Goal: Information Seeking & Learning: Learn about a topic

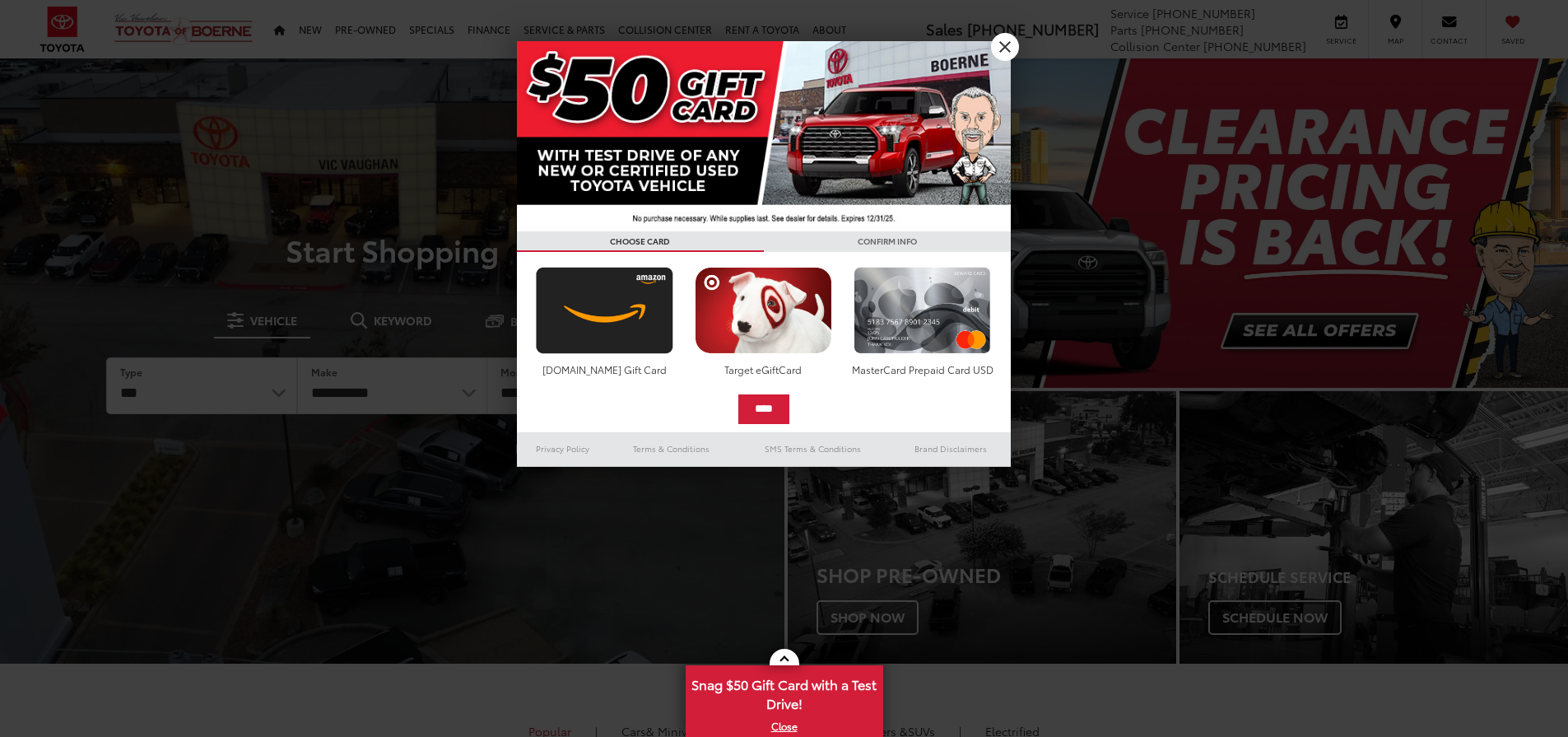
select select "******"
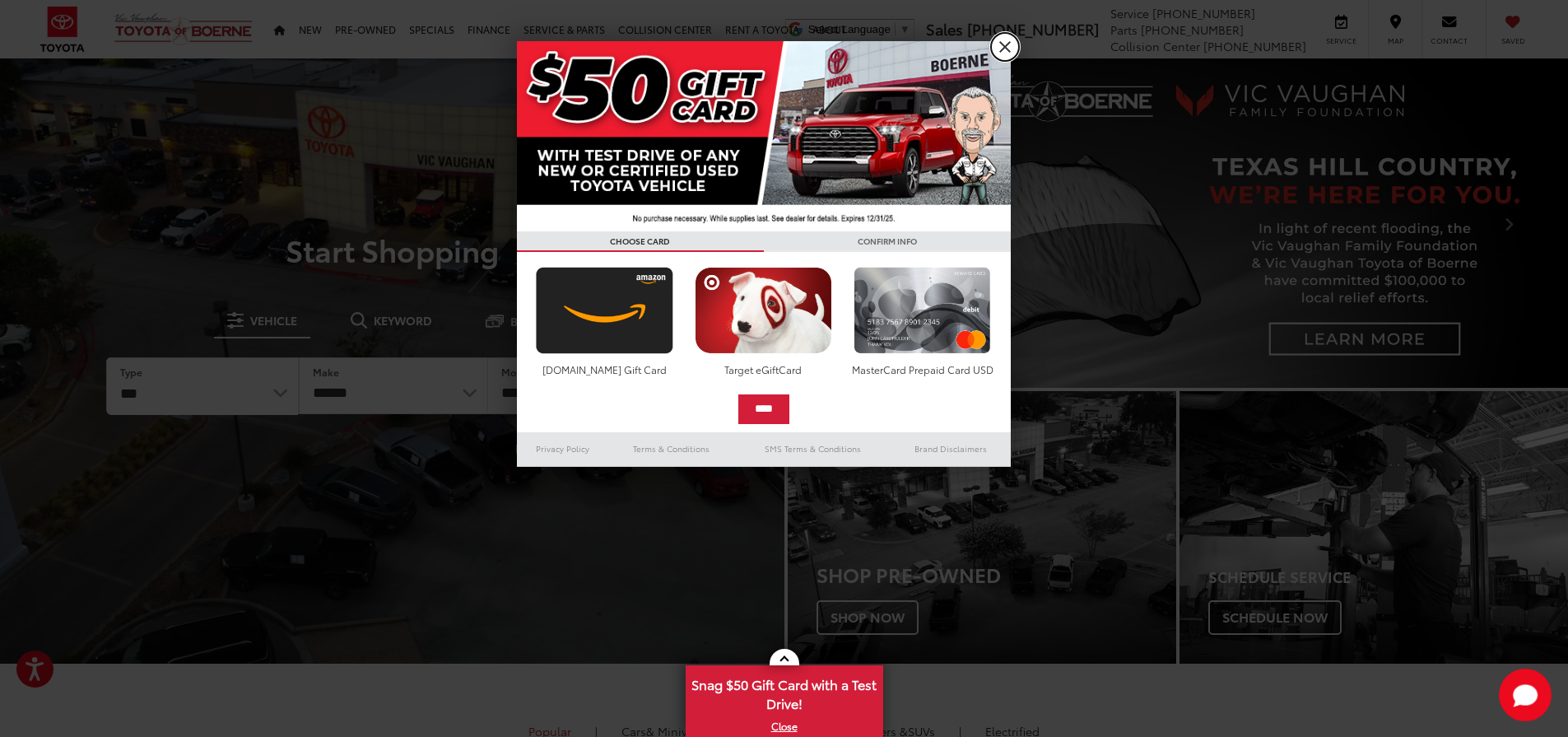
click at [998, 44] on link "X" at bounding box center [1005, 47] width 28 height 28
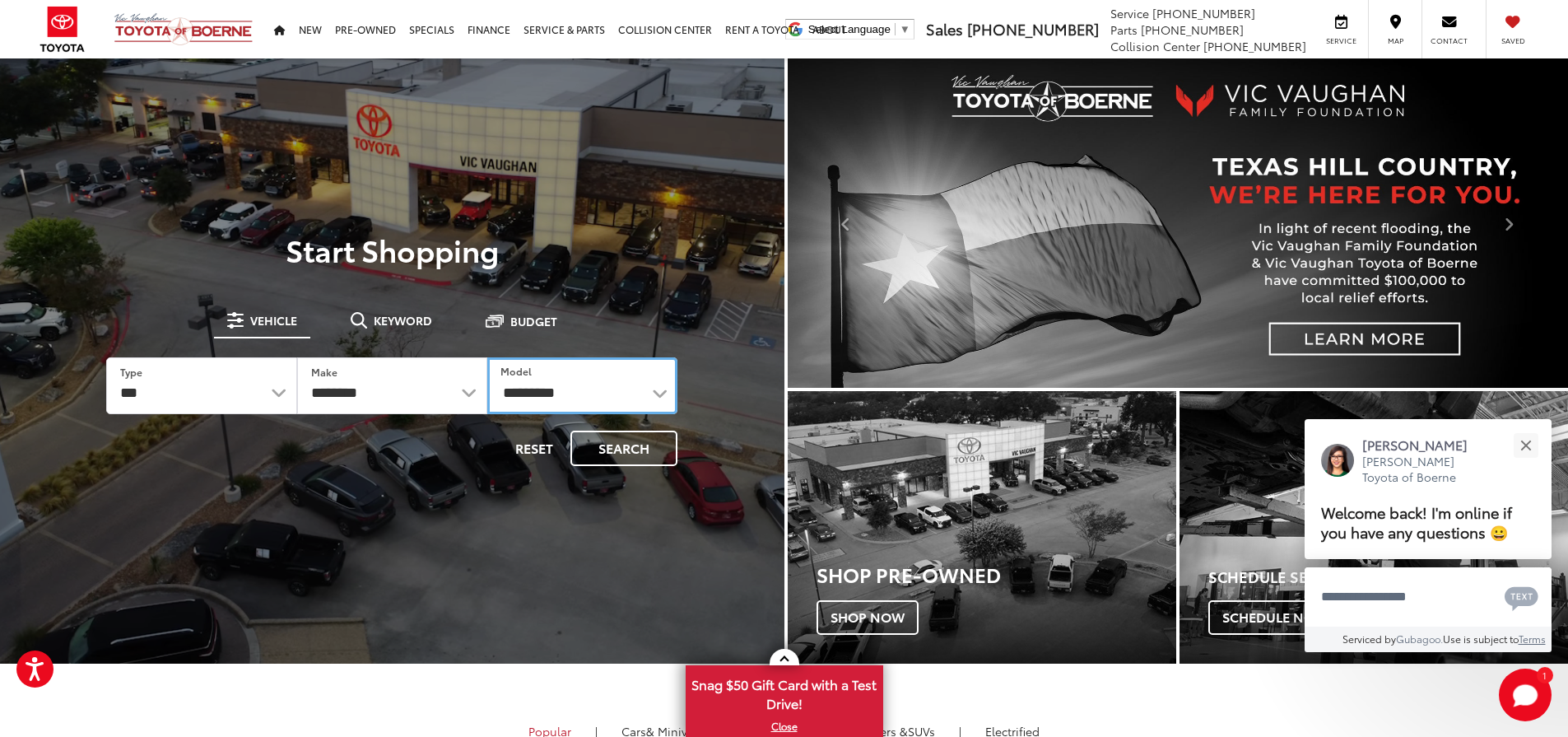
select select "**********"
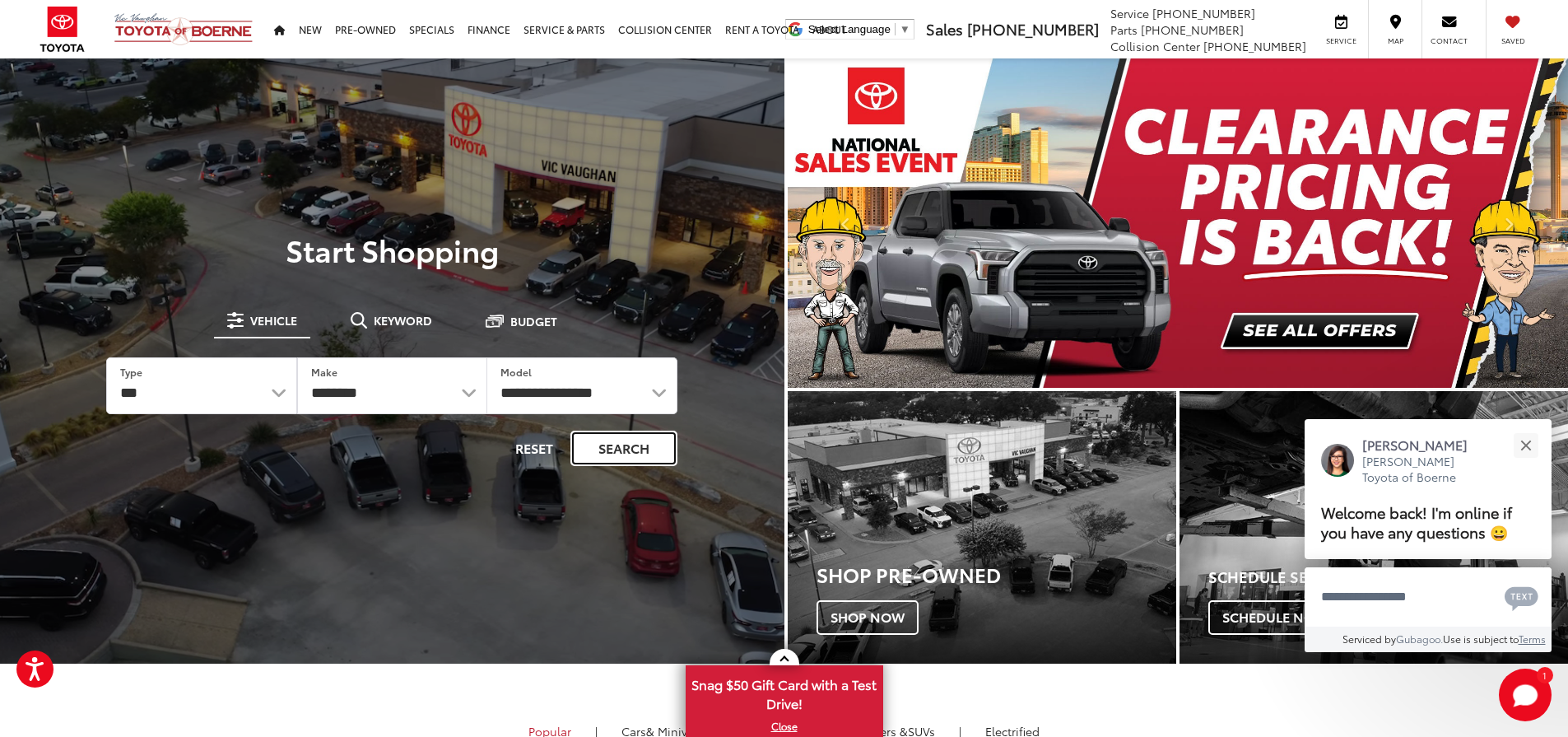
click at [634, 453] on button "Search" at bounding box center [624, 449] width 107 height 35
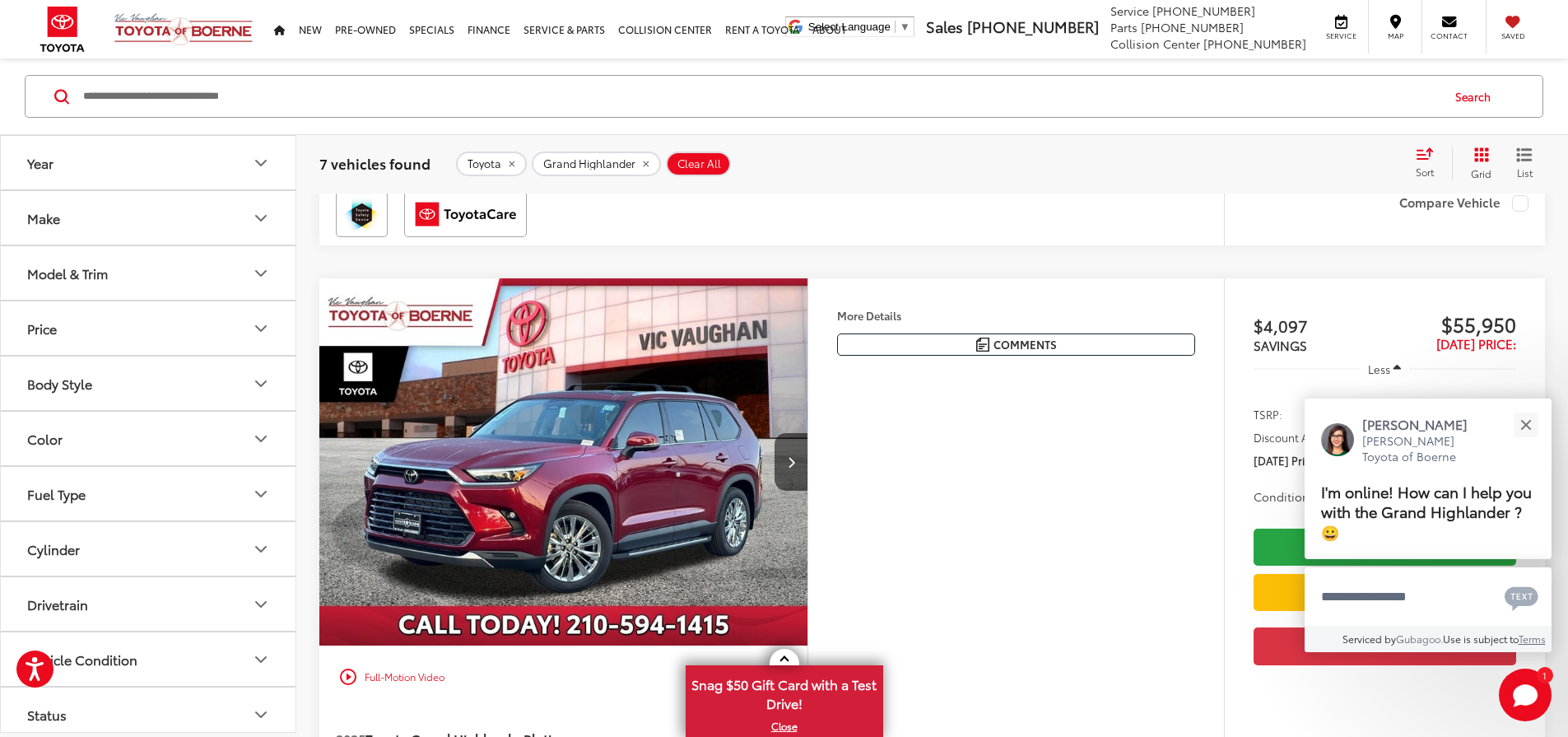
scroll to position [987, 0]
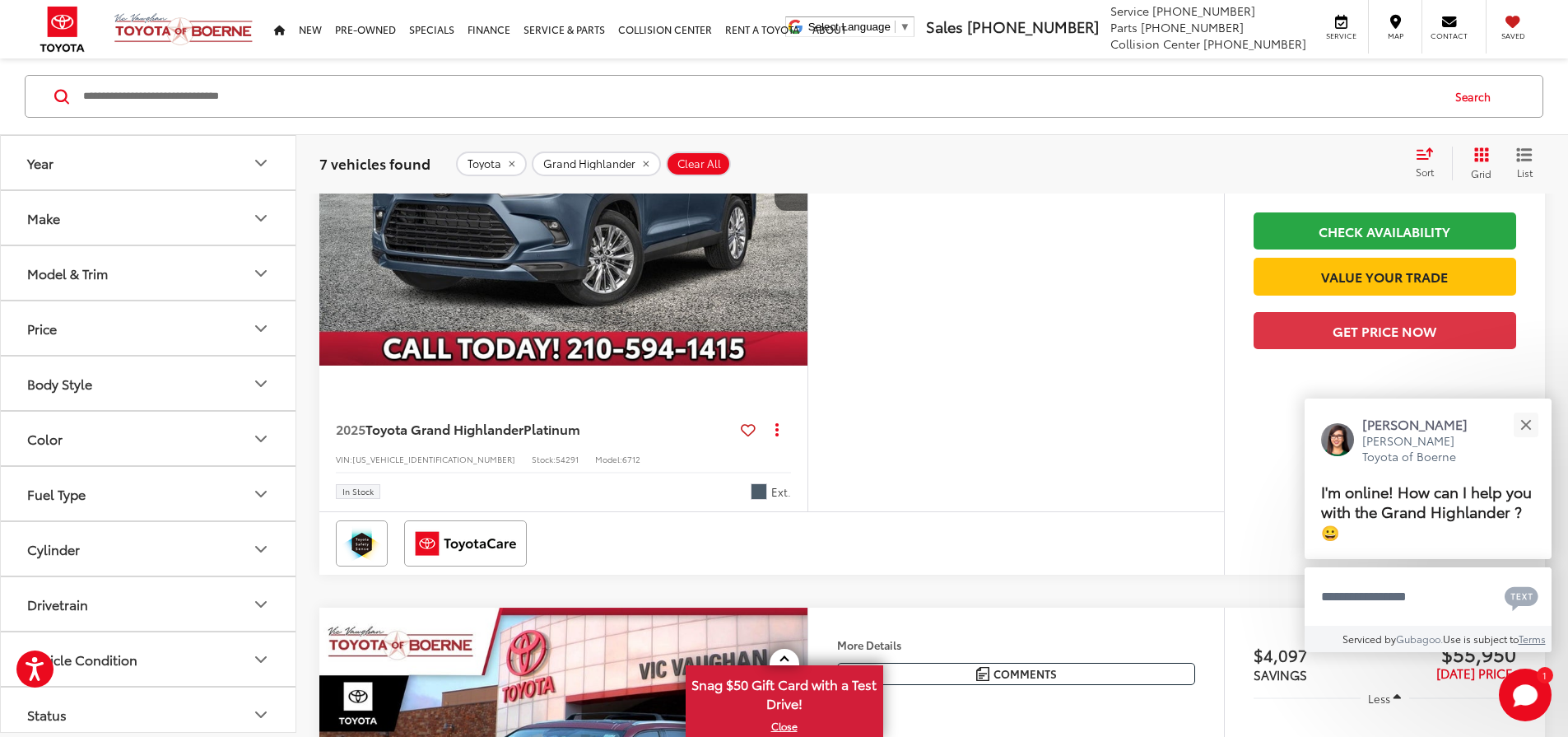
click at [611, 366] on img "2025 Toyota Grand Highlander Platinum 0" at bounding box center [563, 182] width 490 height 368
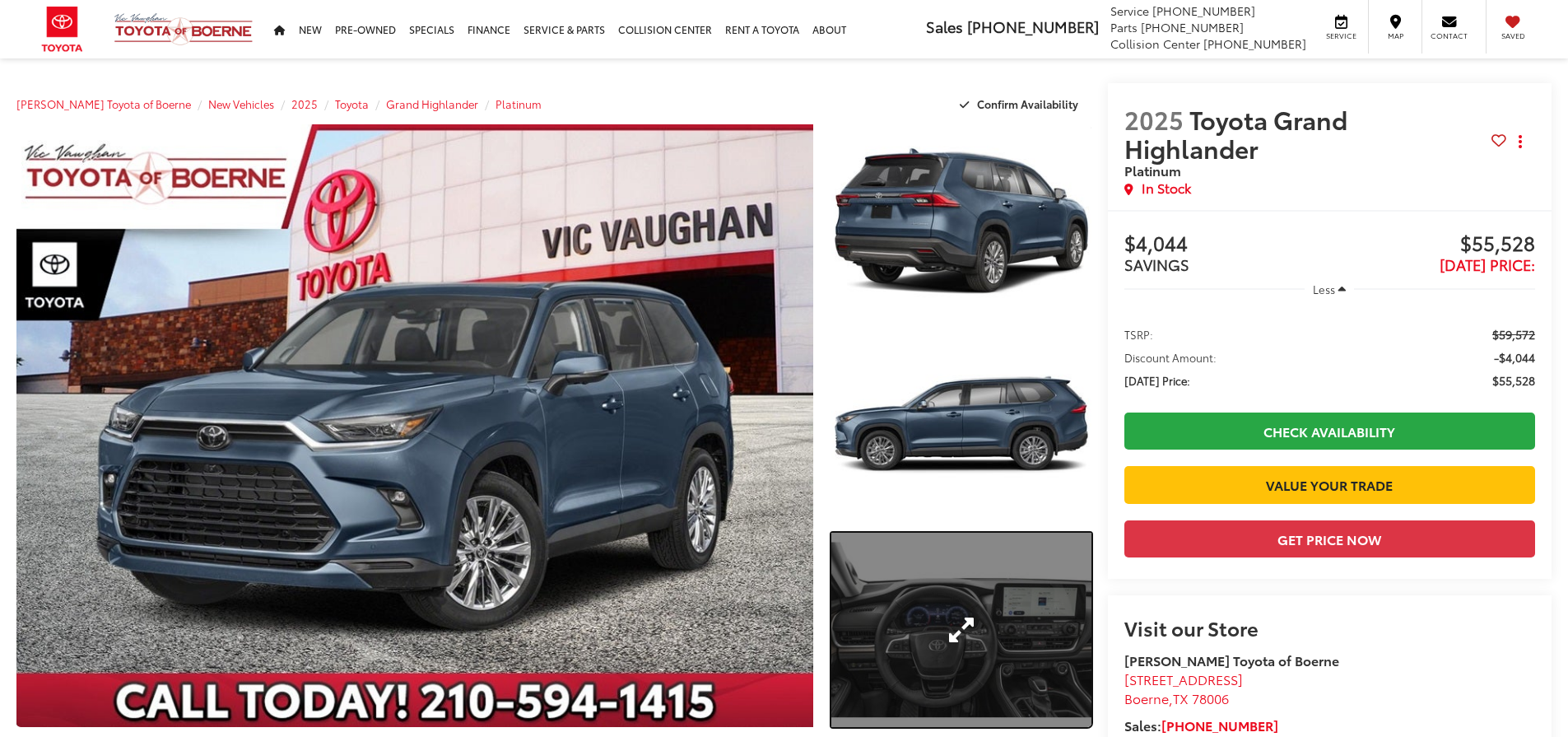
click at [948, 616] on link "Expand Photo 3" at bounding box center [961, 630] width 260 height 196
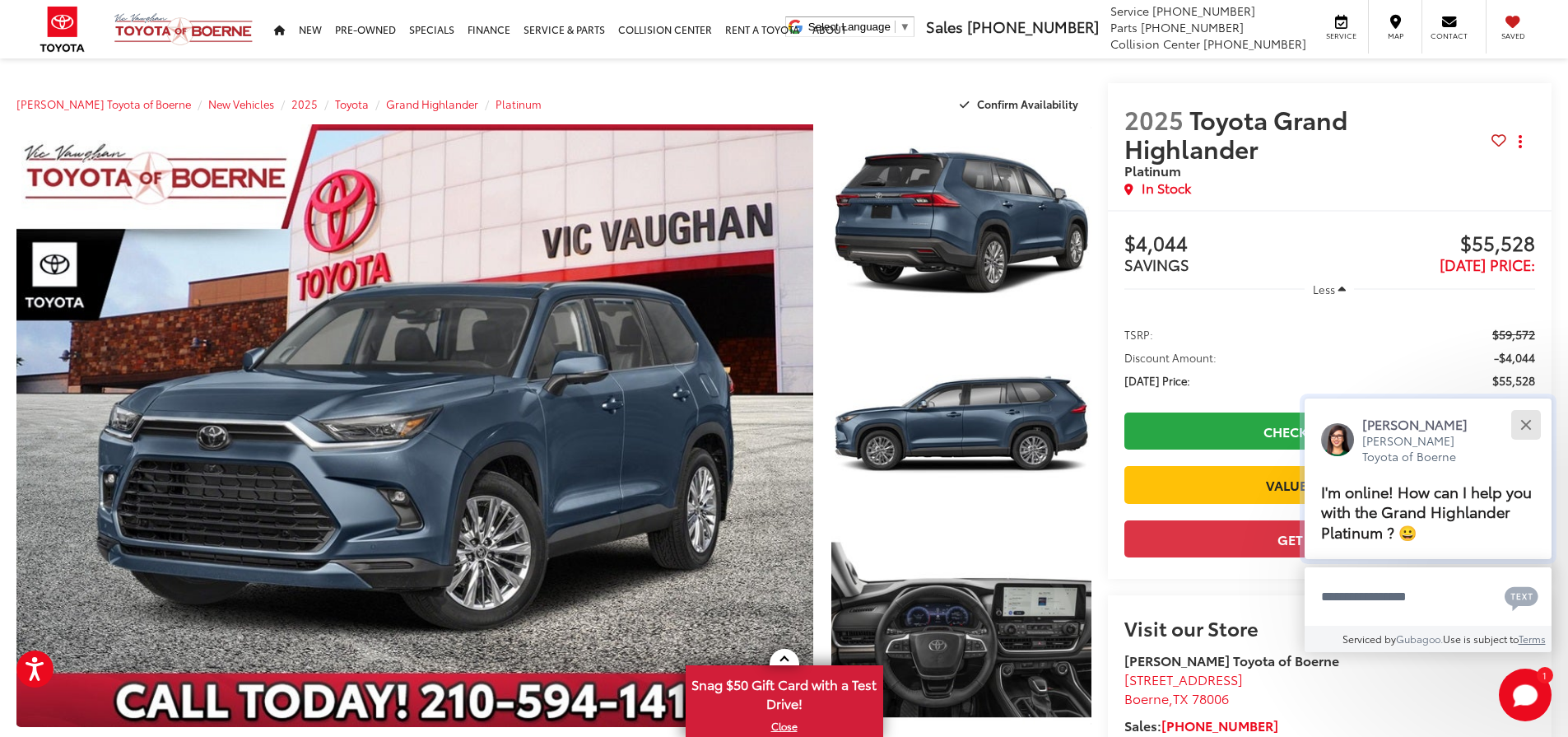
click at [1528, 425] on div "Close" at bounding box center [1526, 425] width 11 height 11
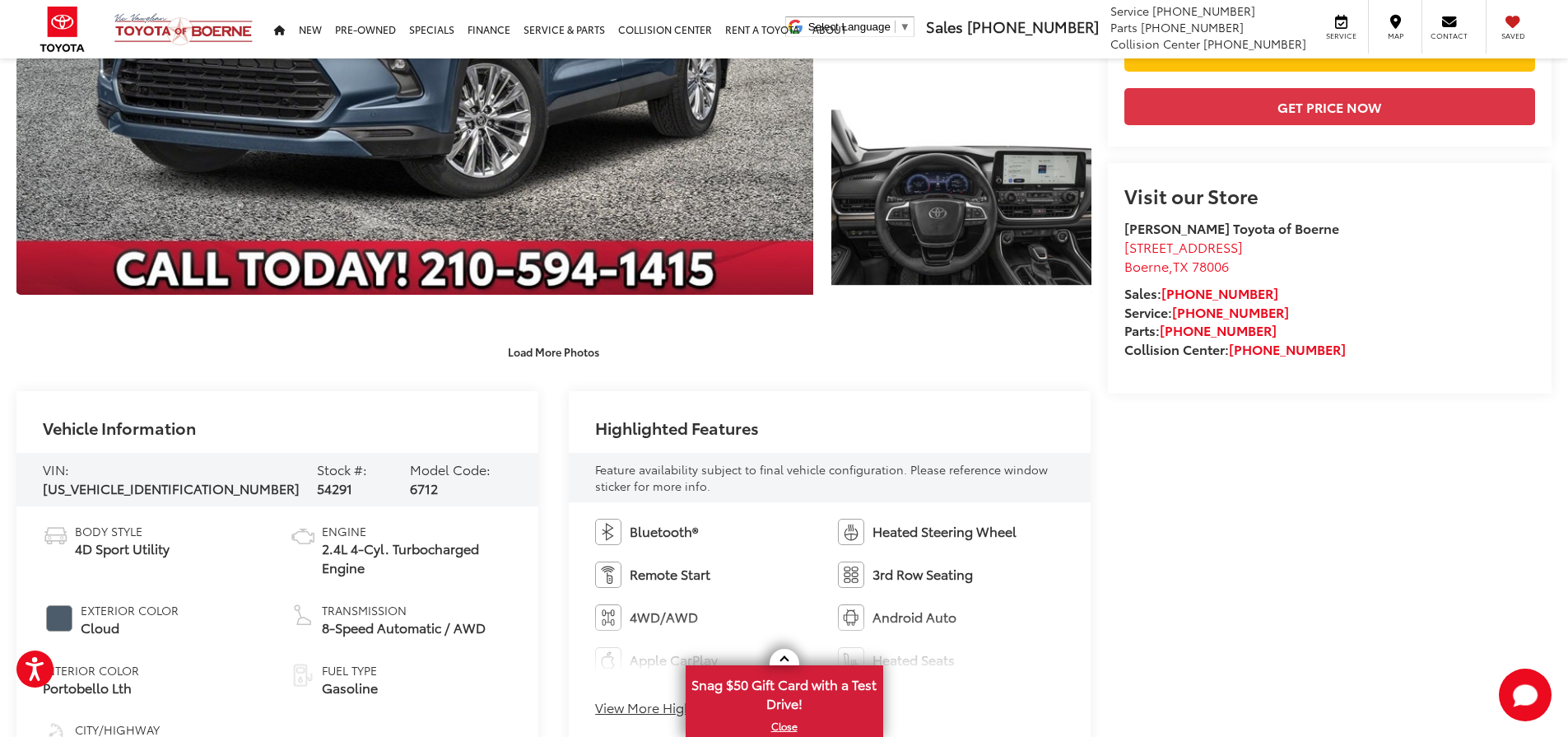
scroll to position [577, 0]
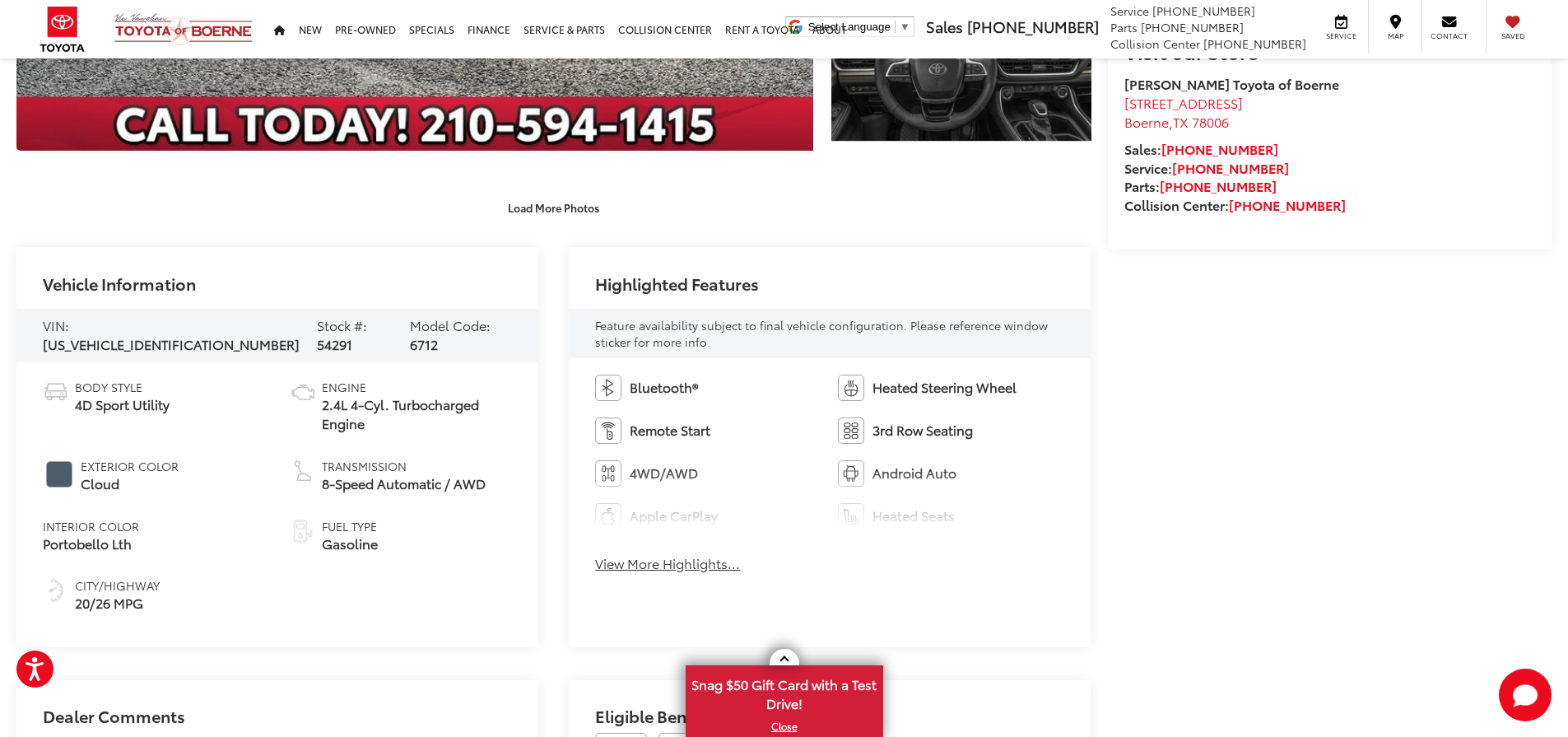
click at [690, 566] on button "View More Highlights..." at bounding box center [667, 564] width 145 height 19
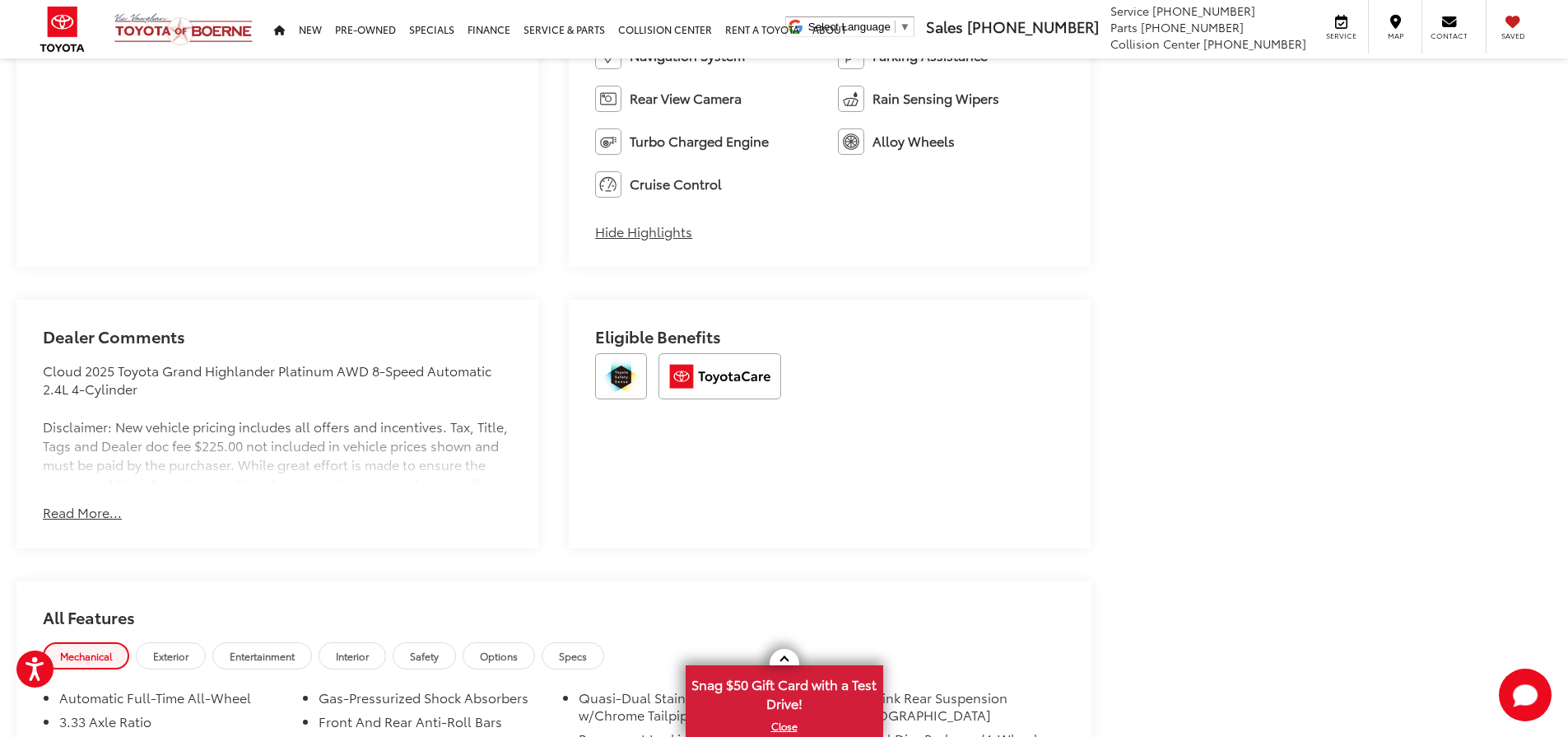
scroll to position [1316, 0]
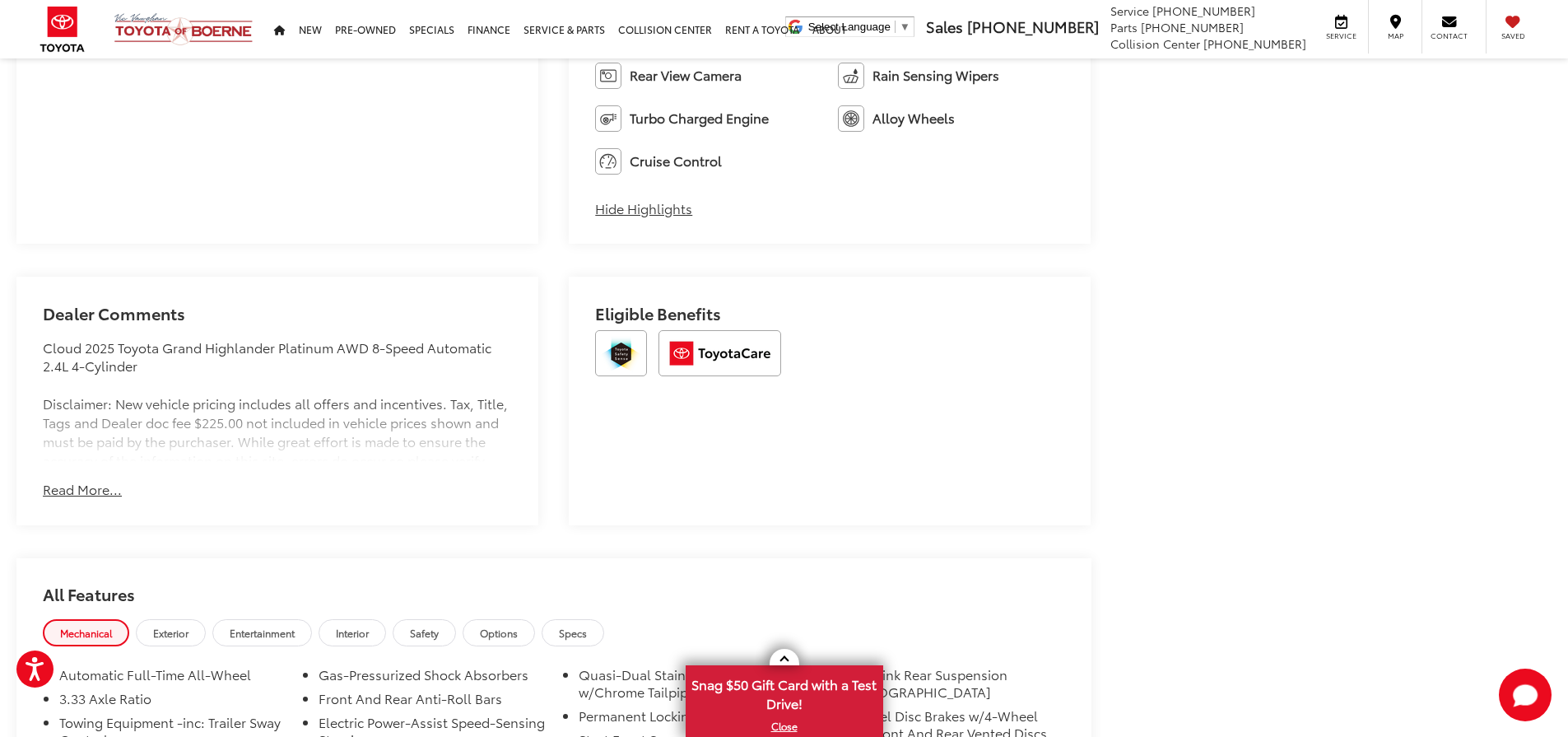
click at [82, 491] on button "Read More..." at bounding box center [82, 489] width 79 height 19
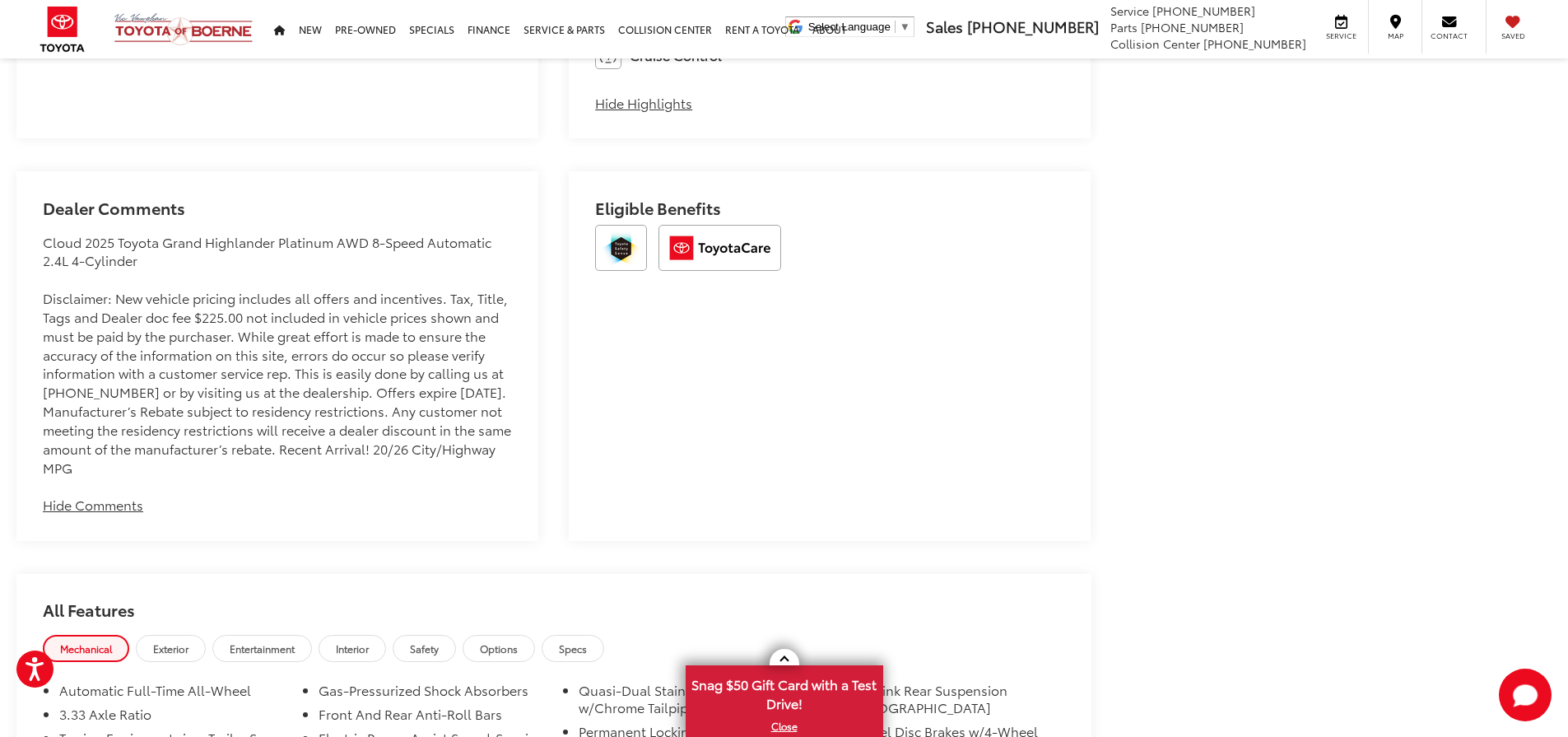
scroll to position [1811, 0]
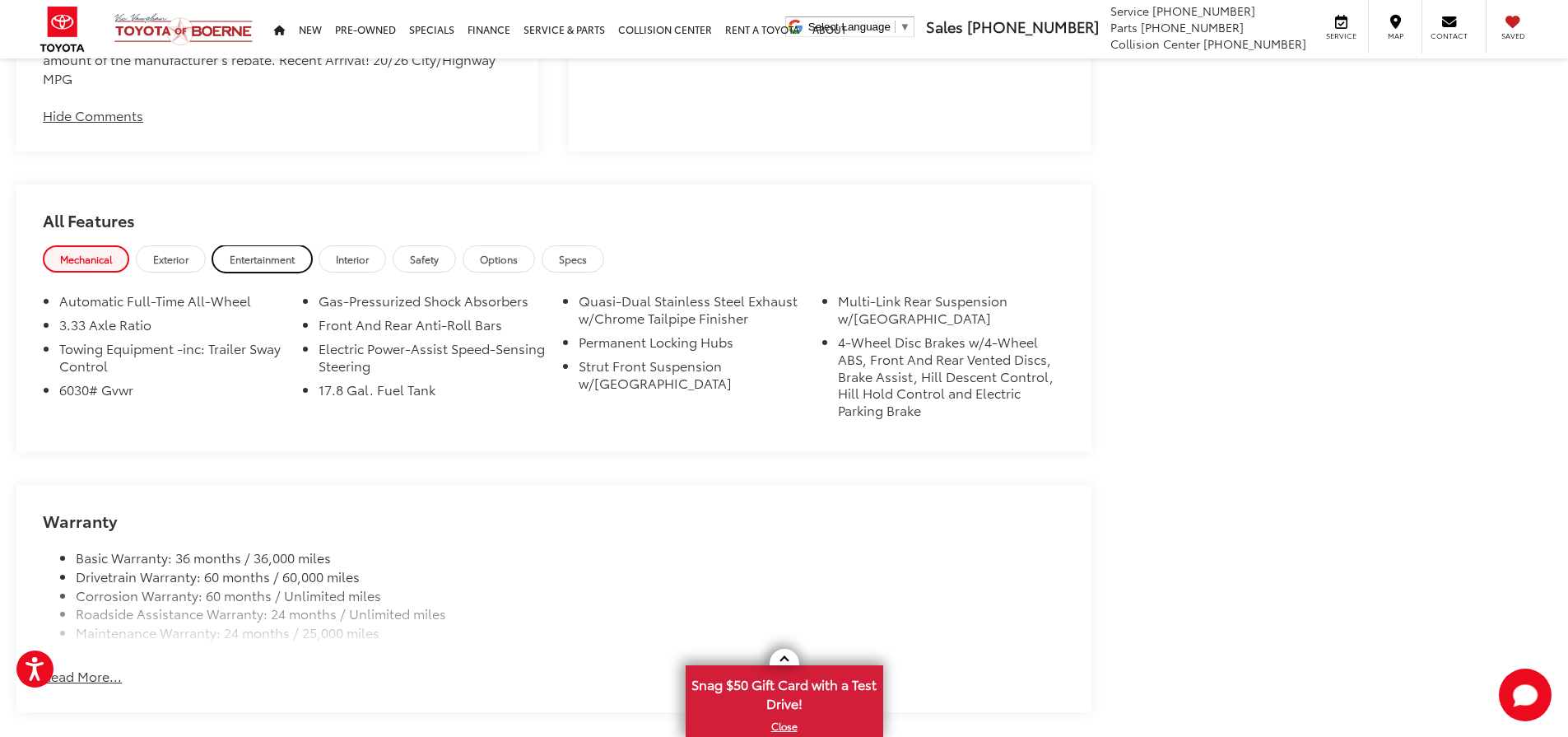
click at [256, 257] on span "Entertainment" at bounding box center [262, 259] width 65 height 14
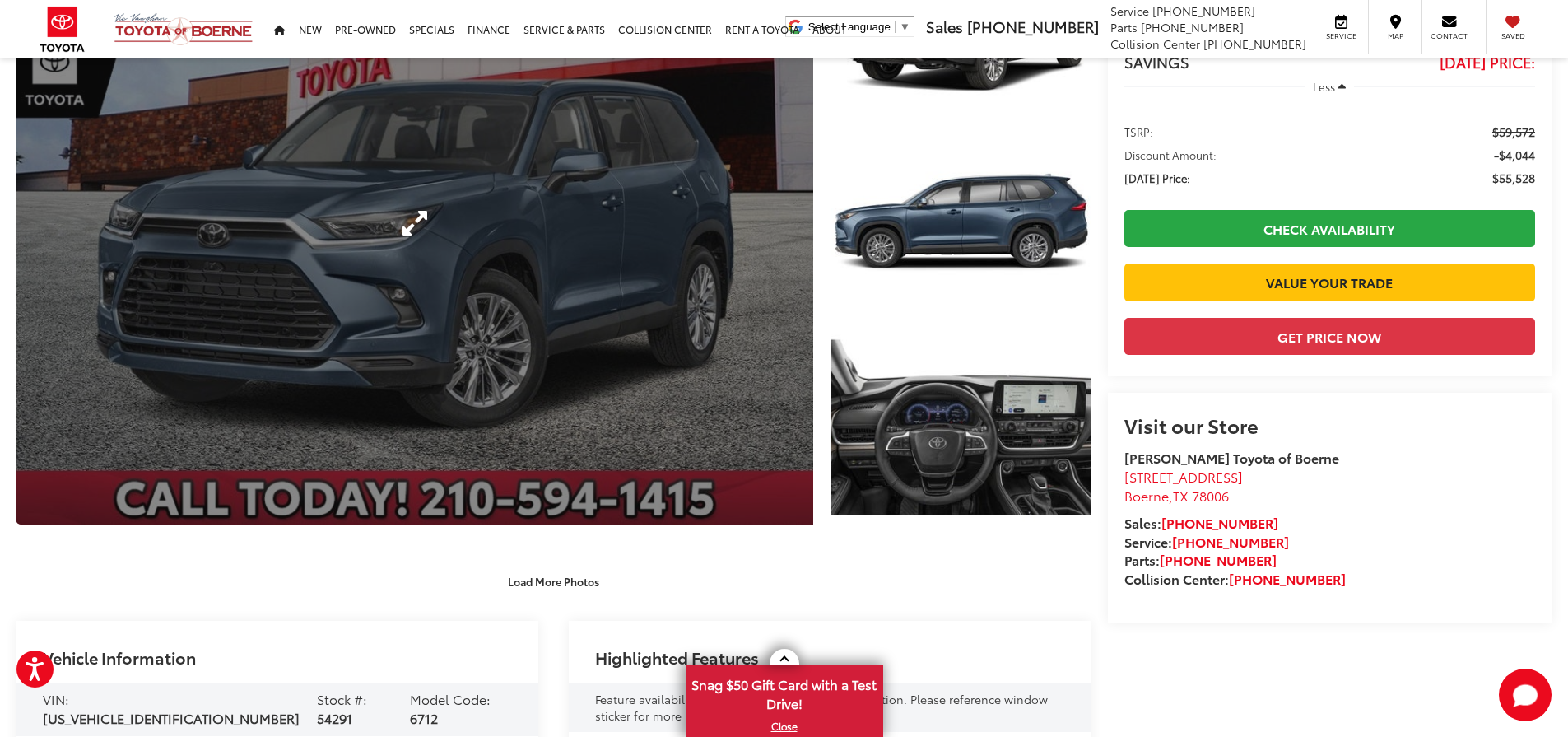
scroll to position [165, 0]
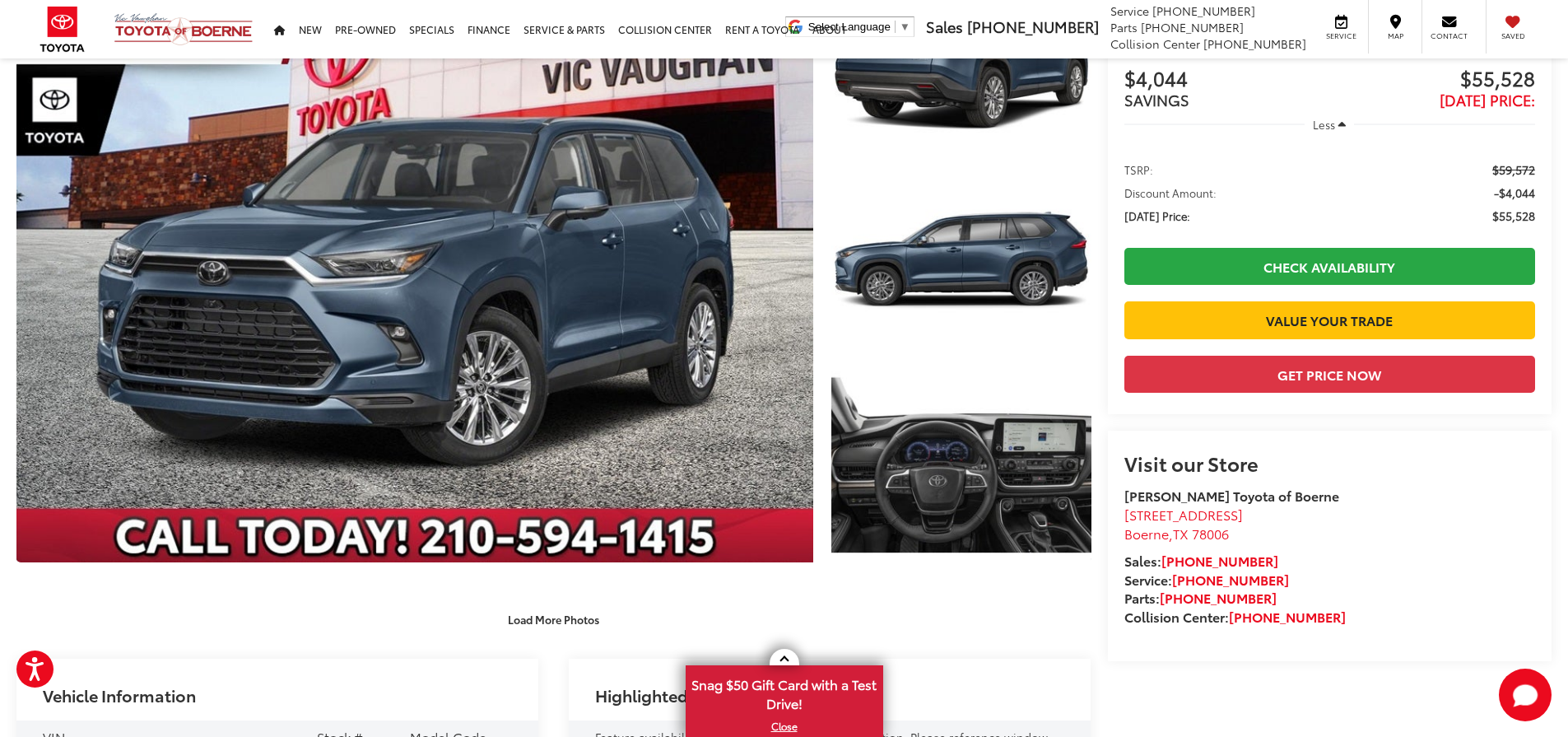
click at [1124, 348] on capital-one-entry-button at bounding box center [1124, 348] width 0 height 0
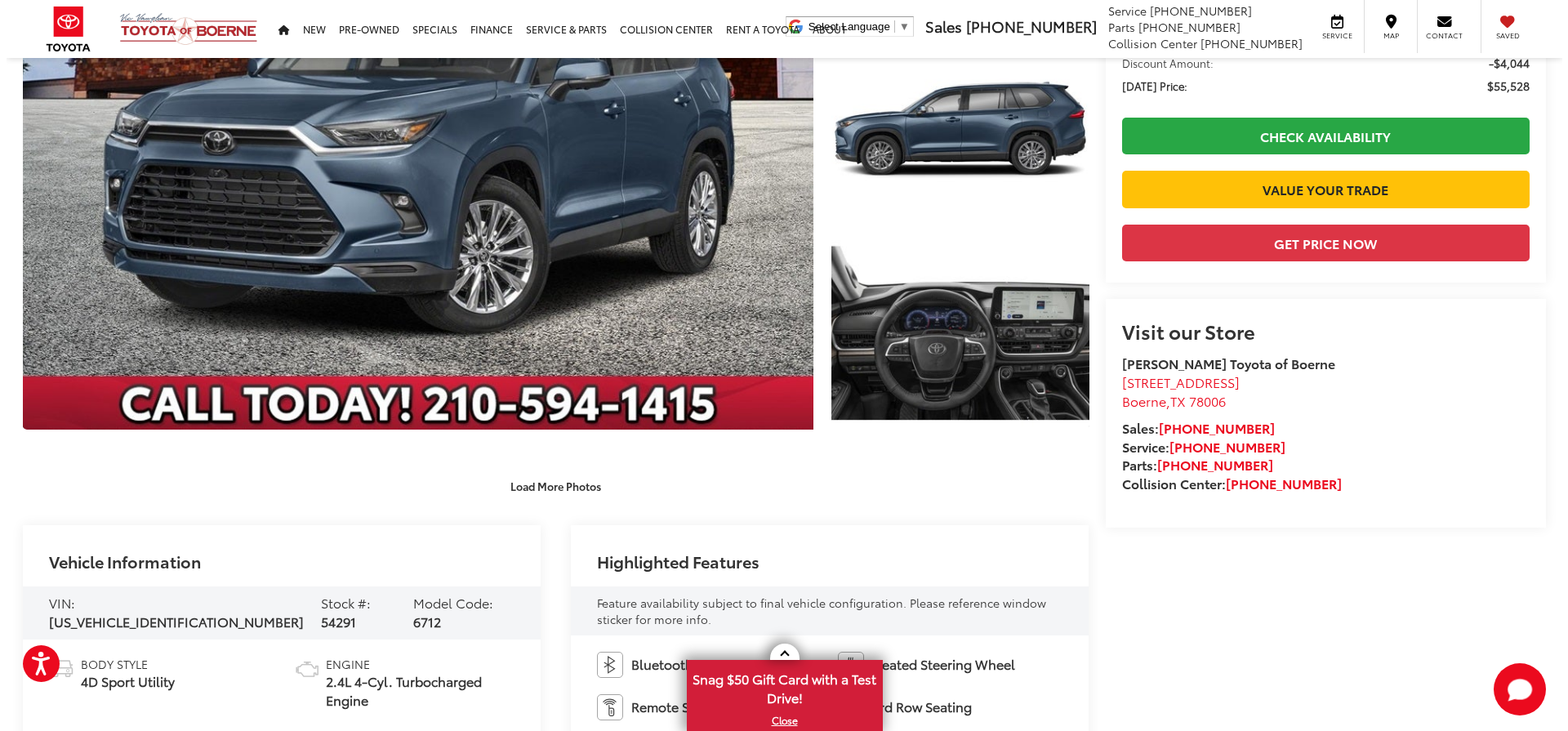
scroll to position [0, 0]
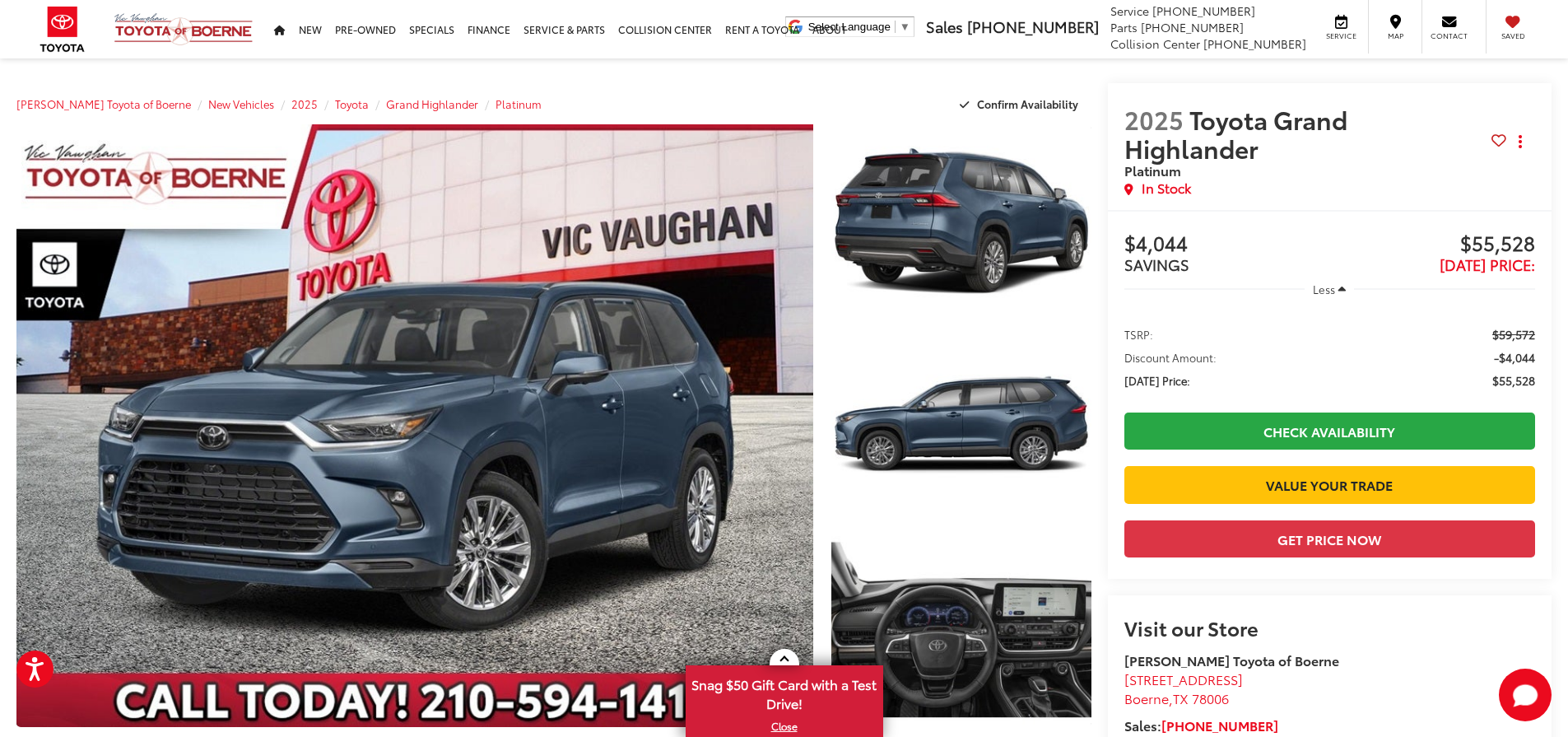
click at [1346, 284] on icon "button" at bounding box center [1342, 289] width 7 height 12
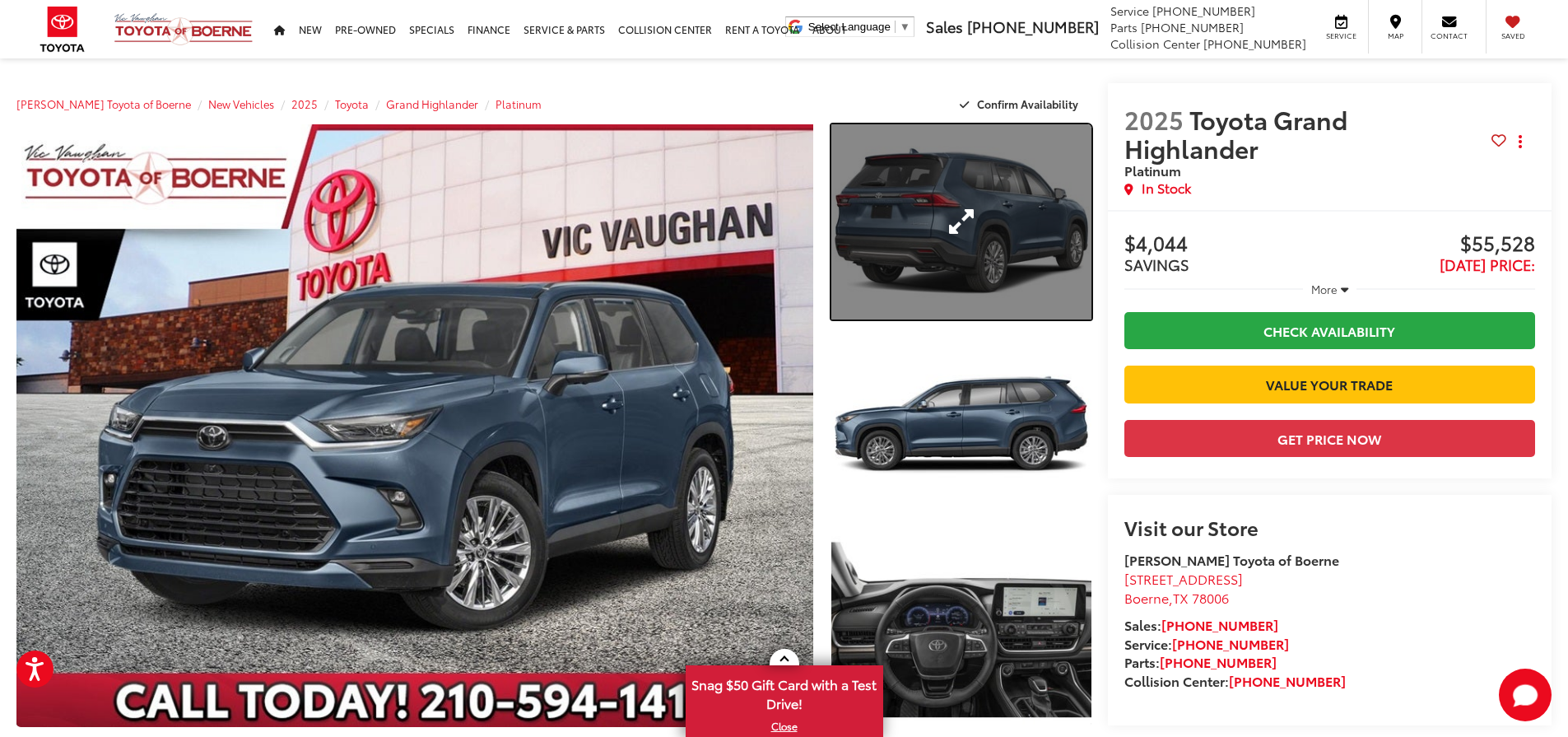
click at [924, 257] on link "Expand Photo 1" at bounding box center [961, 222] width 260 height 196
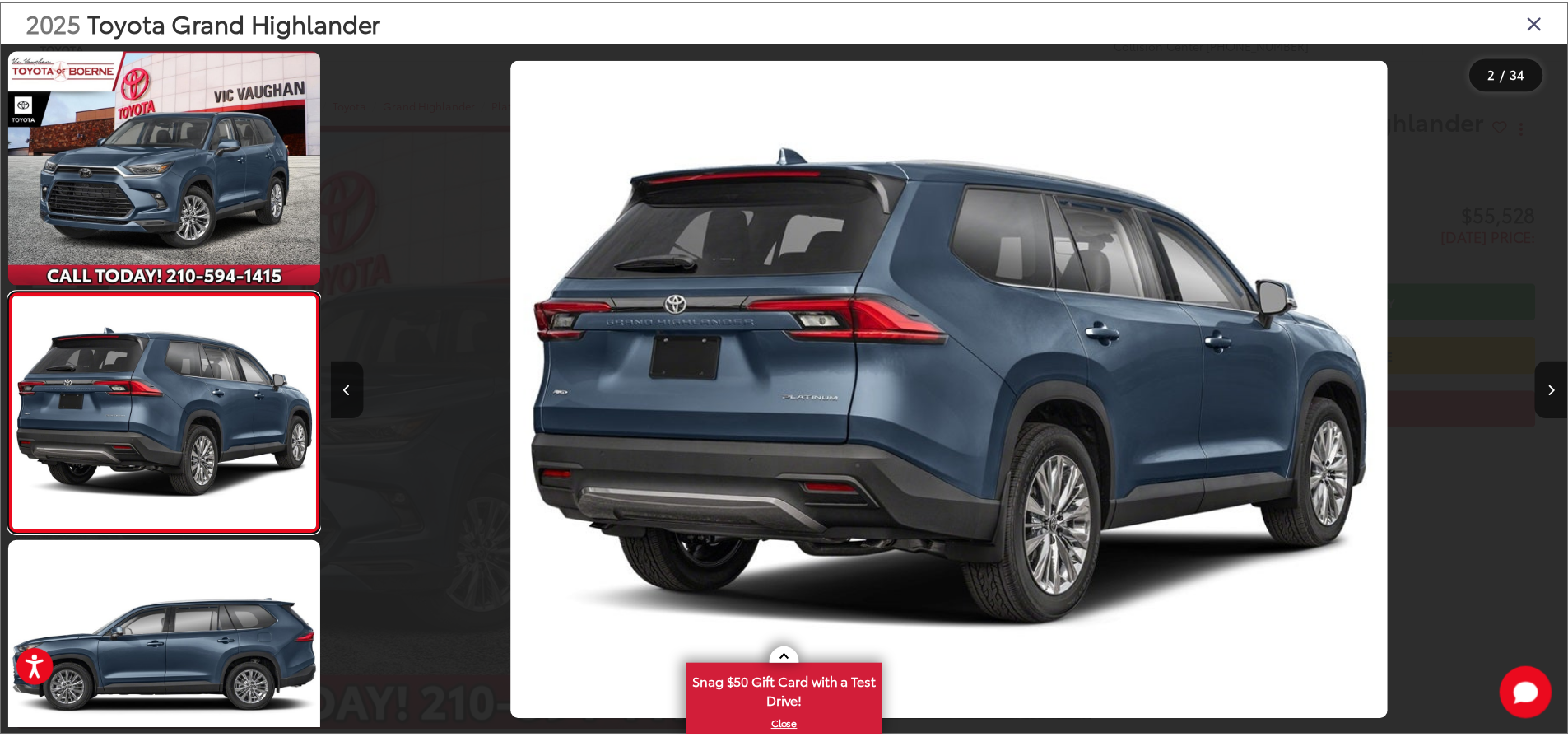
scroll to position [71, 0]
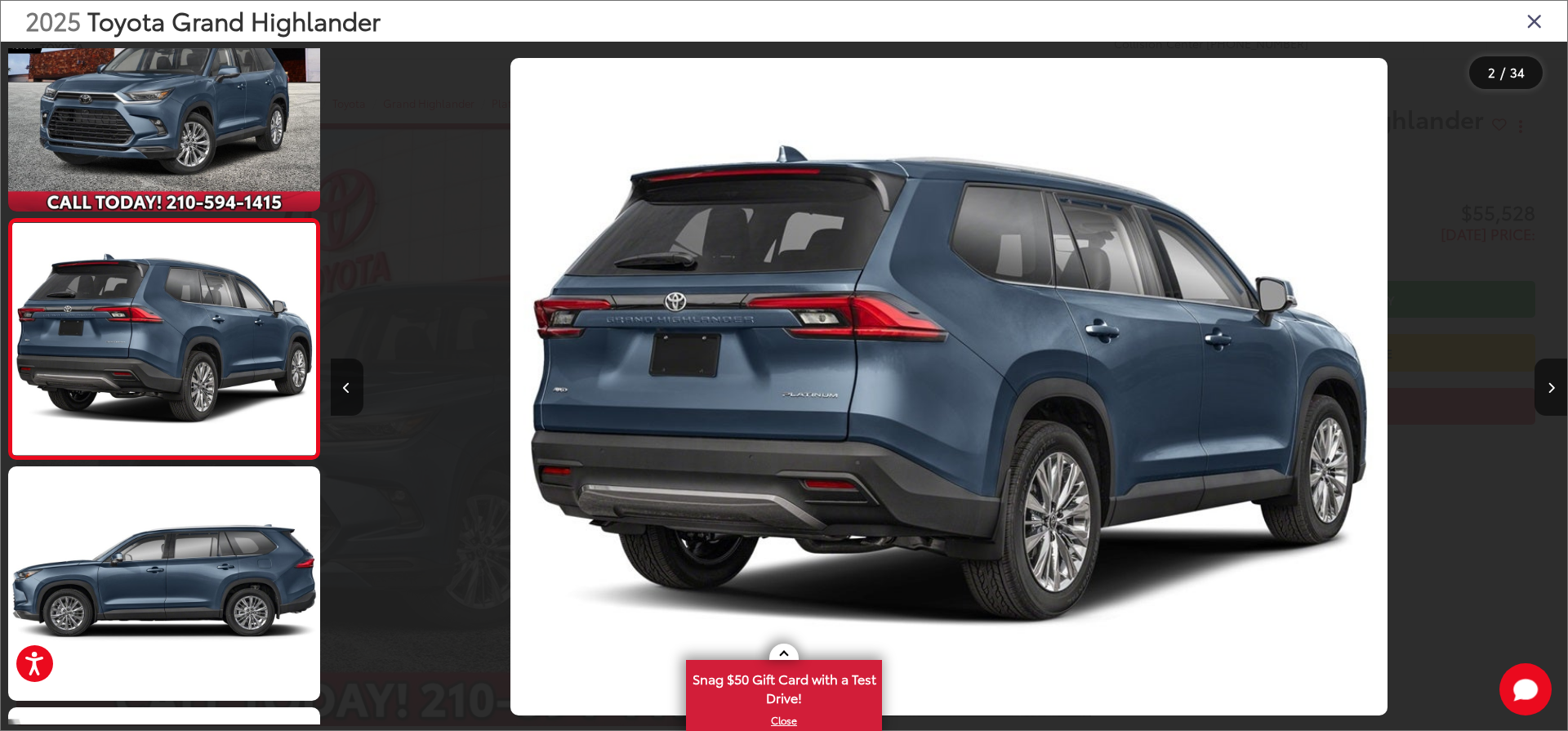
click at [1529, 20] on icon "Close gallery" at bounding box center [1534, 20] width 17 height 21
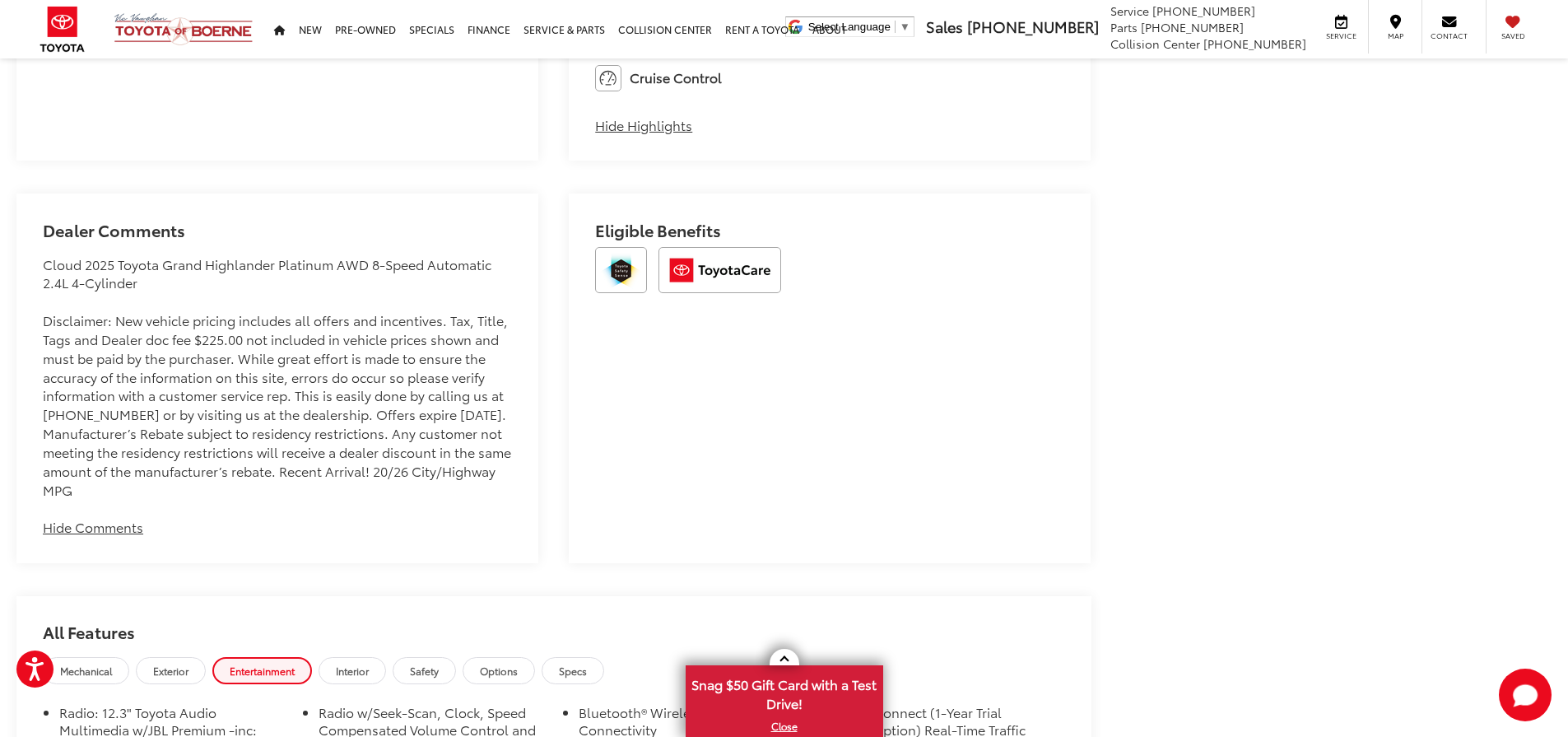
scroll to position [1811, 0]
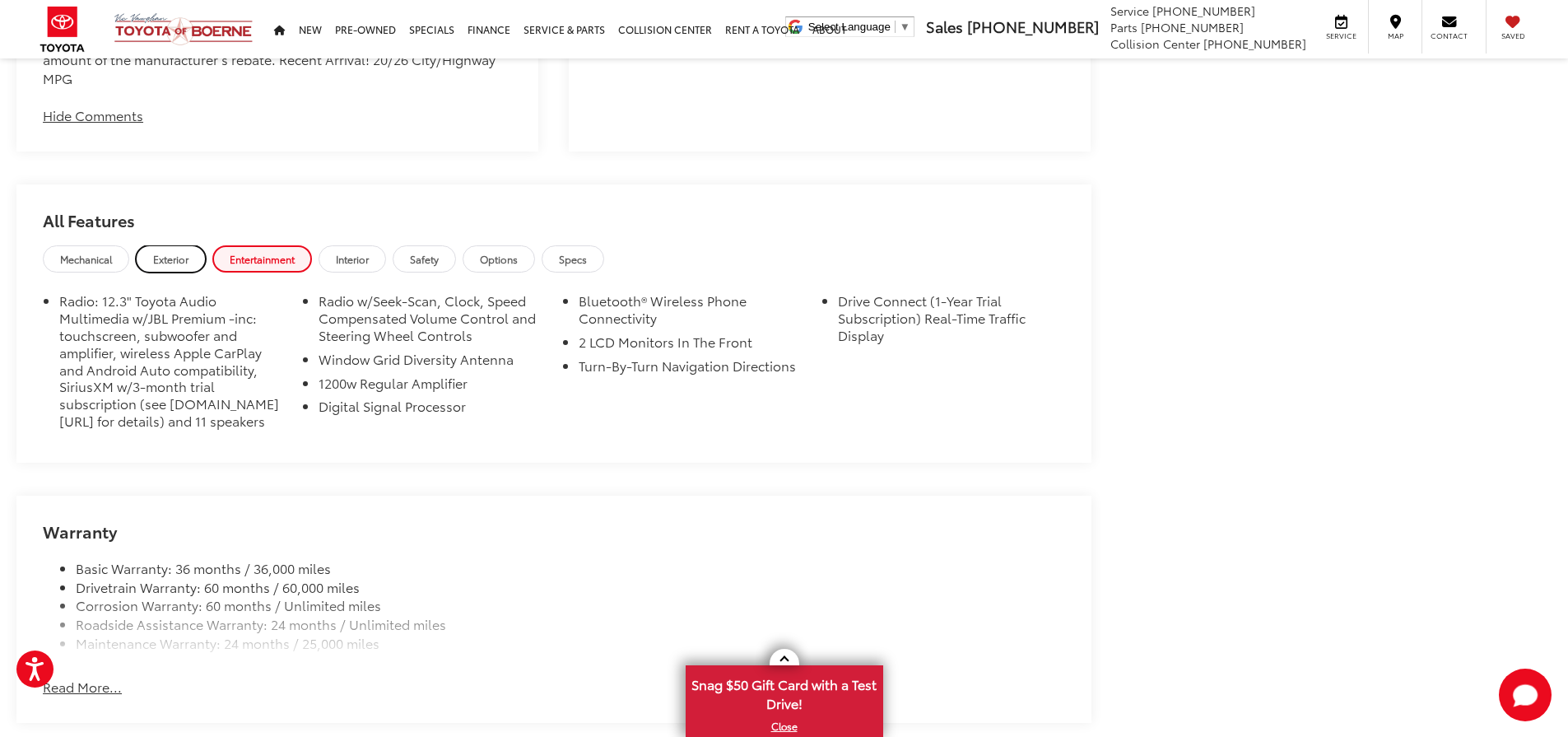
click at [175, 255] on span "Exterior" at bounding box center [171, 259] width 35 height 14
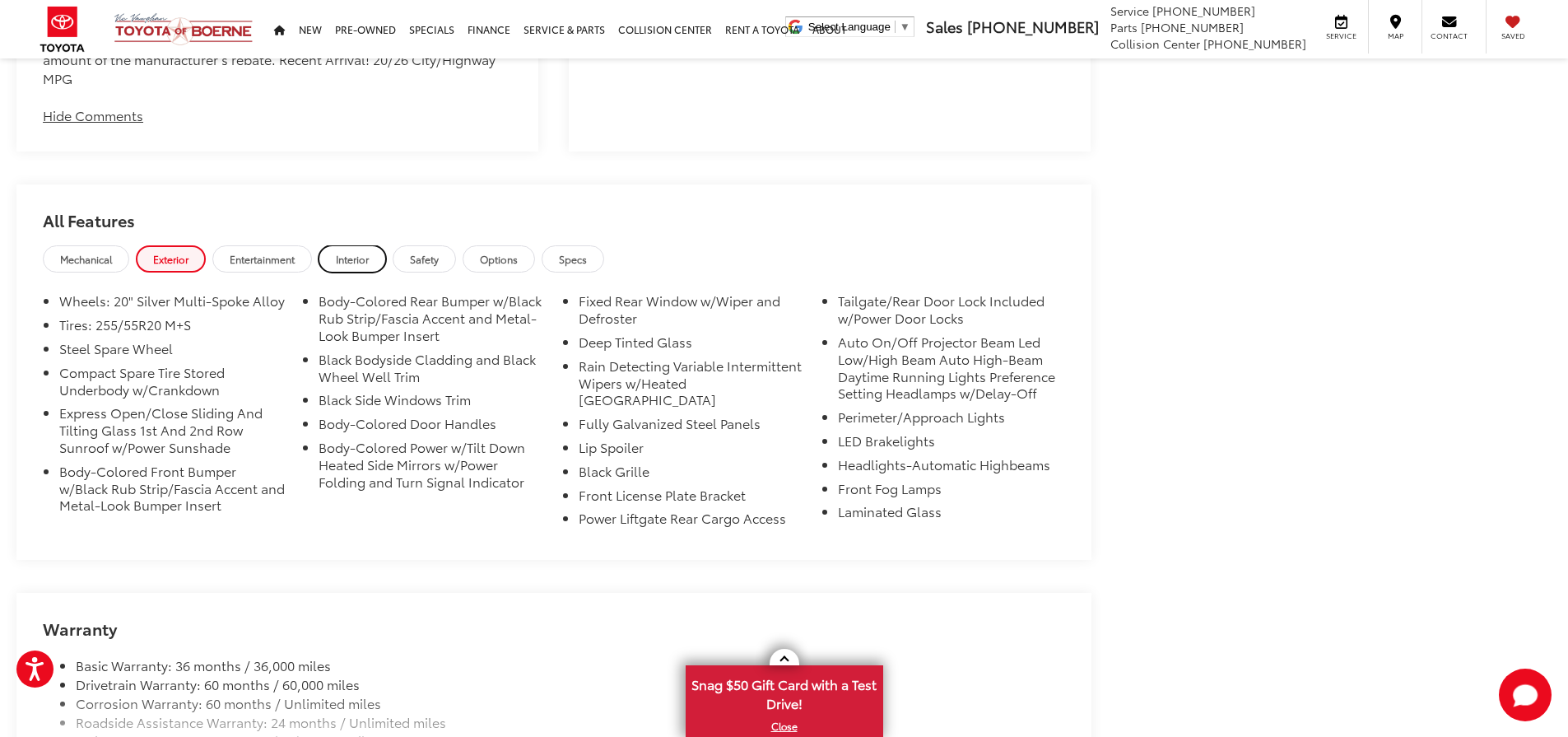
click at [355, 257] on span "Interior" at bounding box center [352, 259] width 33 height 14
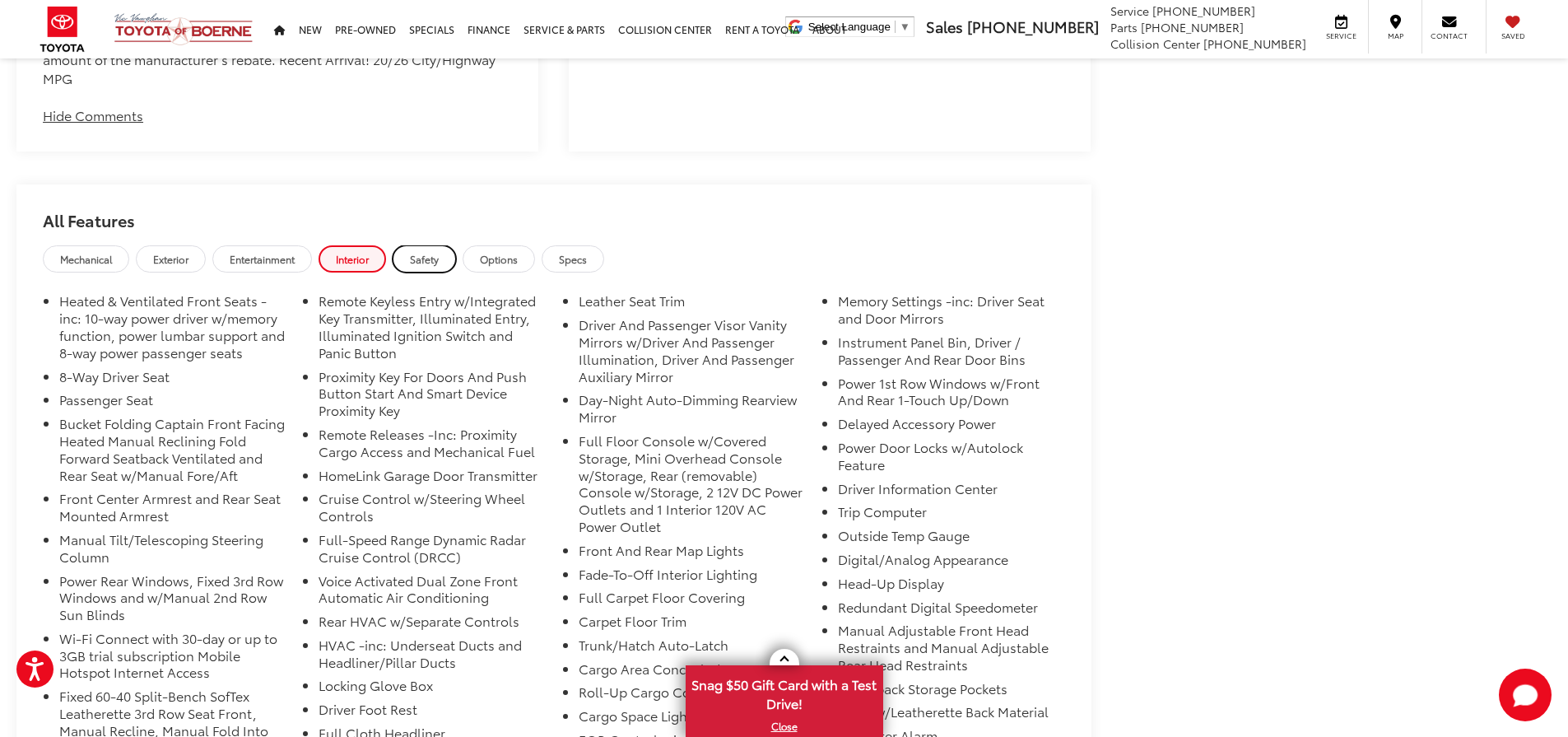
click at [430, 258] on span "Safety" at bounding box center [424, 259] width 29 height 14
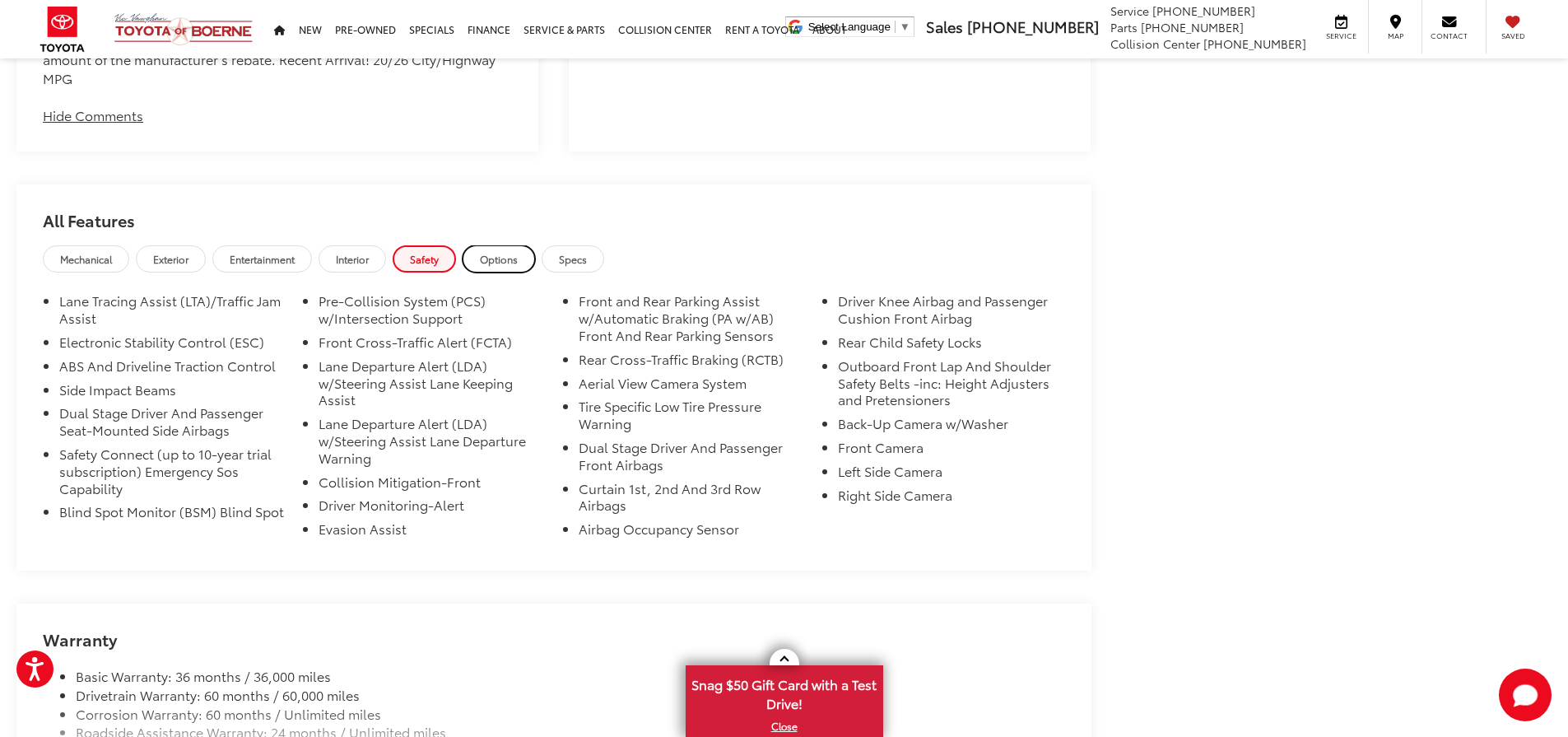
click at [501, 262] on span "Options" at bounding box center [499, 259] width 38 height 14
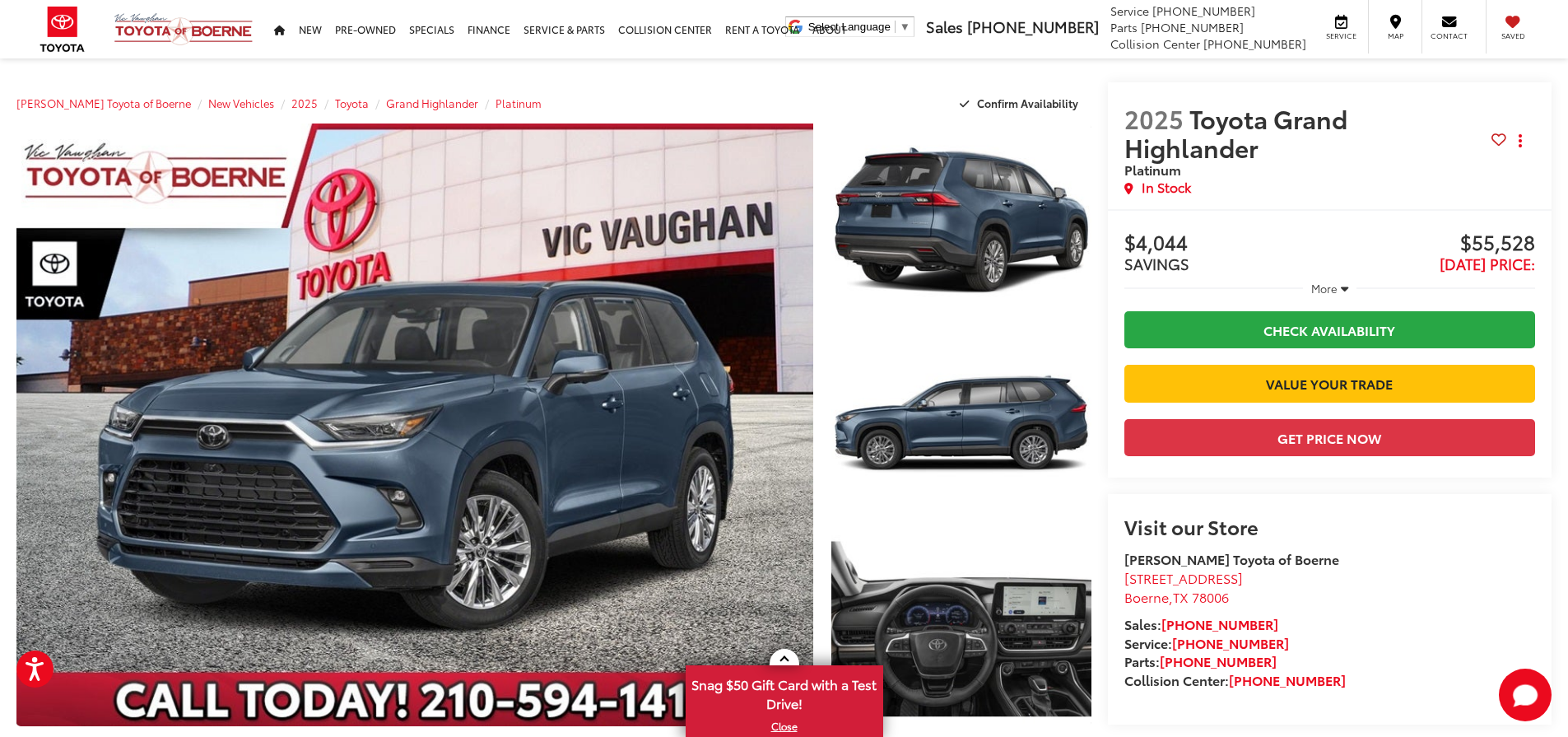
scroll to position [0, 0]
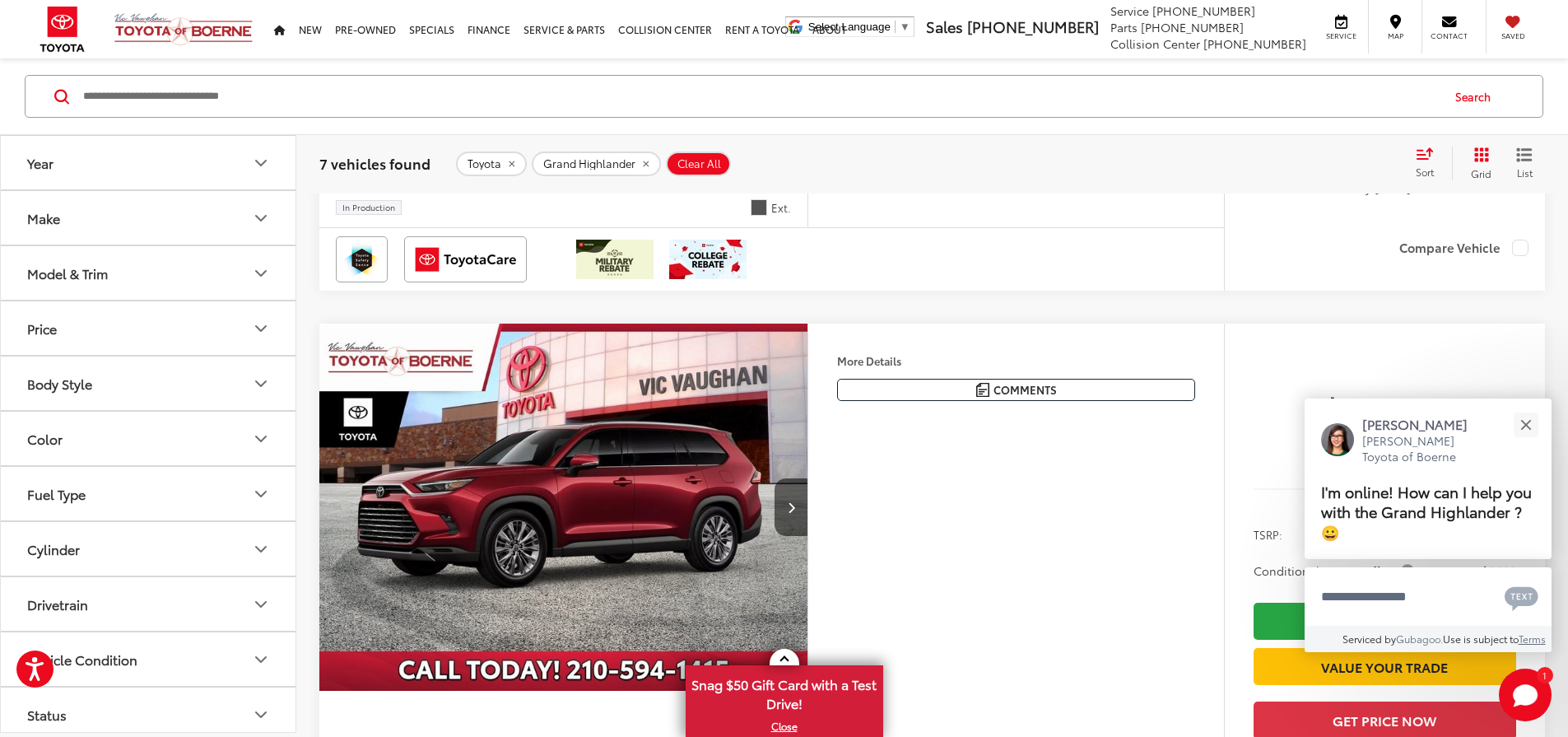
scroll to position [3212, 0]
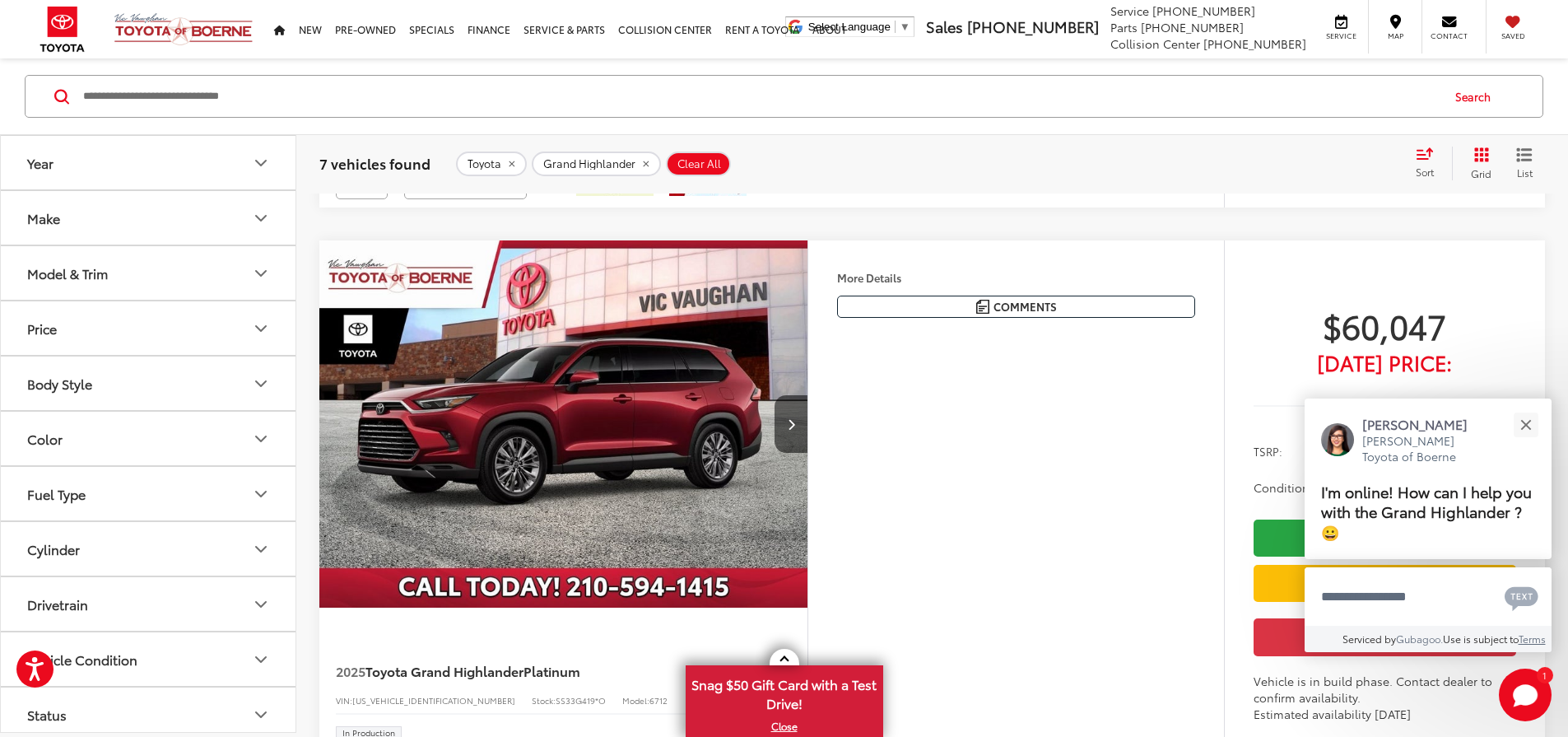
click at [512, 70] on span "Toyota Grand Highlander" at bounding box center [444, 61] width 158 height 19
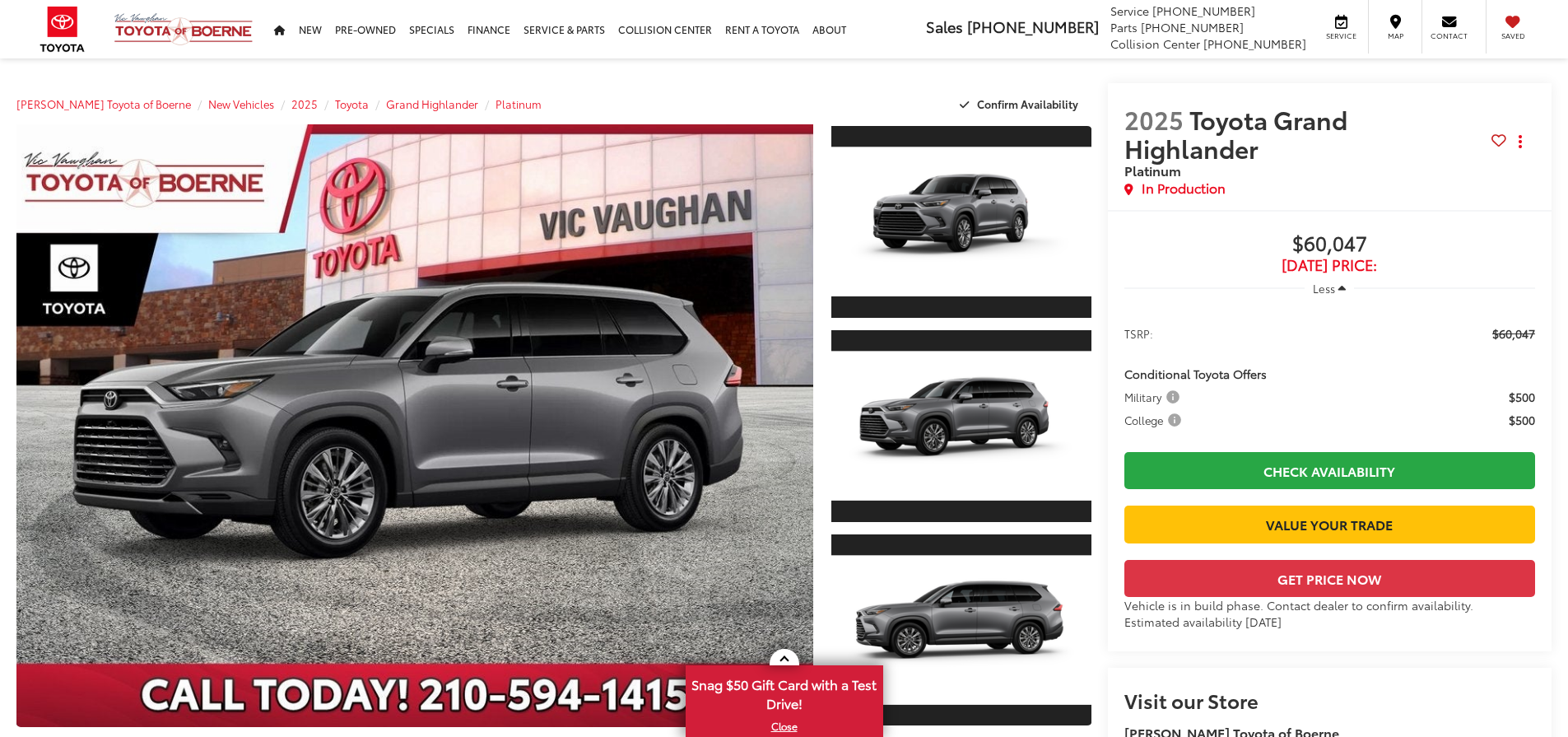
scroll to position [494, 0]
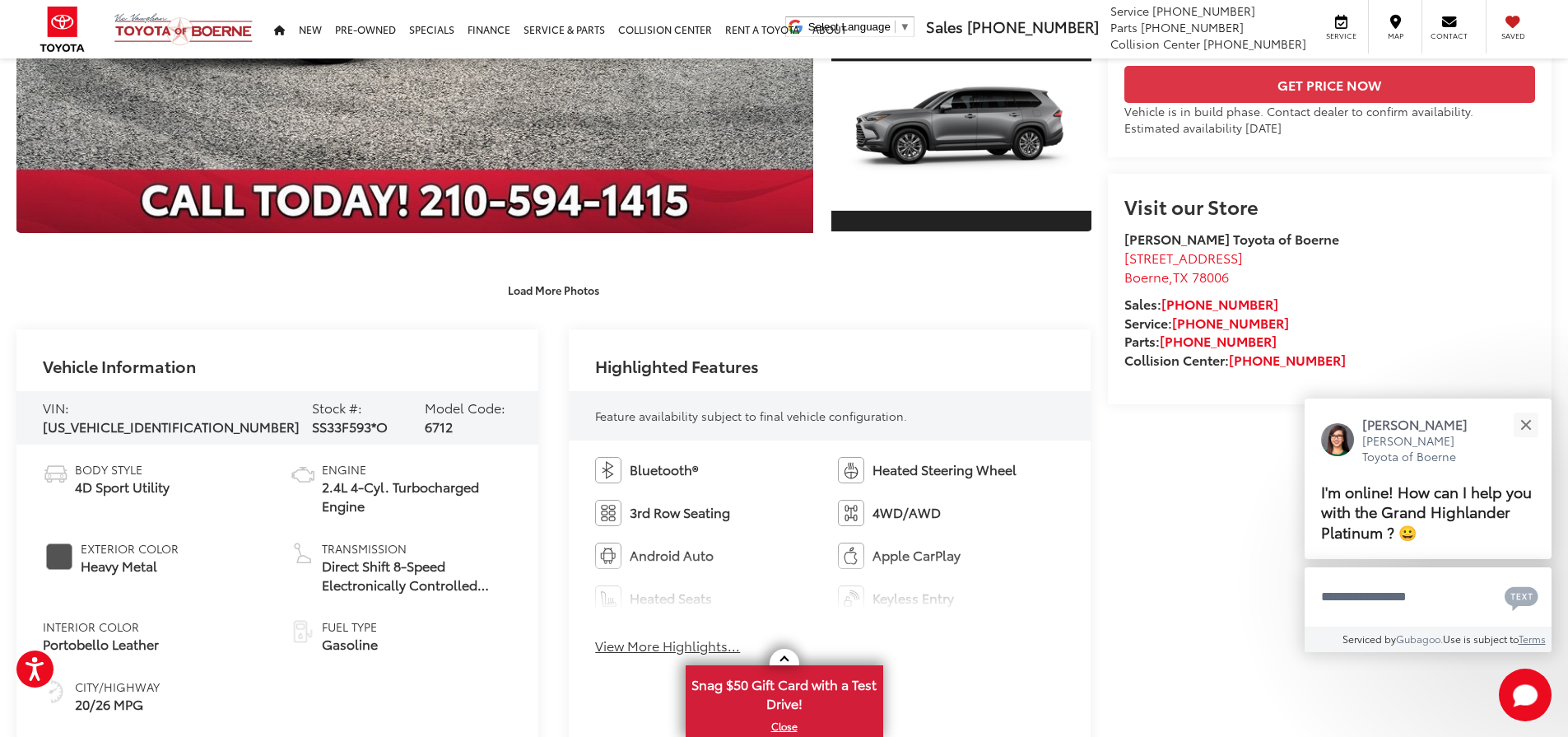
click at [120, 550] on span "Exterior Color" at bounding box center [130, 549] width 98 height 17
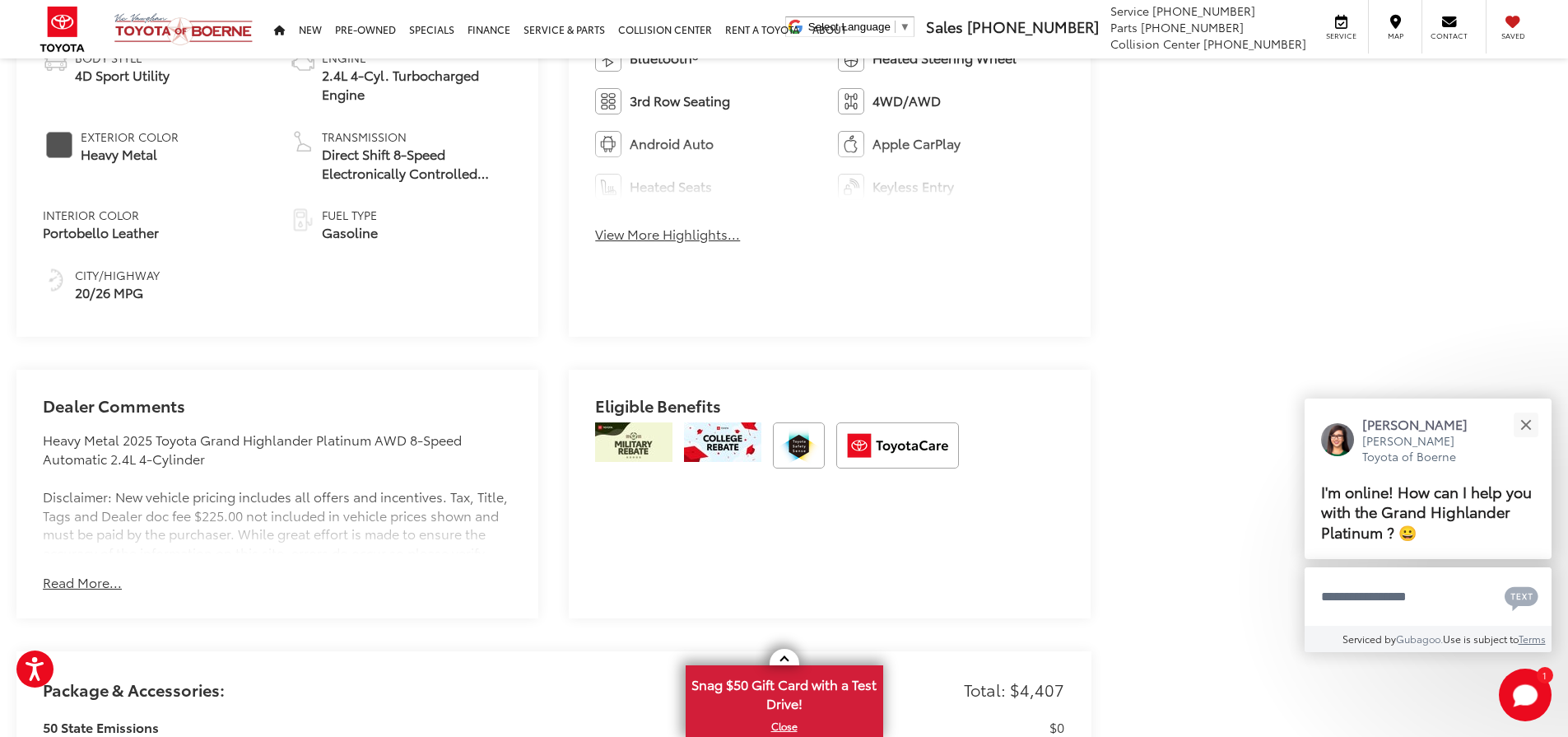
scroll to position [1317, 0]
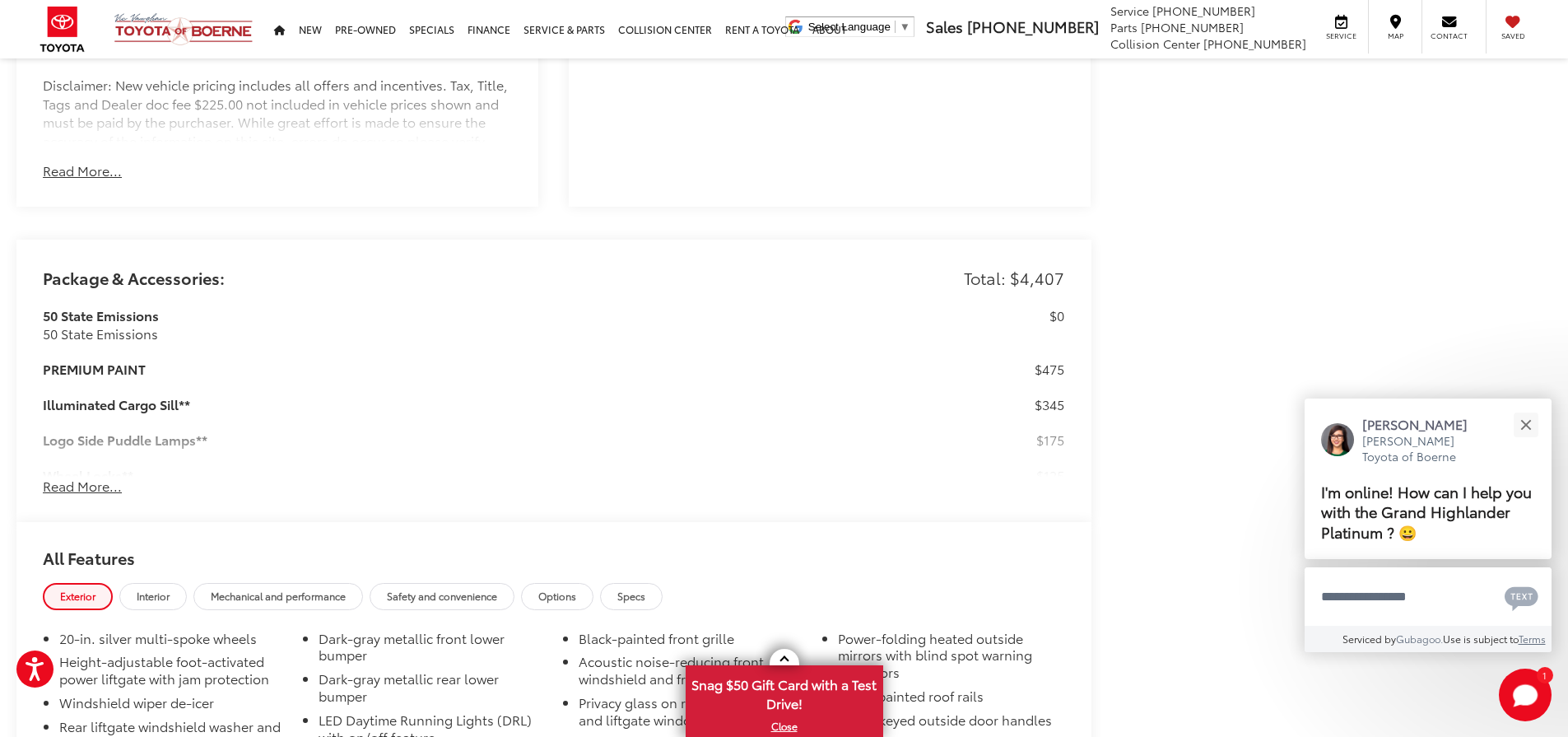
click at [83, 484] on button "Read More..." at bounding box center [82, 486] width 79 height 19
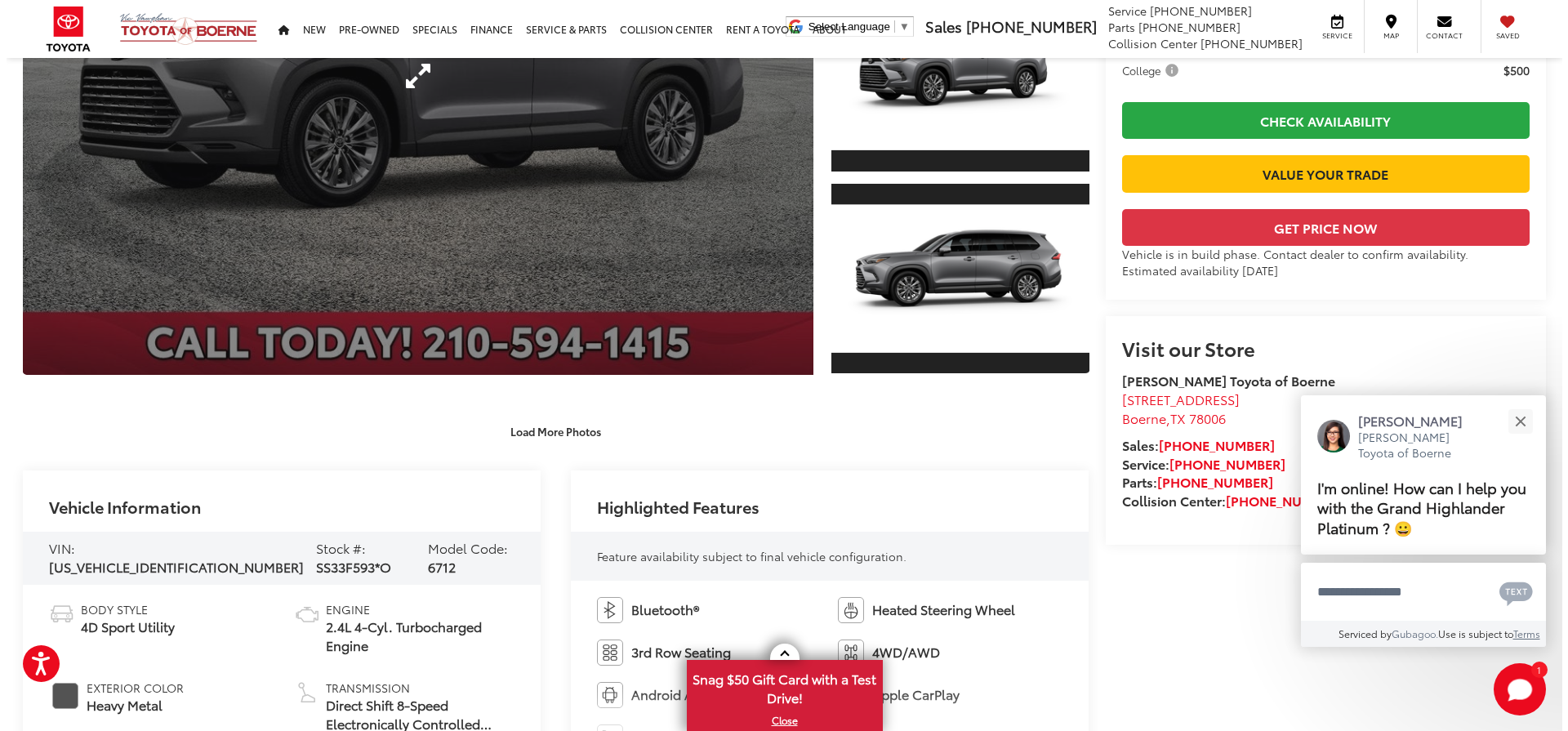
scroll to position [0, 0]
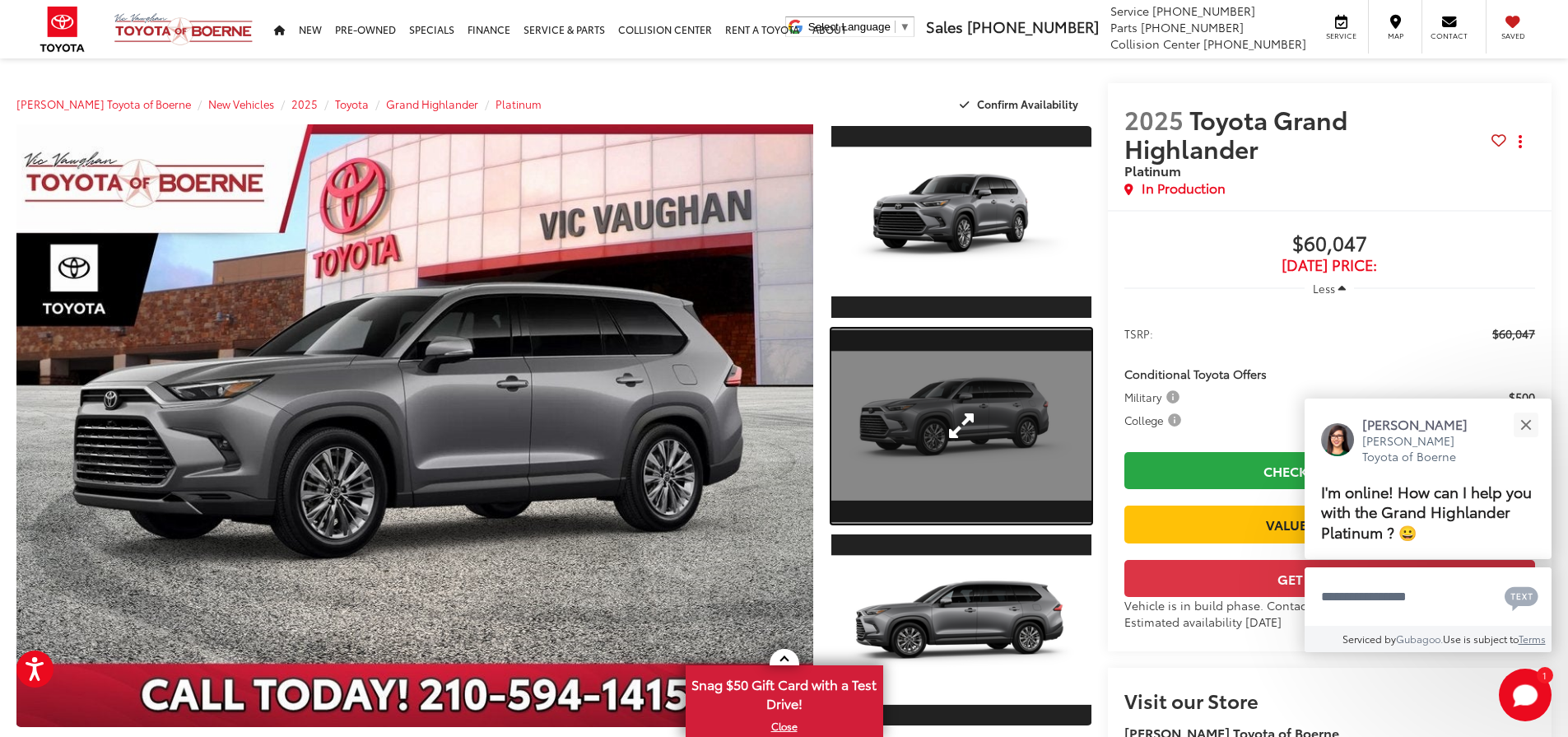
click at [927, 449] on link "Expand Photo 2" at bounding box center [961, 426] width 260 height 196
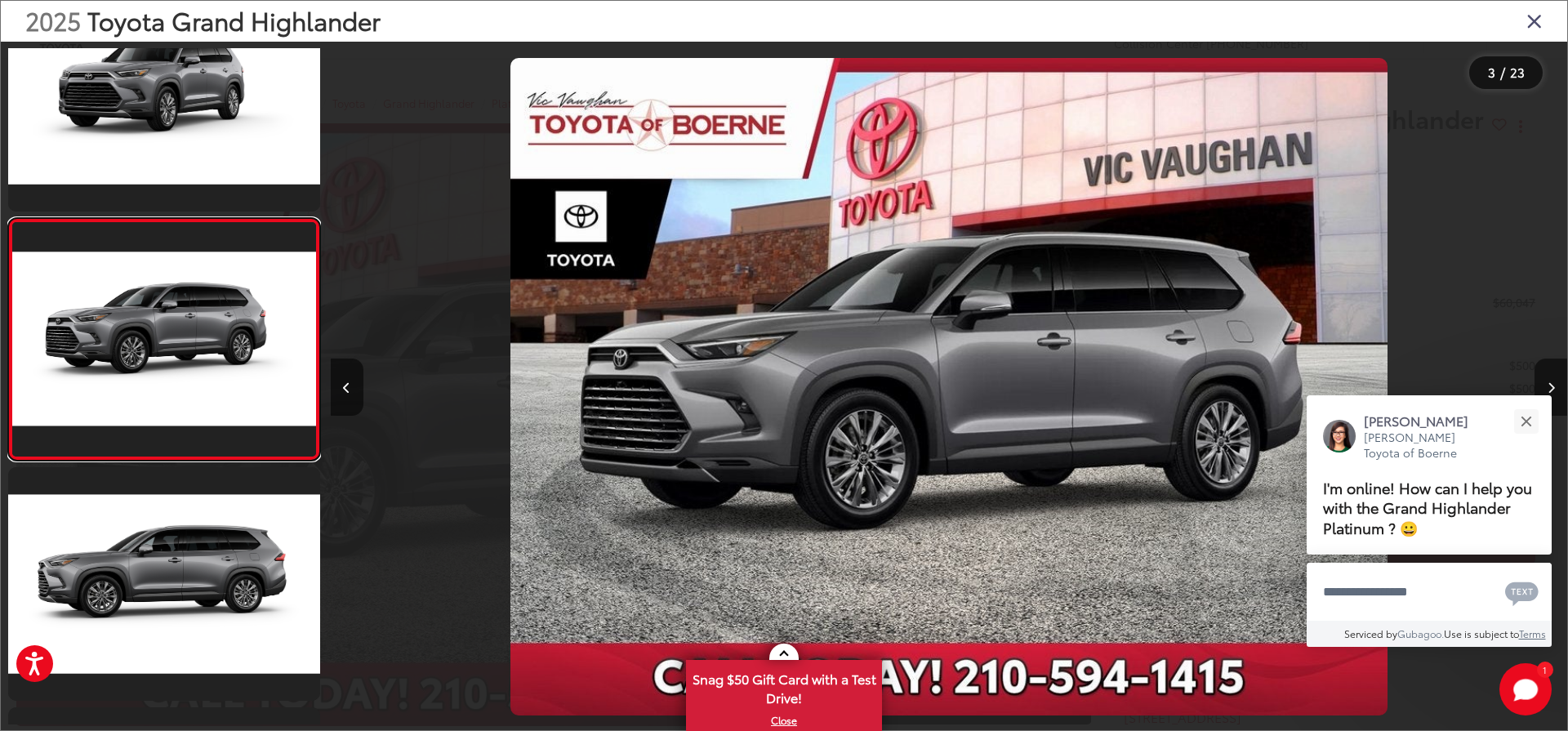
scroll to position [0, 2473]
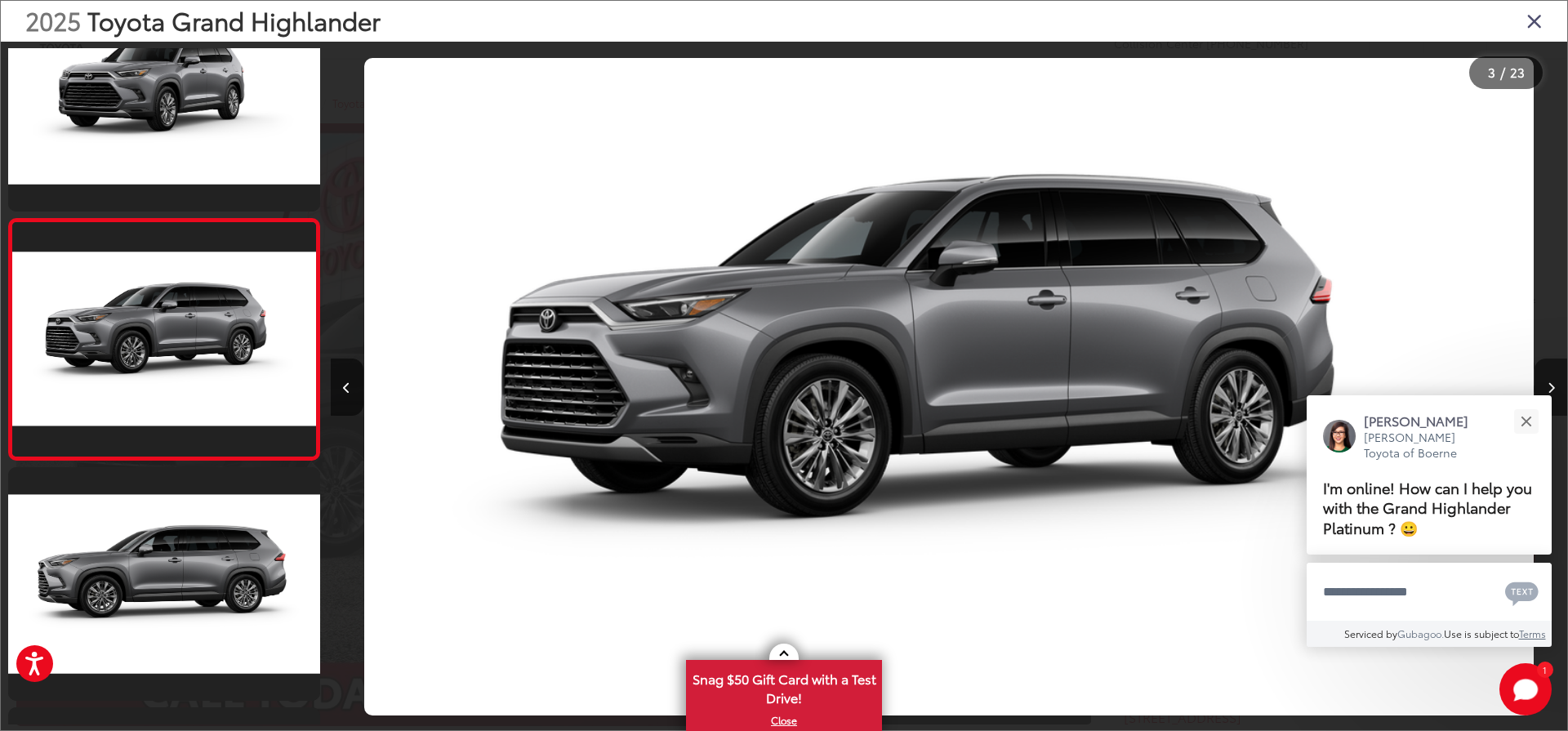
click at [1550, 386] on icon "Next image" at bounding box center [1551, 388] width 7 height 11
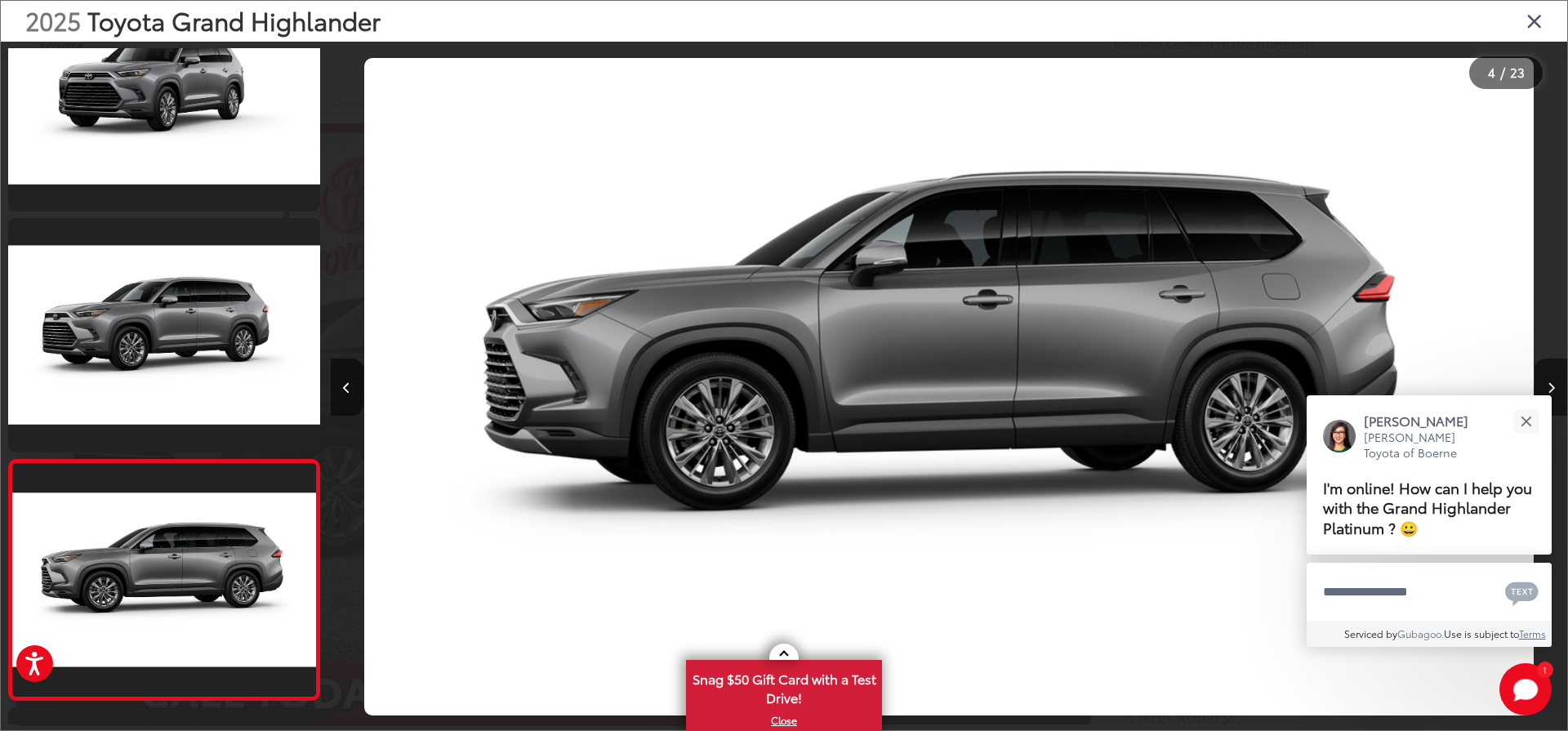
scroll to position [553, 0]
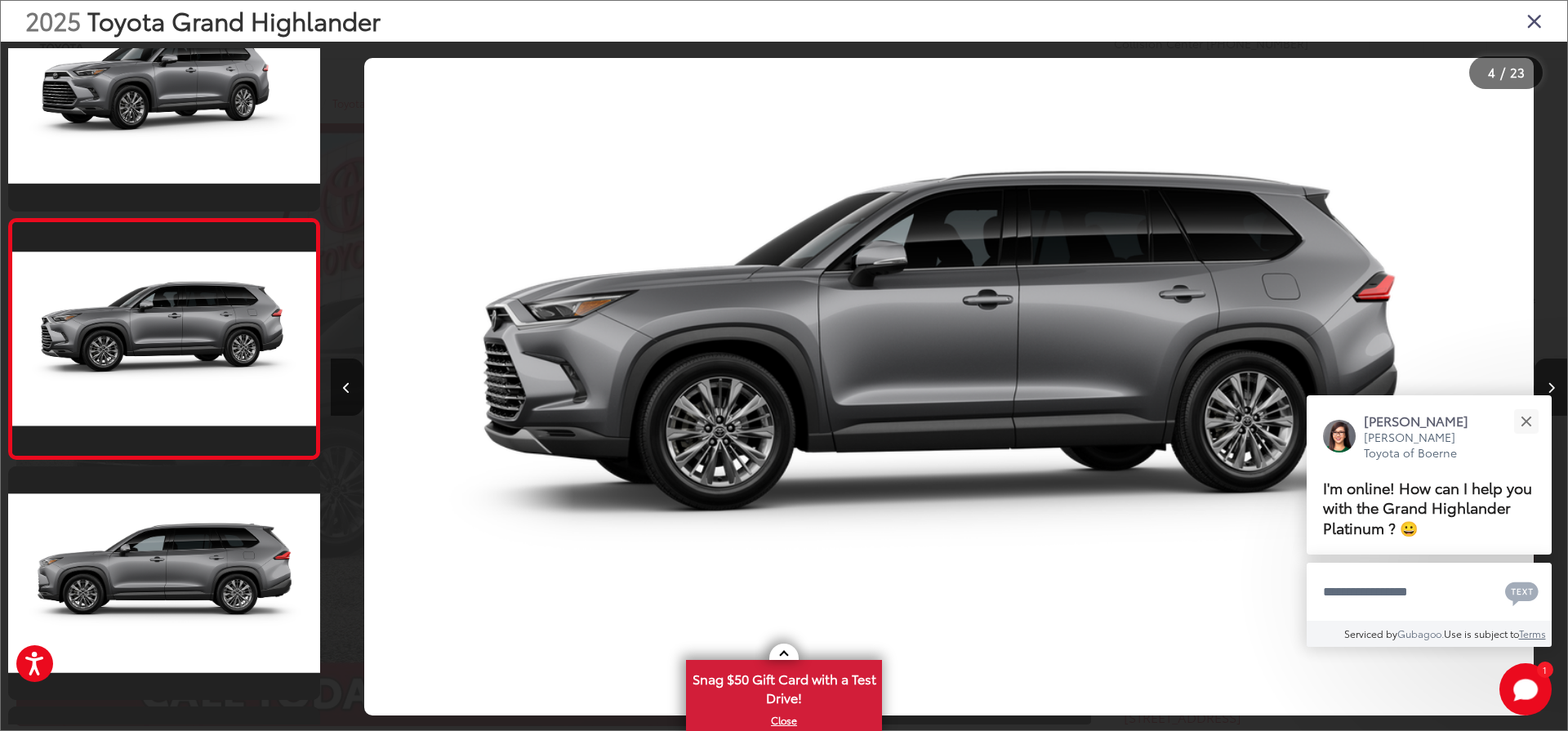
click at [1551, 390] on icon "Next image" at bounding box center [1551, 388] width 7 height 11
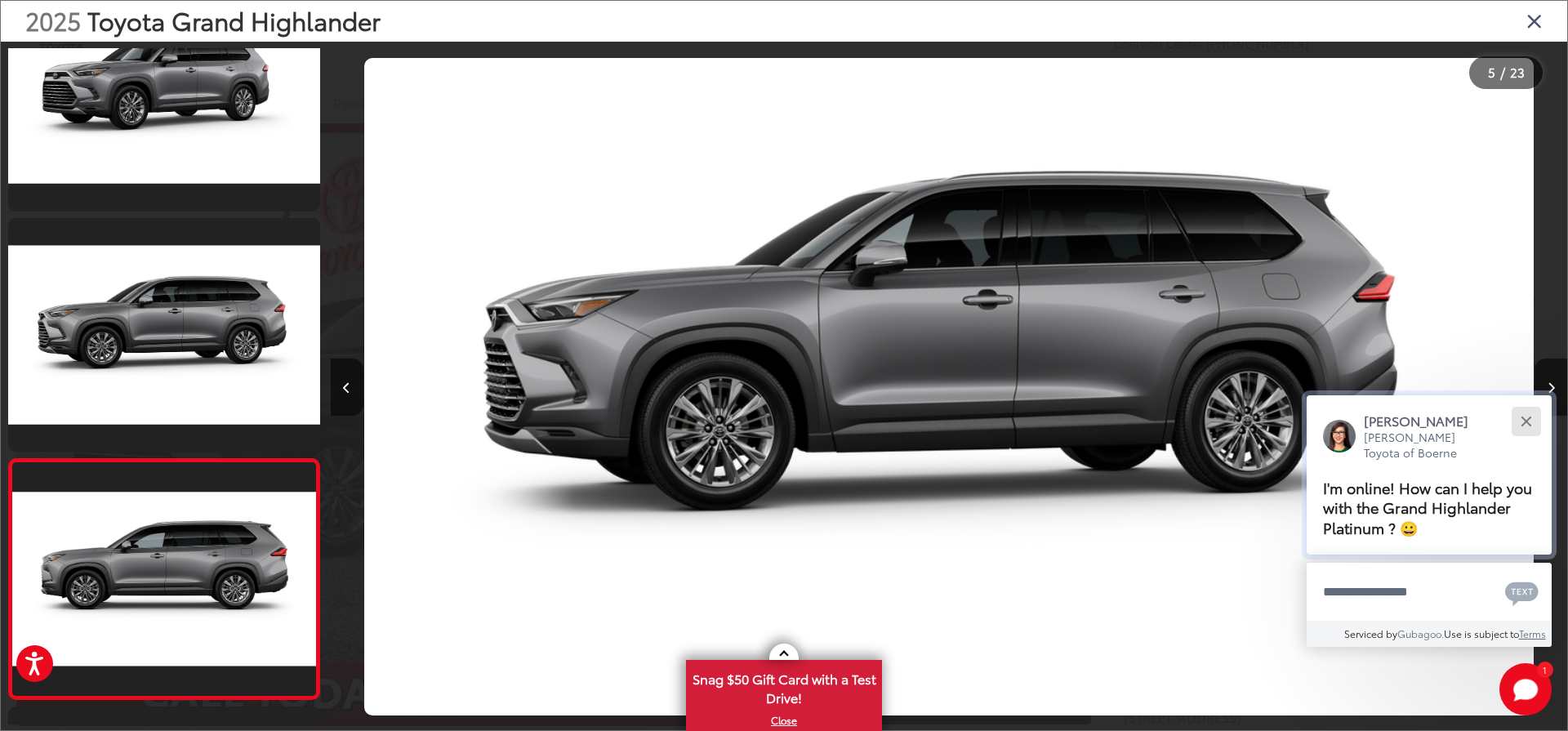
scroll to position [0, 2473]
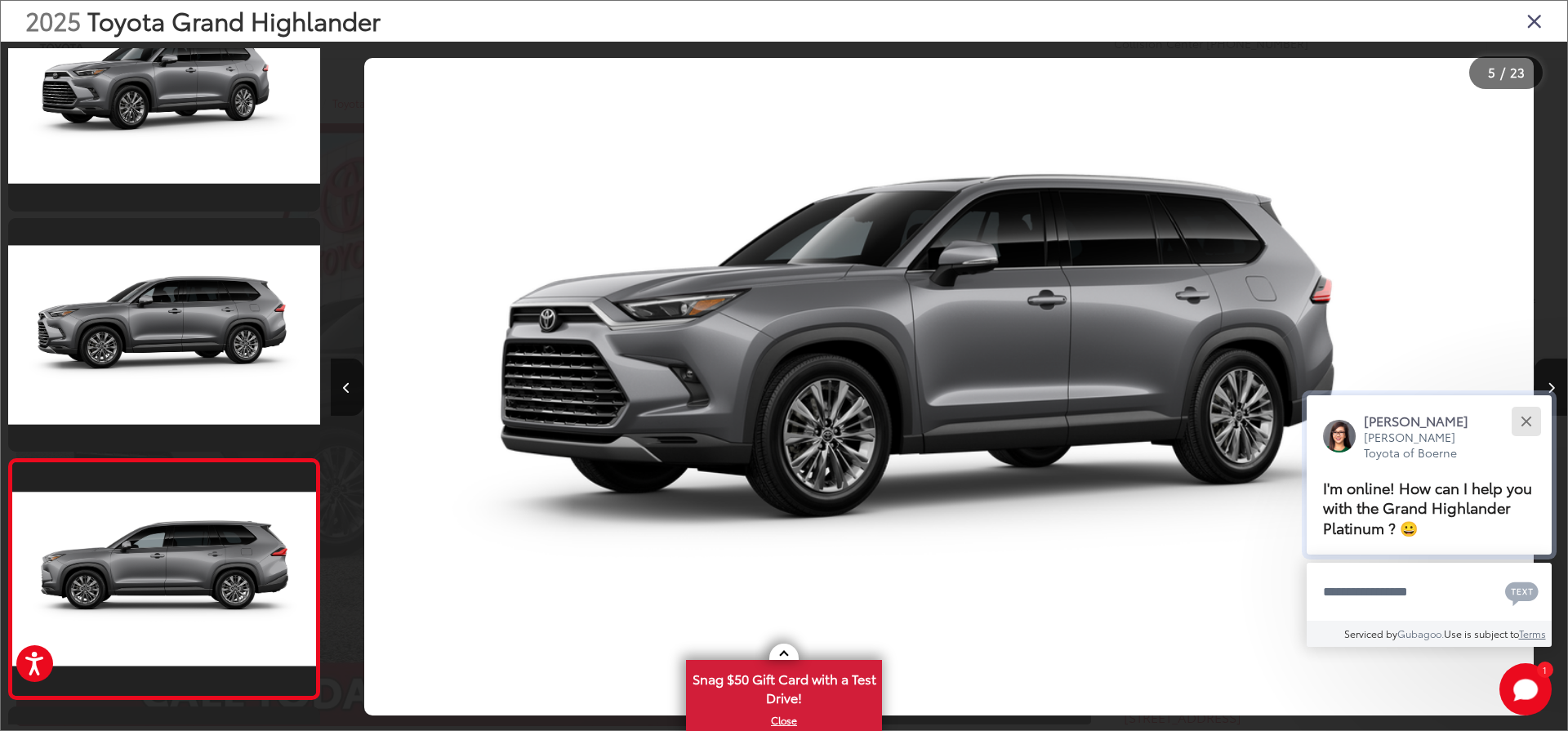
click at [1525, 421] on div "Close" at bounding box center [1526, 421] width 11 height 11
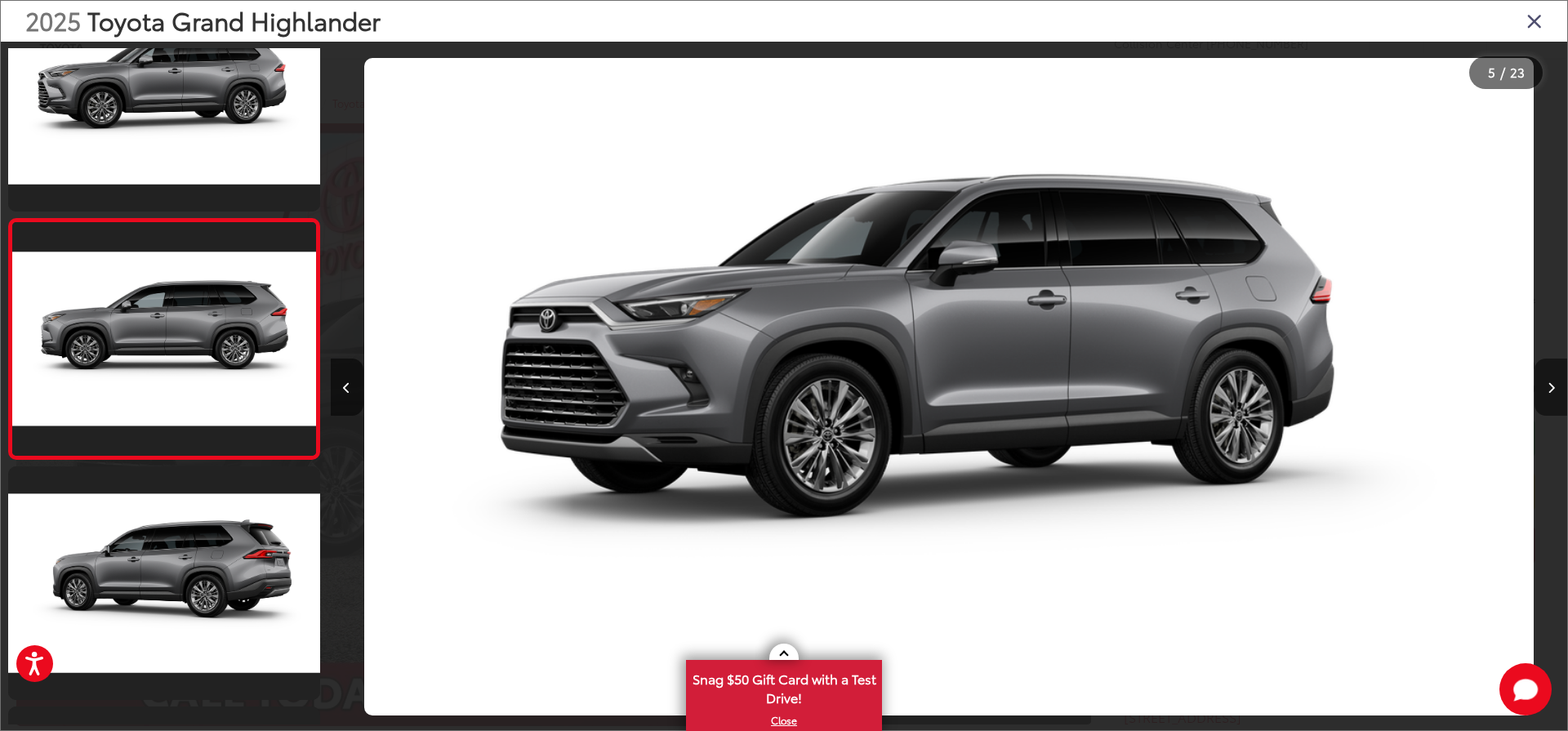
scroll to position [0, 4947]
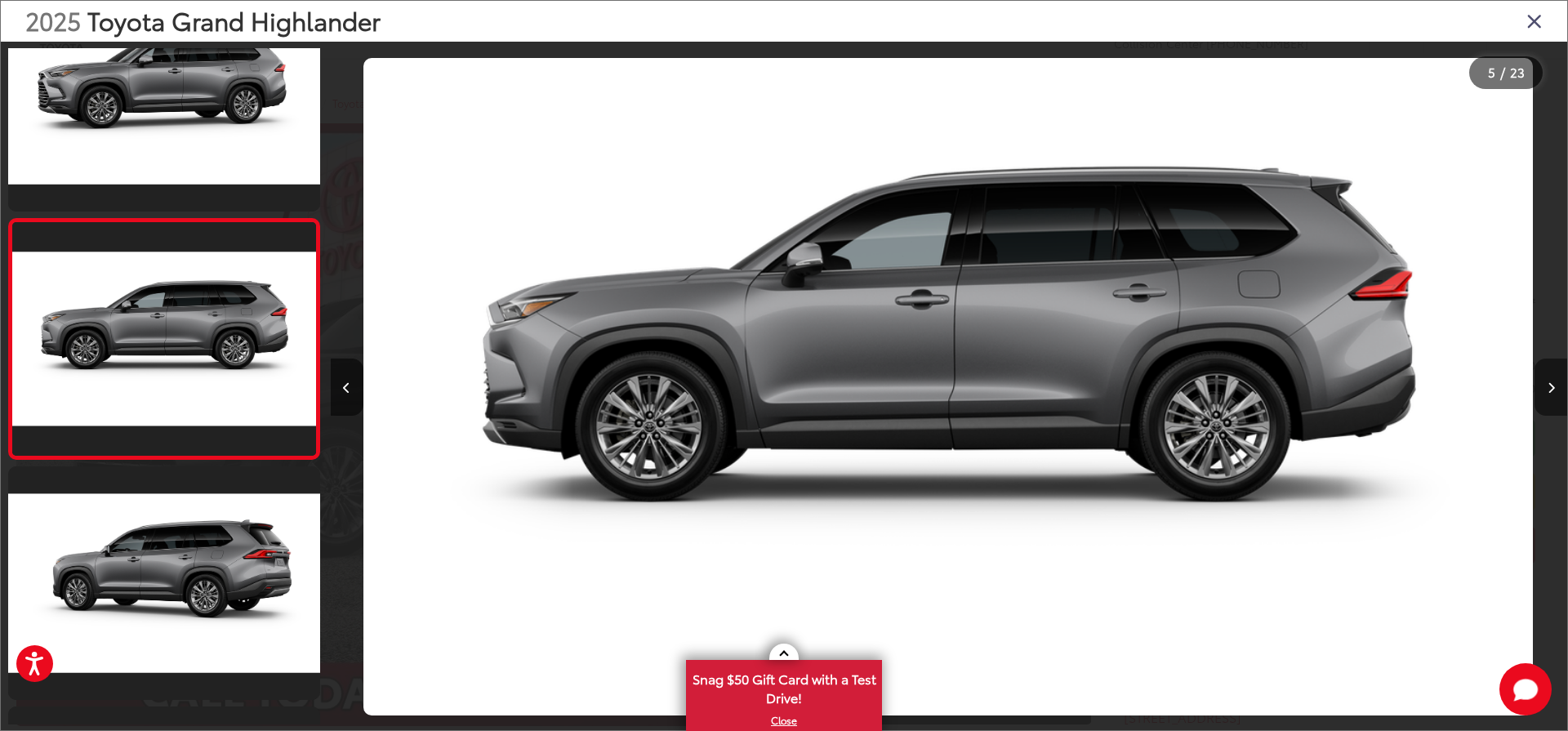
click at [1549, 384] on icon "Next image" at bounding box center [1551, 388] width 7 height 11
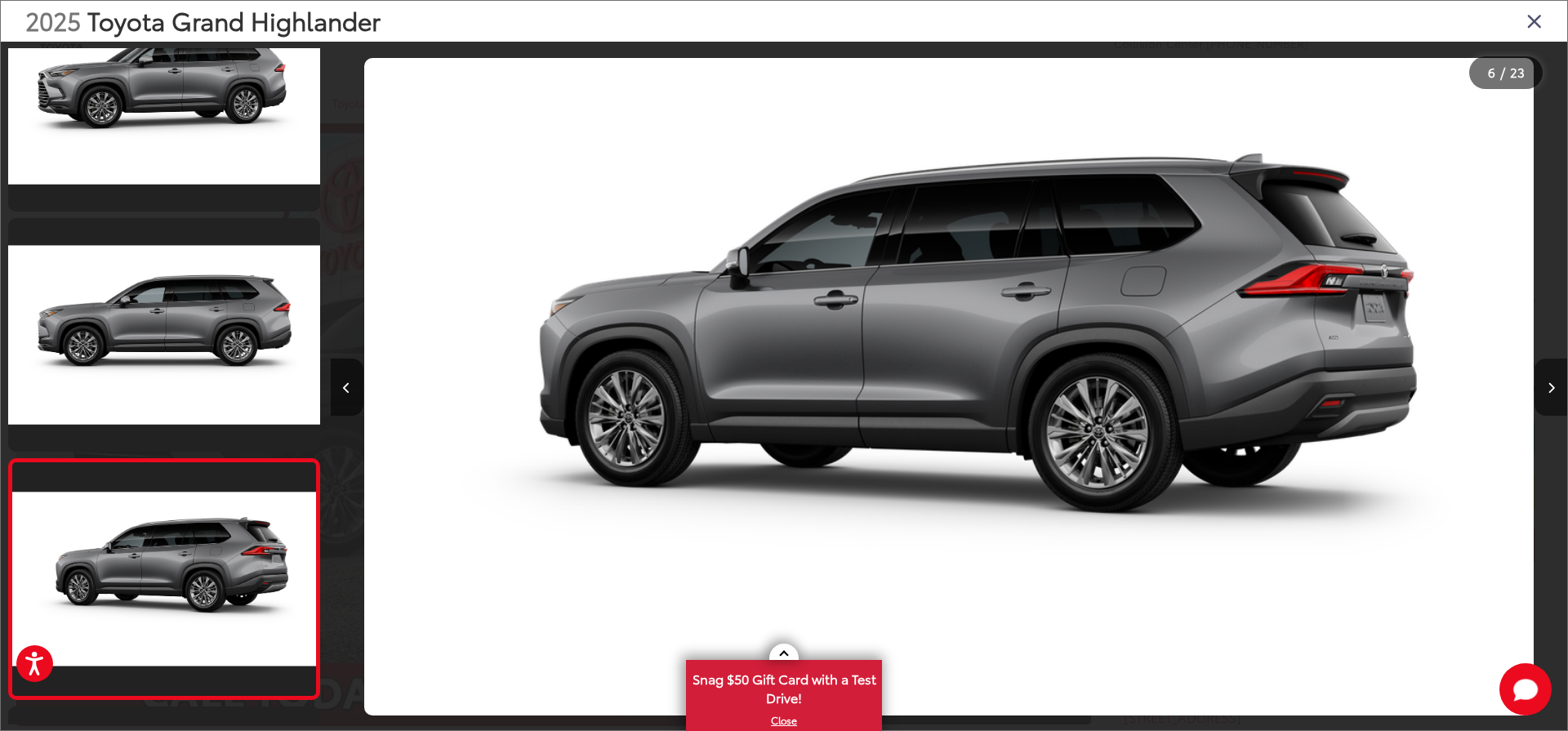
scroll to position [1033, 0]
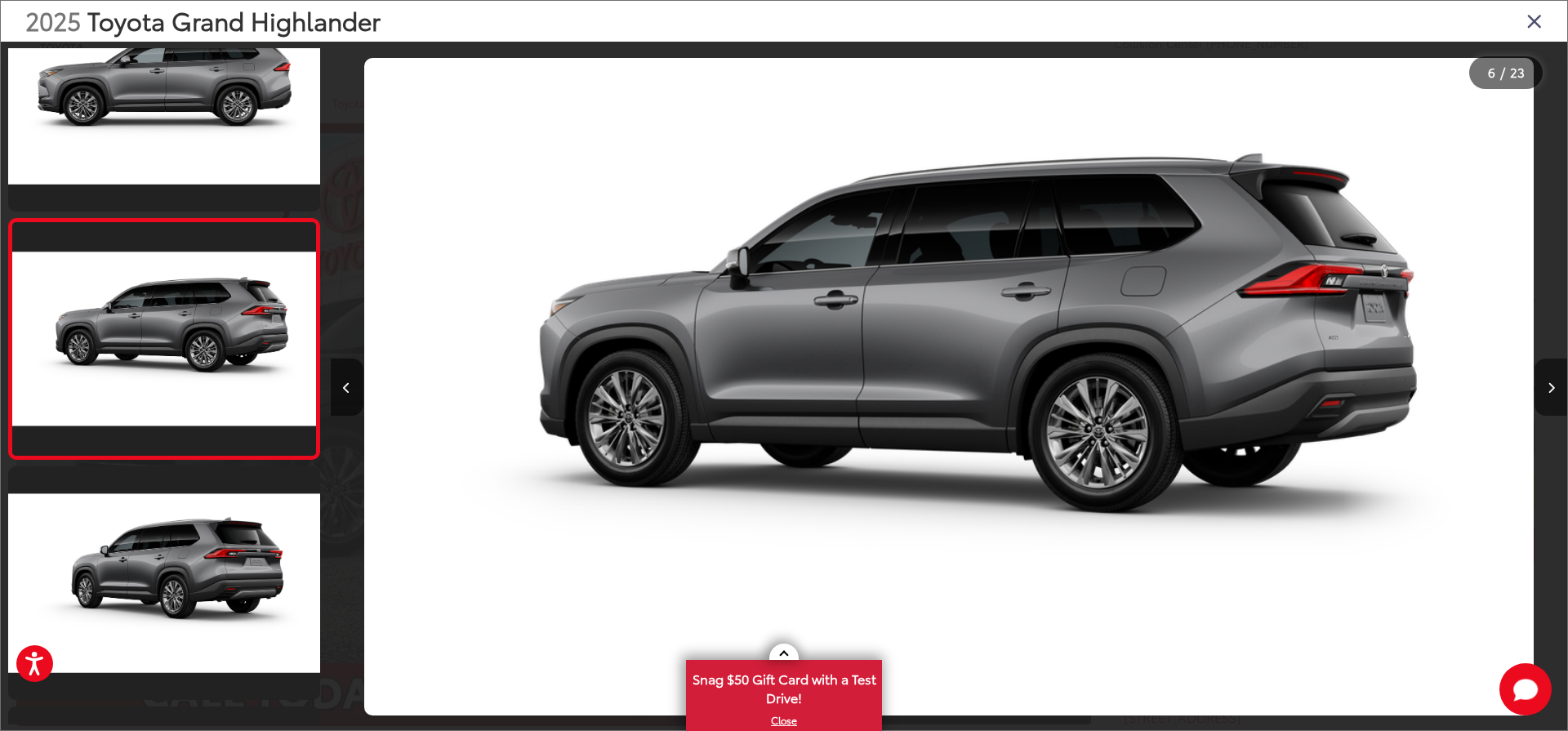
click at [1552, 384] on icon "Next image" at bounding box center [1551, 388] width 7 height 11
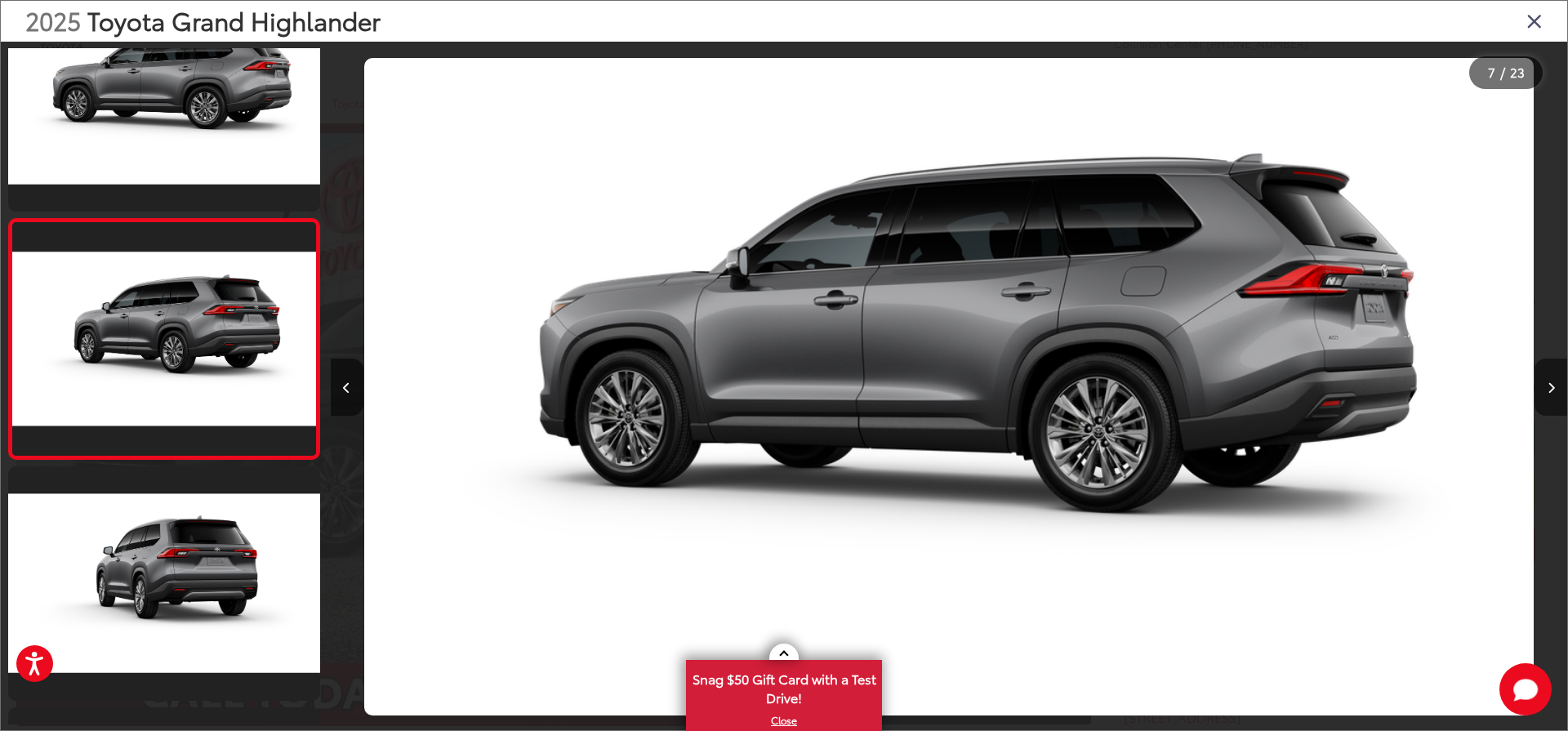
scroll to position [0, 7418]
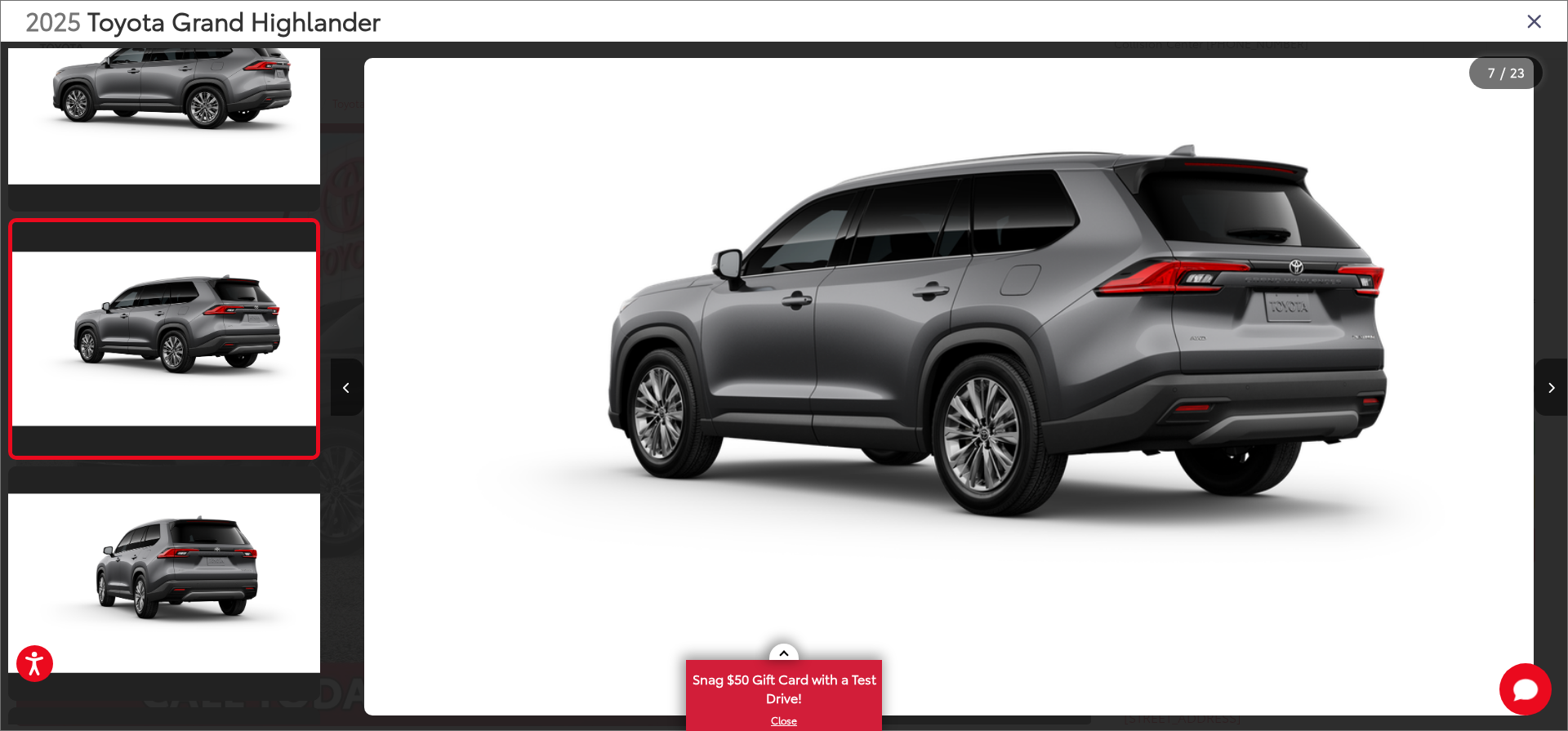
click at [1552, 384] on icon "Next image" at bounding box center [1551, 388] width 7 height 11
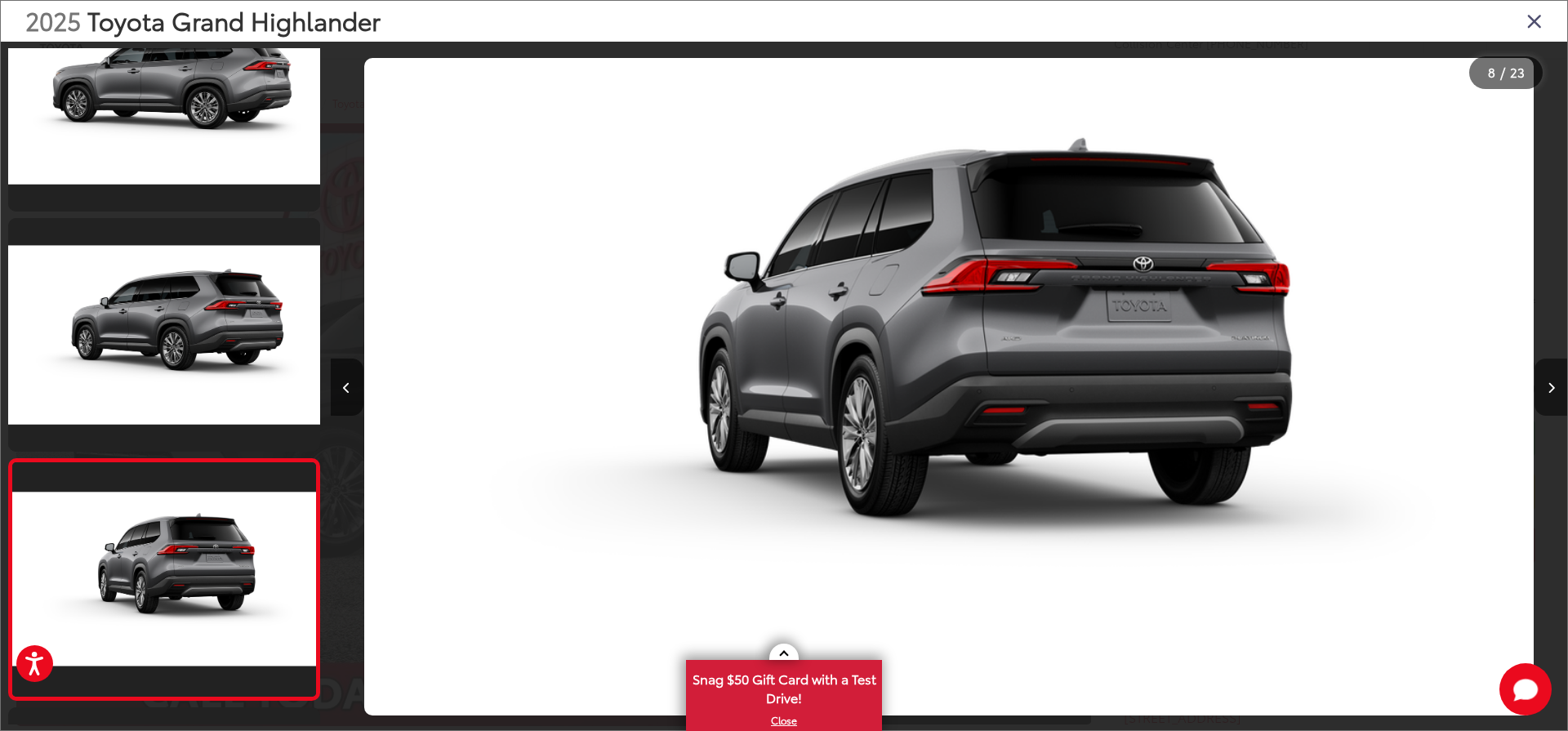
scroll to position [1513, 0]
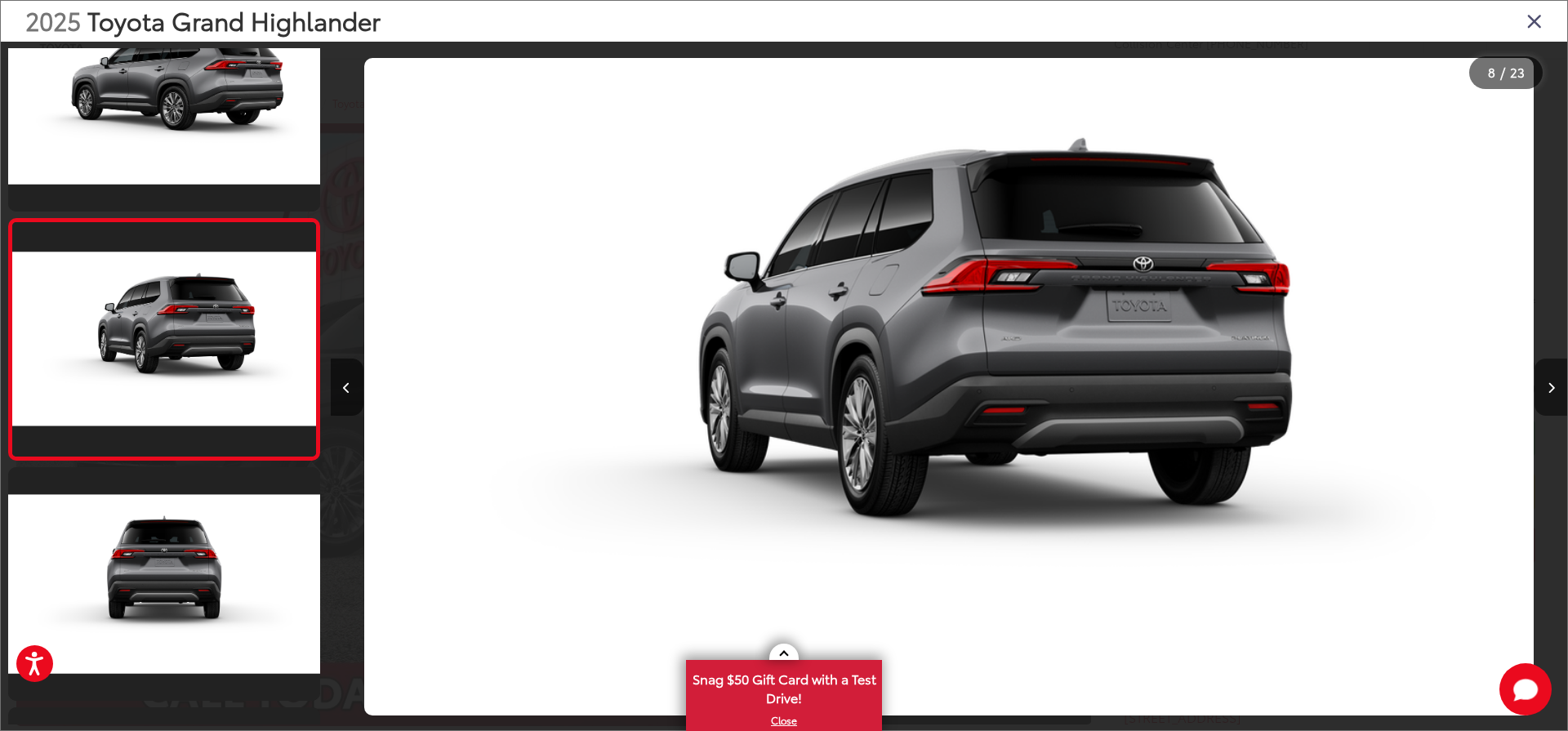
click at [1553, 383] on icon "Next image" at bounding box center [1551, 388] width 7 height 11
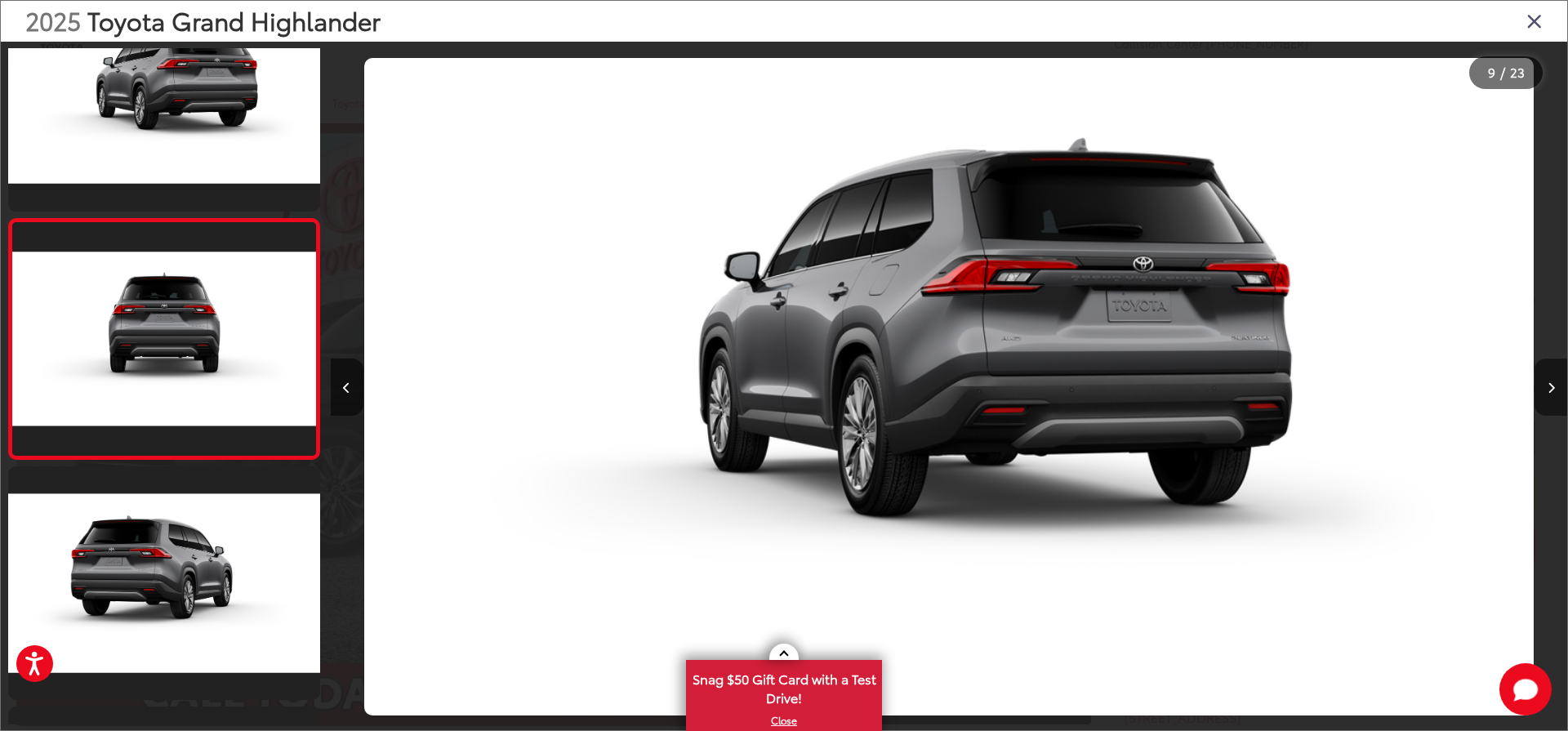
scroll to position [0, 9891]
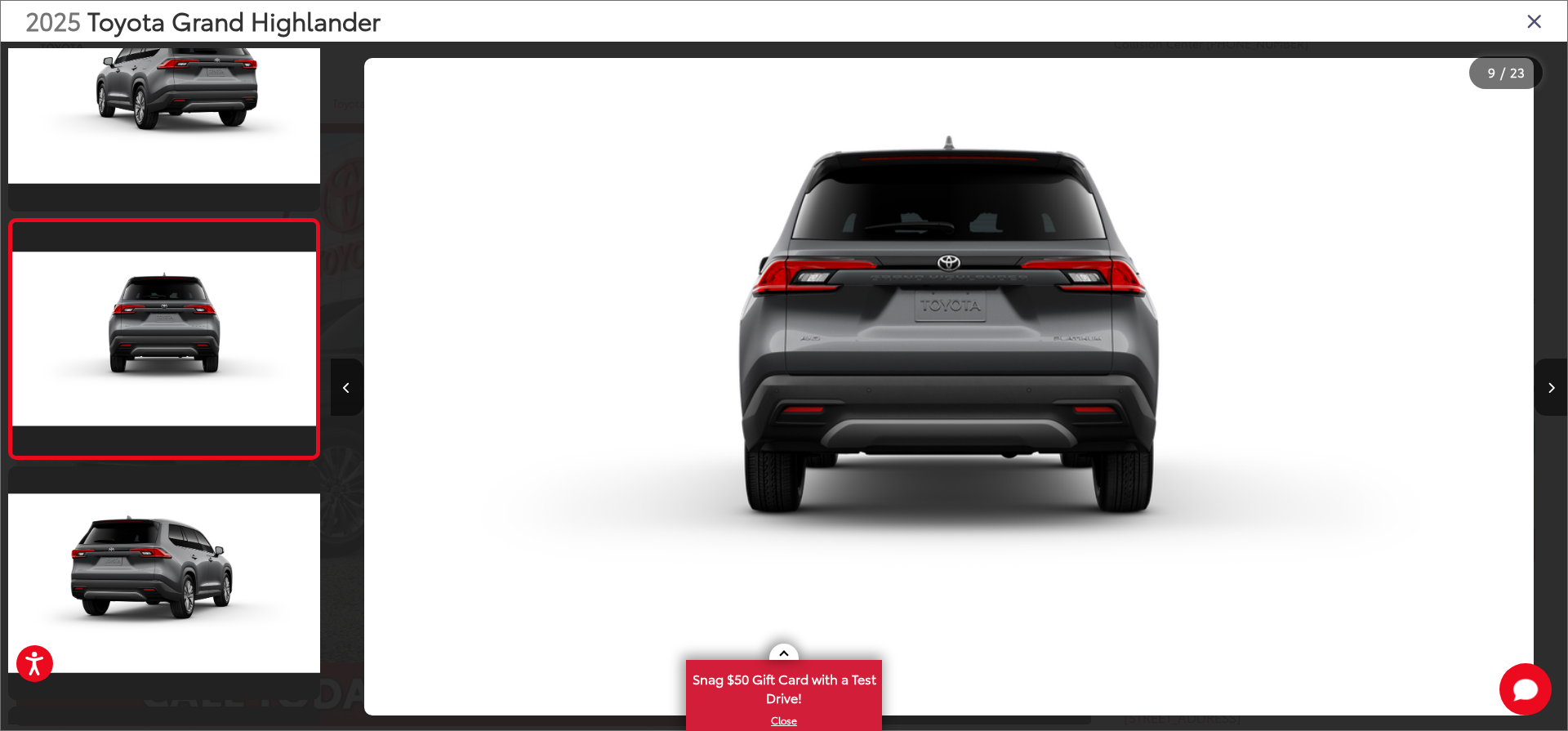
click at [1541, 378] on button "Next image" at bounding box center [1551, 387] width 33 height 57
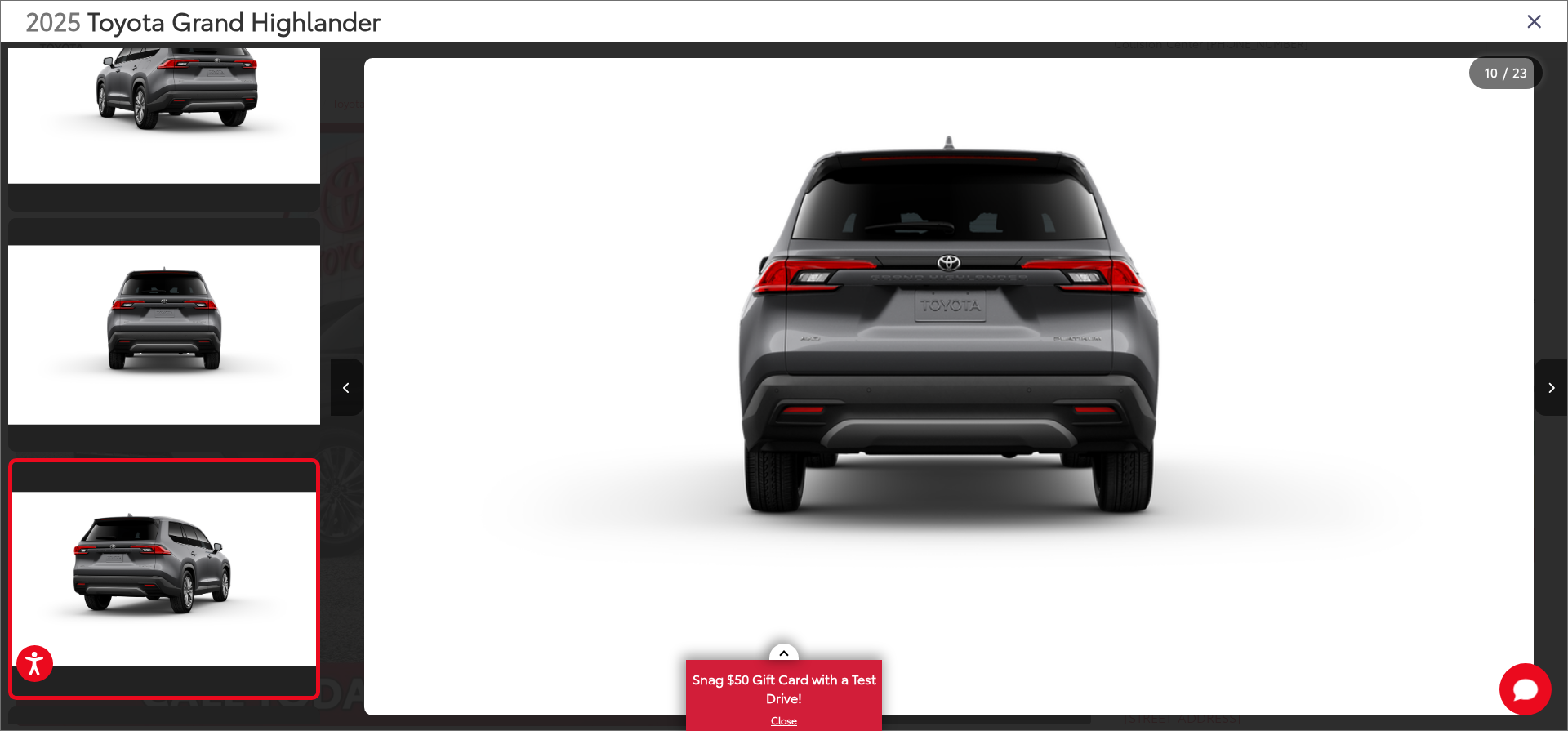
scroll to position [0, 0]
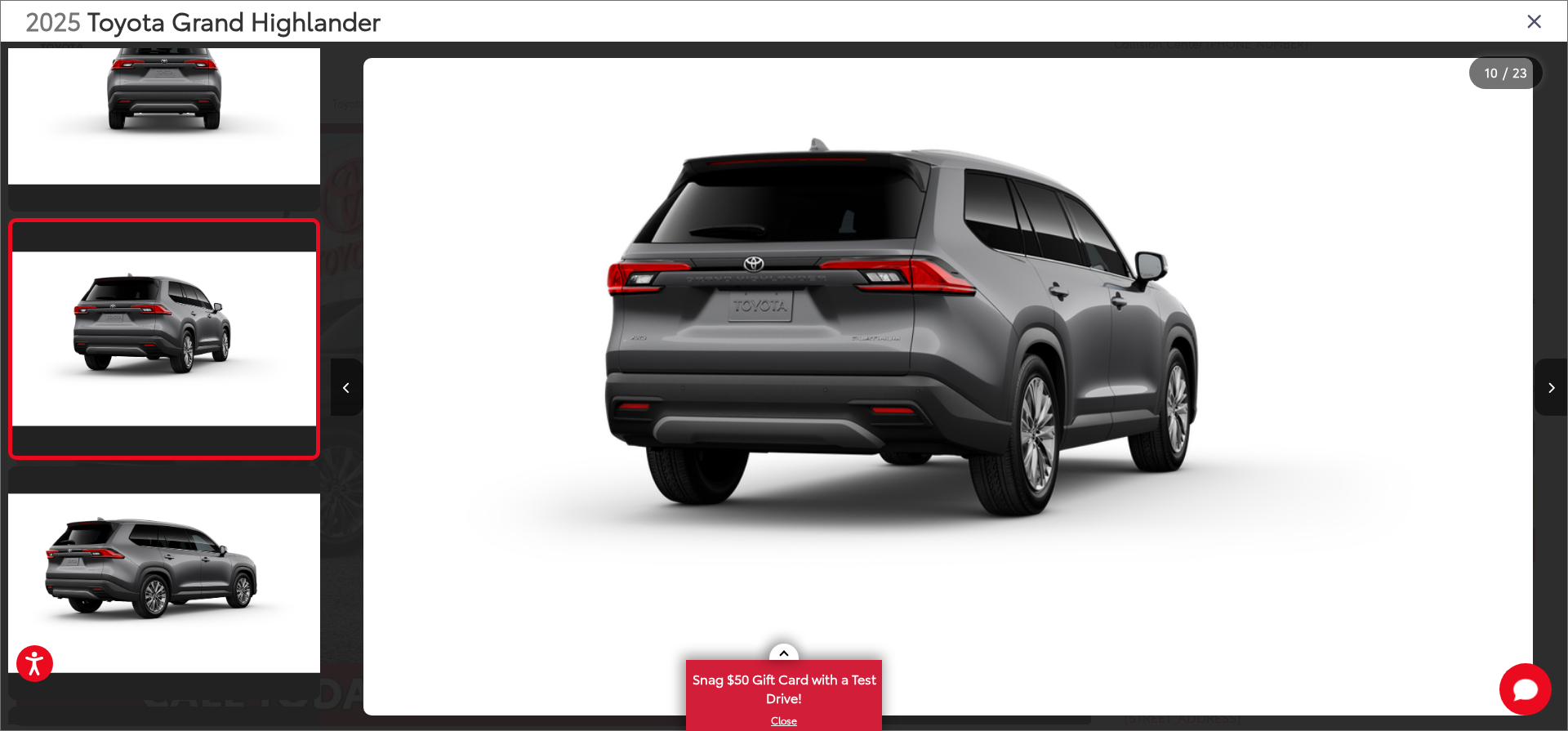
click at [1552, 383] on icon "Next image" at bounding box center [1551, 388] width 7 height 11
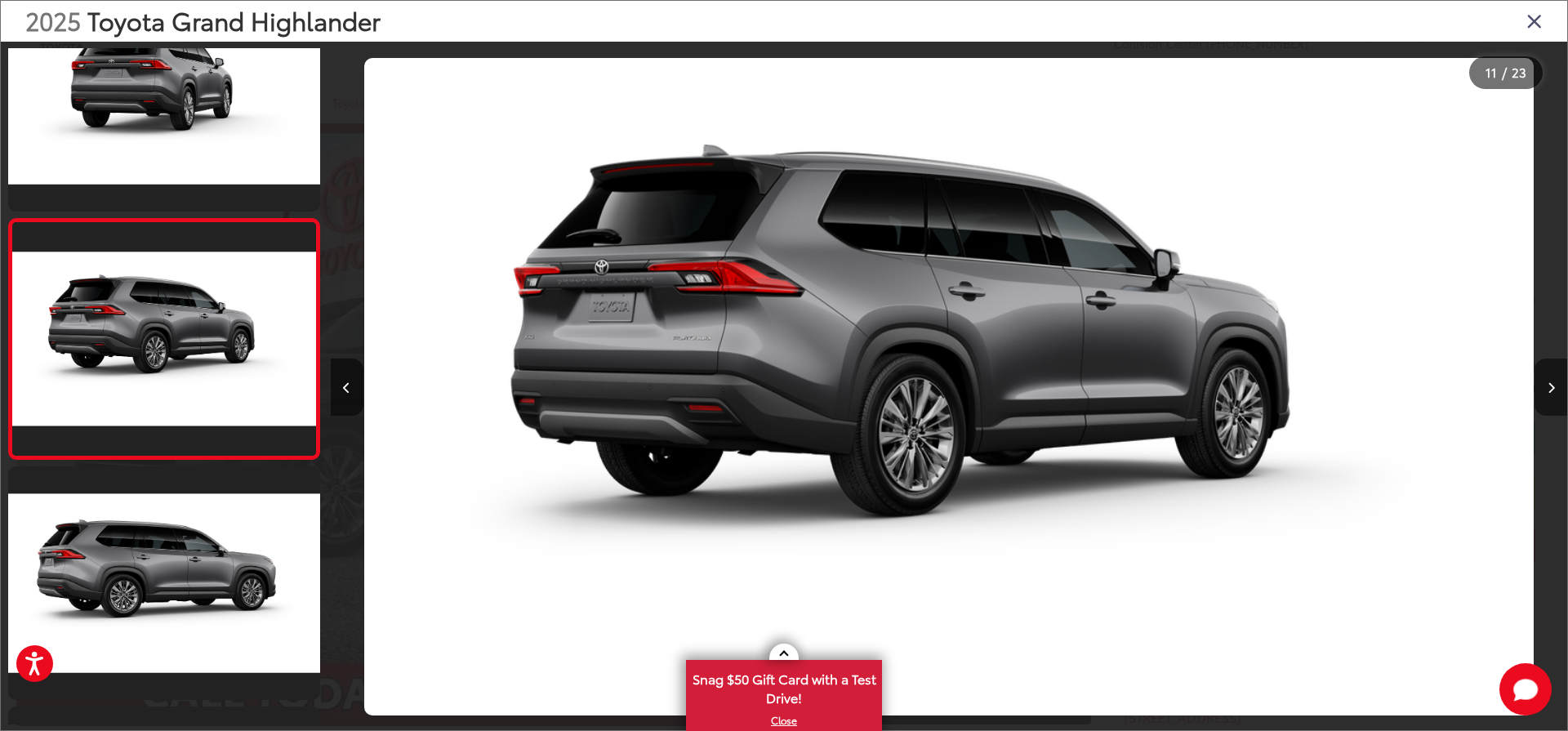
click at [1552, 383] on icon "Next image" at bounding box center [1551, 388] width 7 height 11
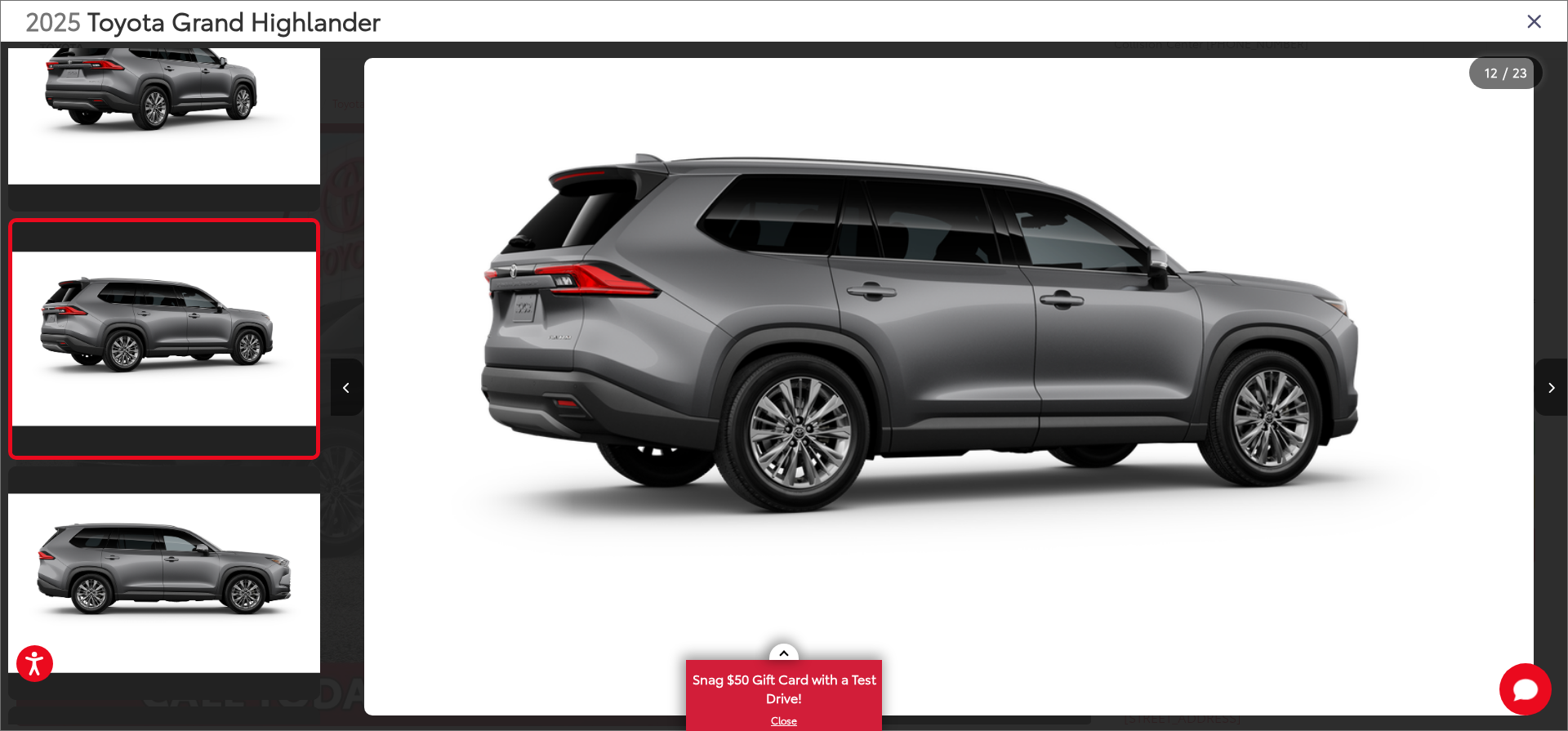
click at [1552, 385] on icon "Next image" at bounding box center [1551, 388] width 7 height 11
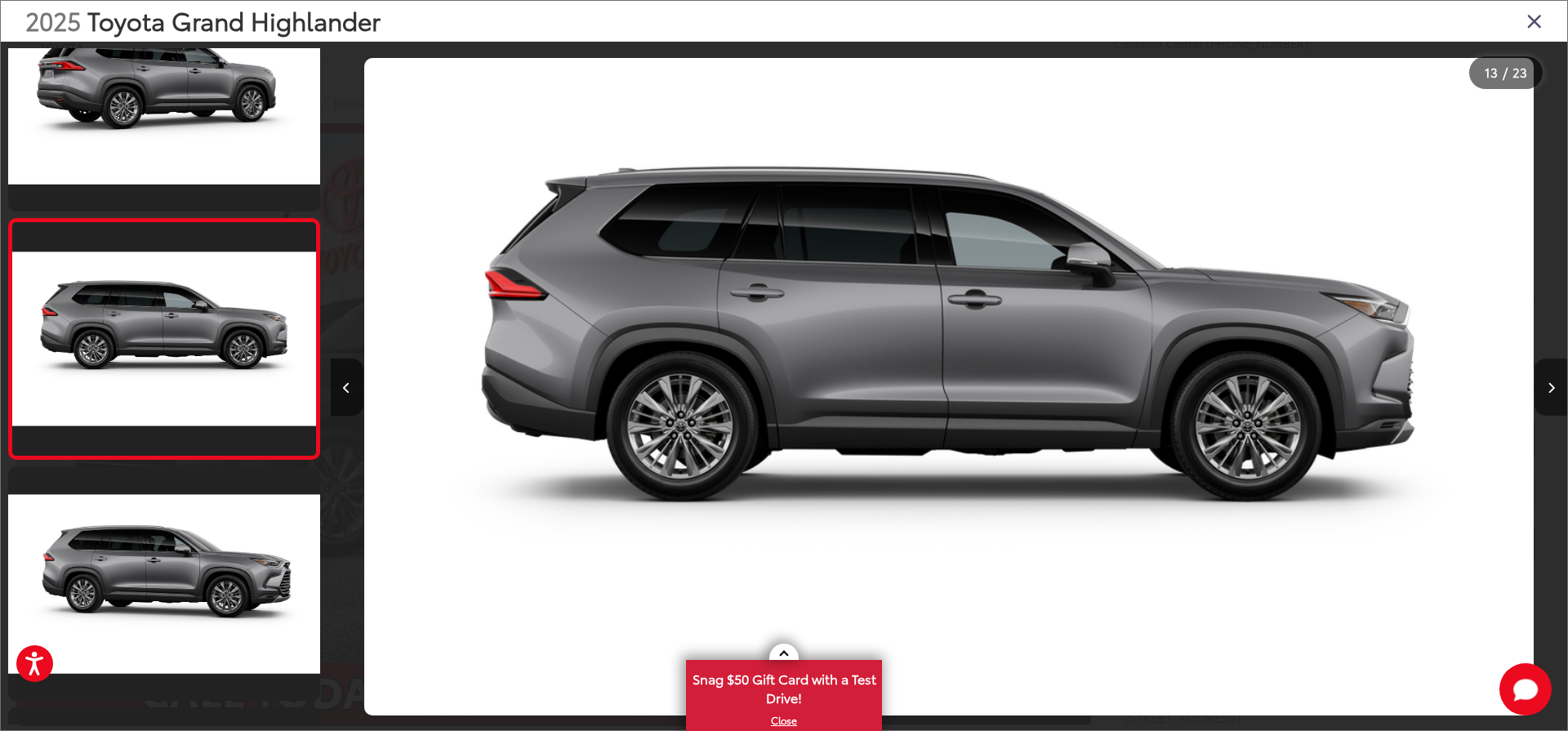
click at [1552, 385] on icon "Next image" at bounding box center [1551, 388] width 7 height 11
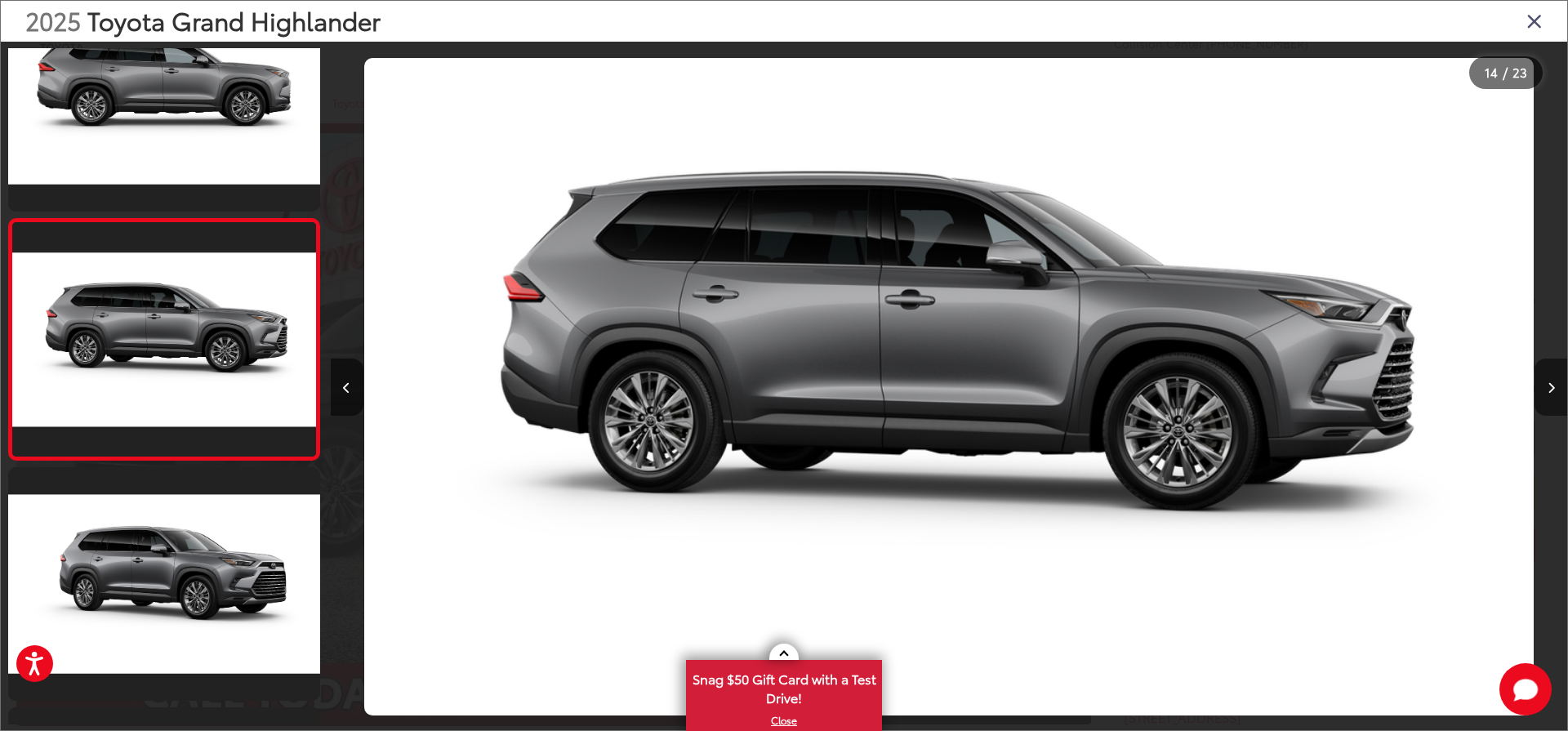
click at [1552, 384] on icon "Next image" at bounding box center [1551, 388] width 7 height 11
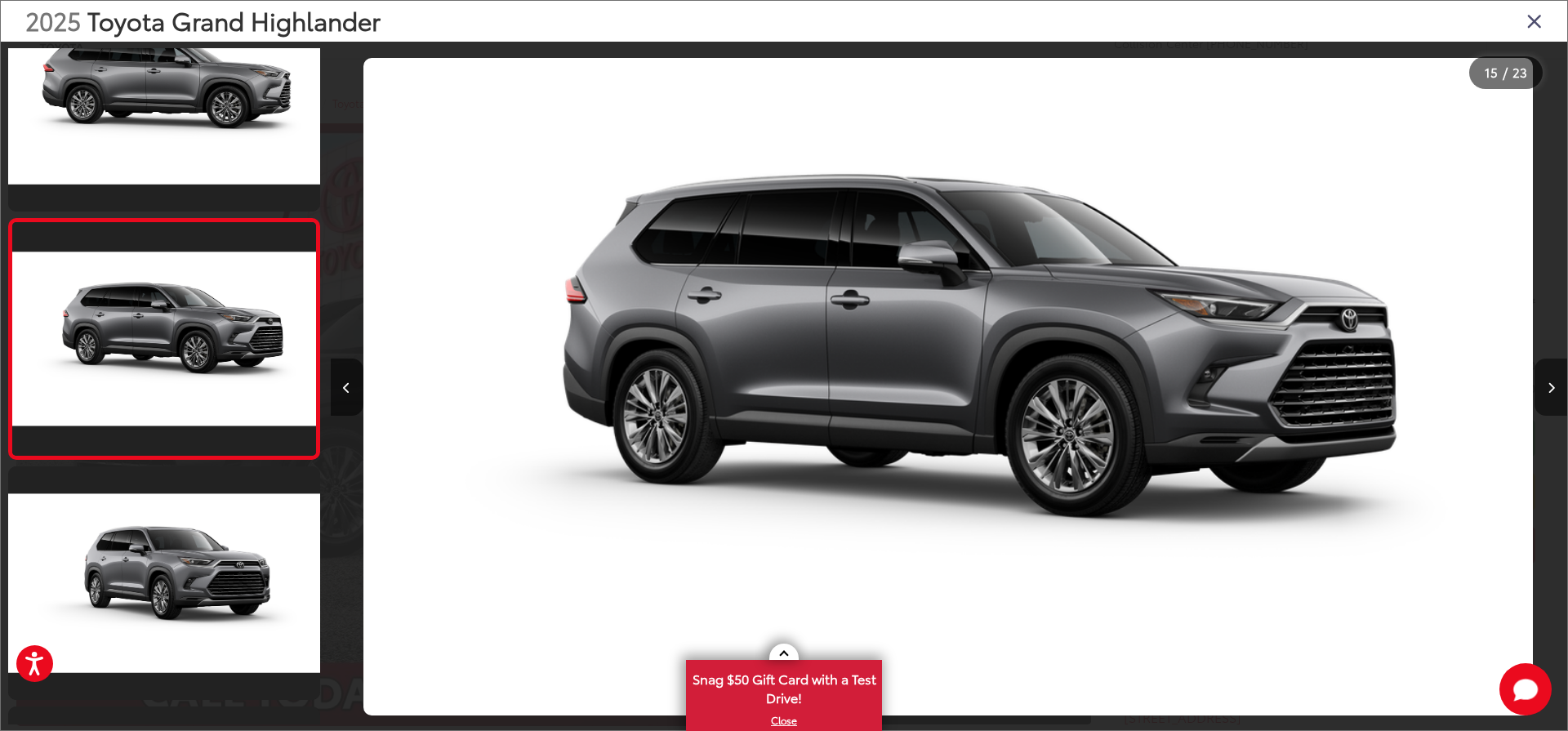
click at [1552, 384] on icon "Next image" at bounding box center [1551, 388] width 7 height 11
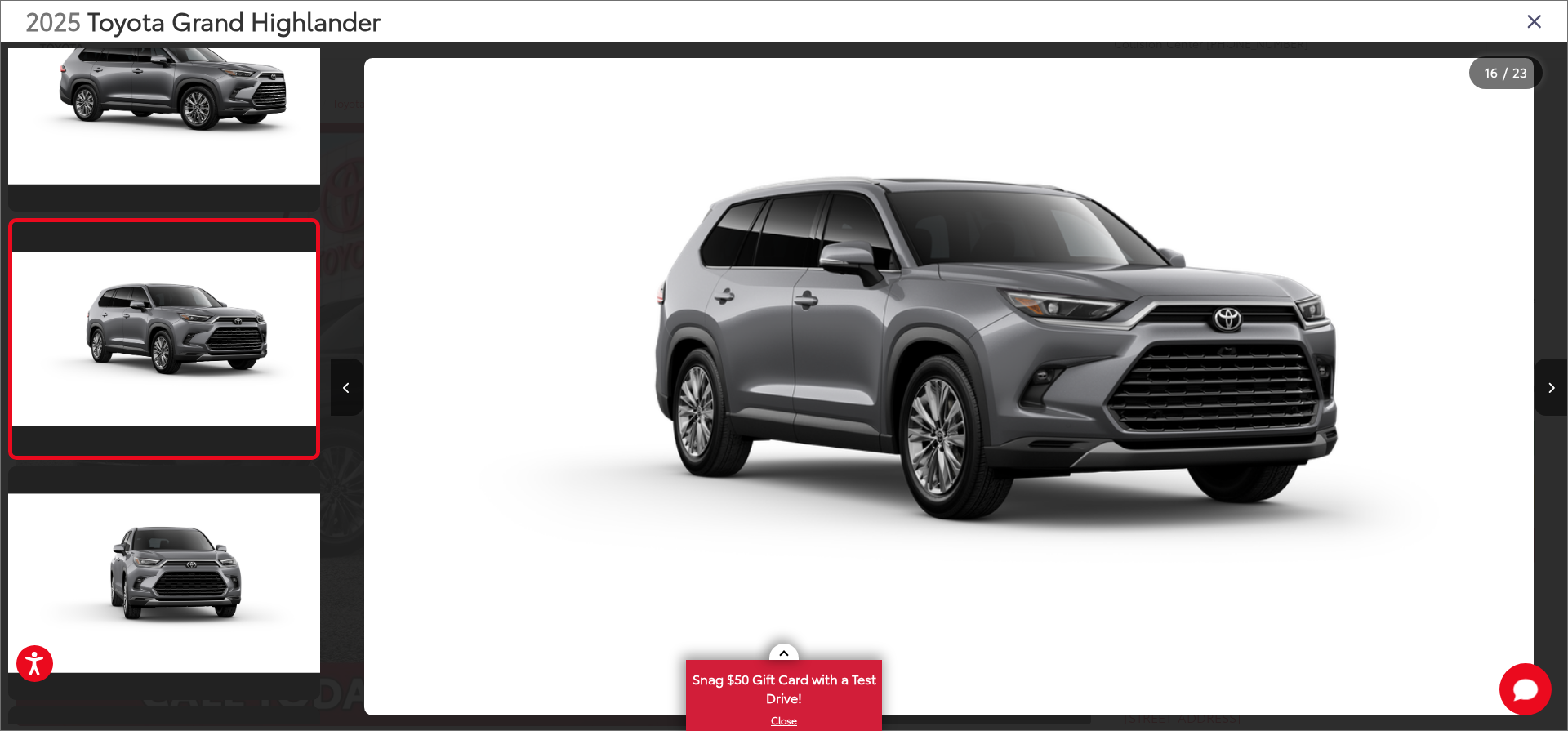
click at [1551, 384] on icon "Next image" at bounding box center [1551, 388] width 7 height 11
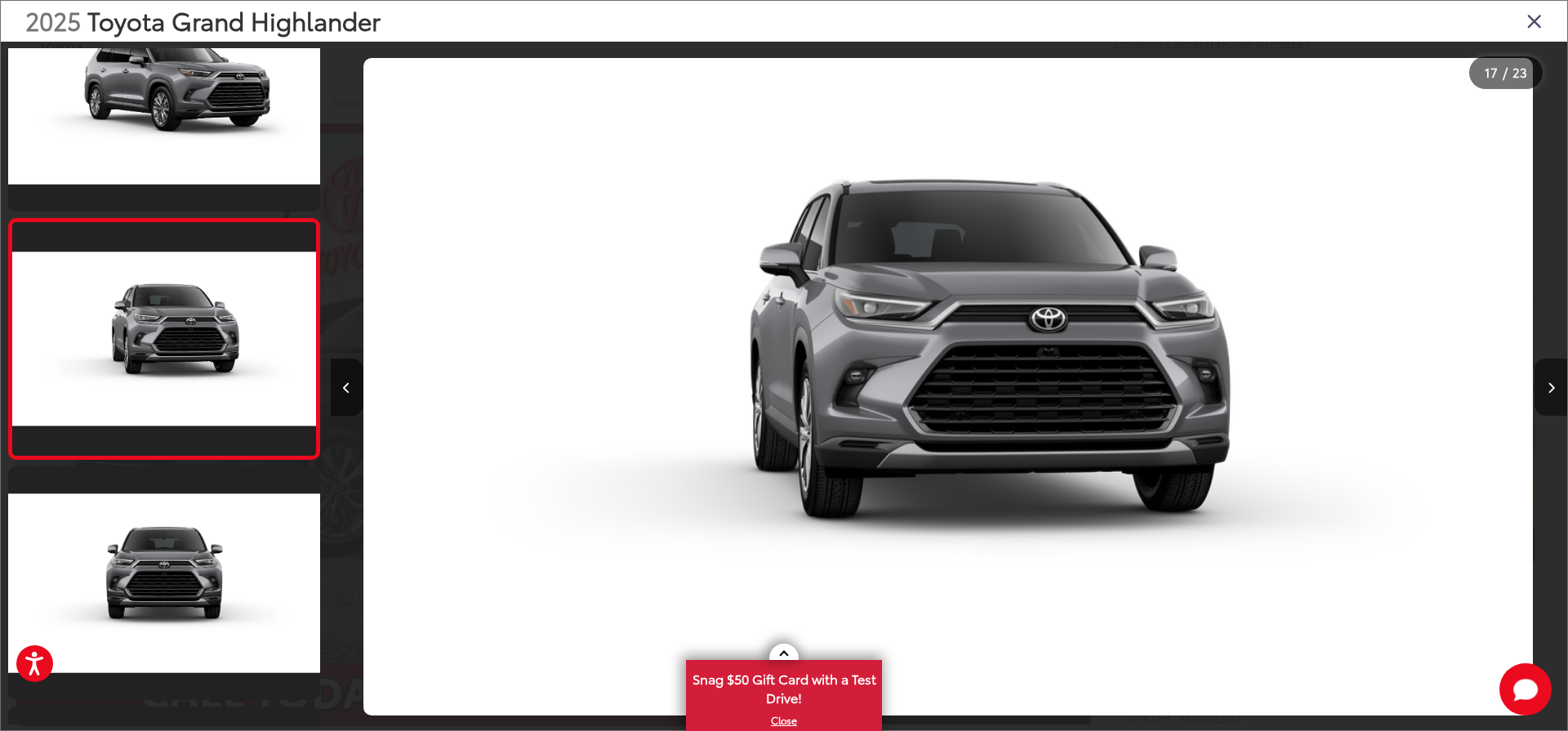
click at [1551, 384] on icon "Next image" at bounding box center [1551, 388] width 7 height 11
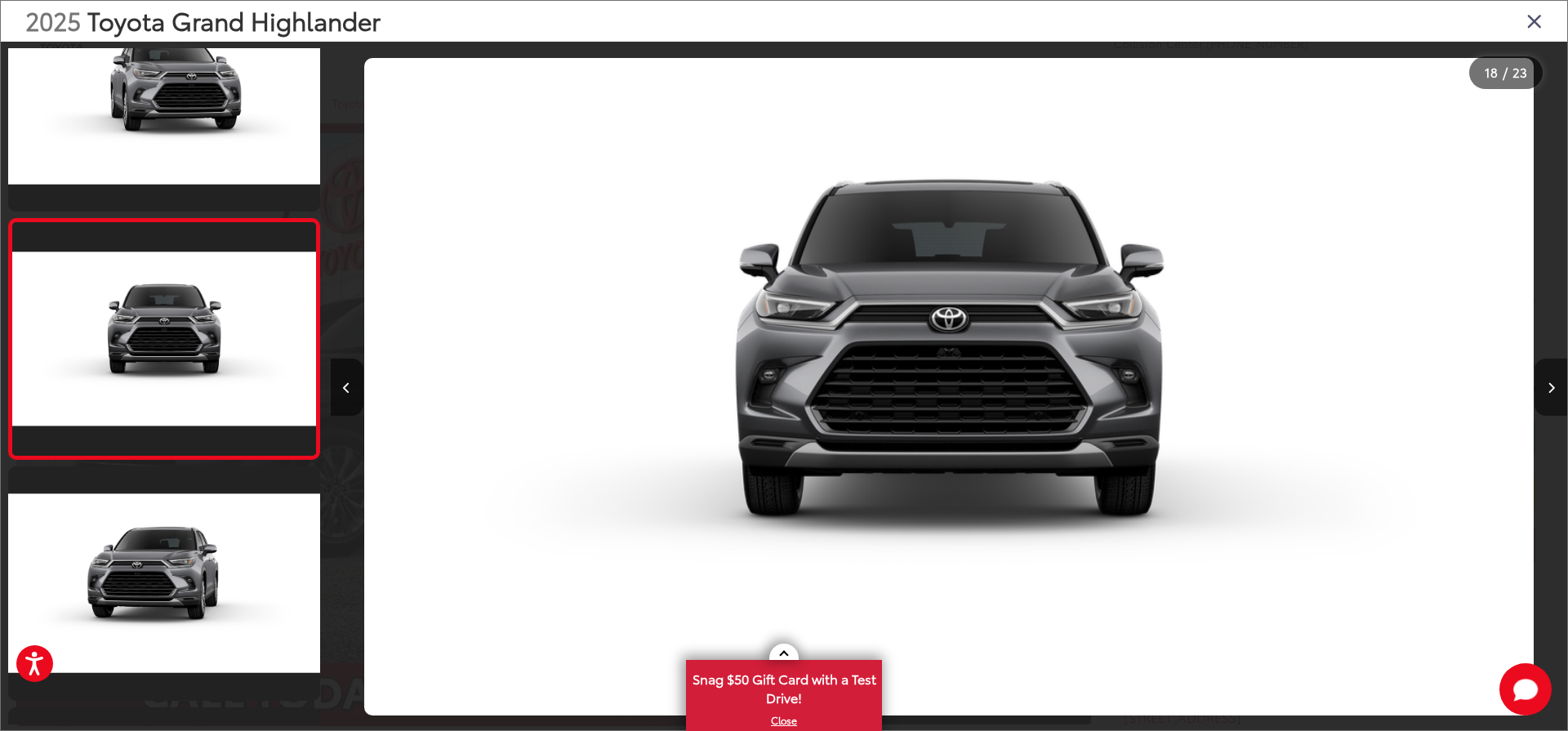
click at [1551, 384] on icon "Next image" at bounding box center [1551, 388] width 7 height 11
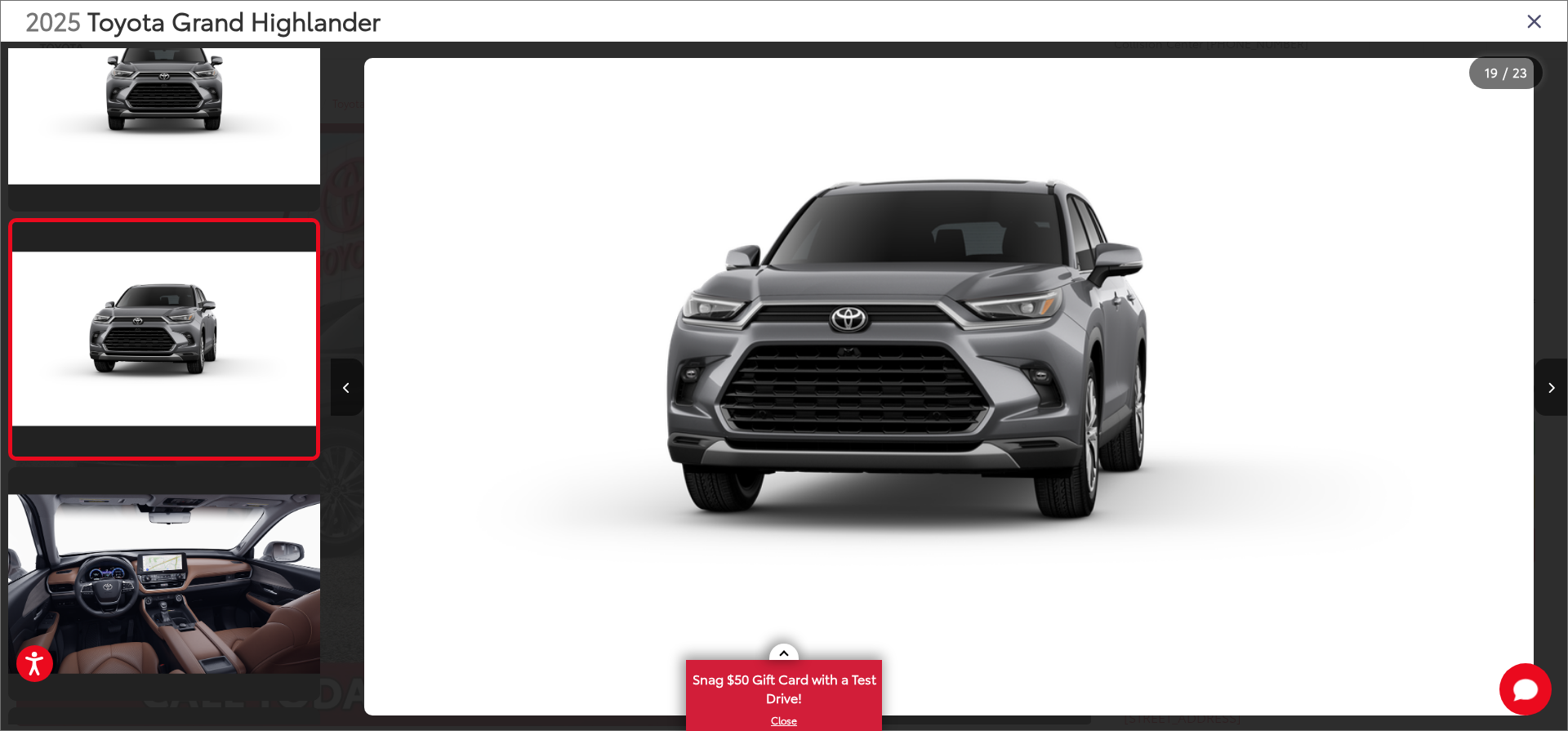
click at [1551, 384] on icon "Next image" at bounding box center [1551, 388] width 7 height 11
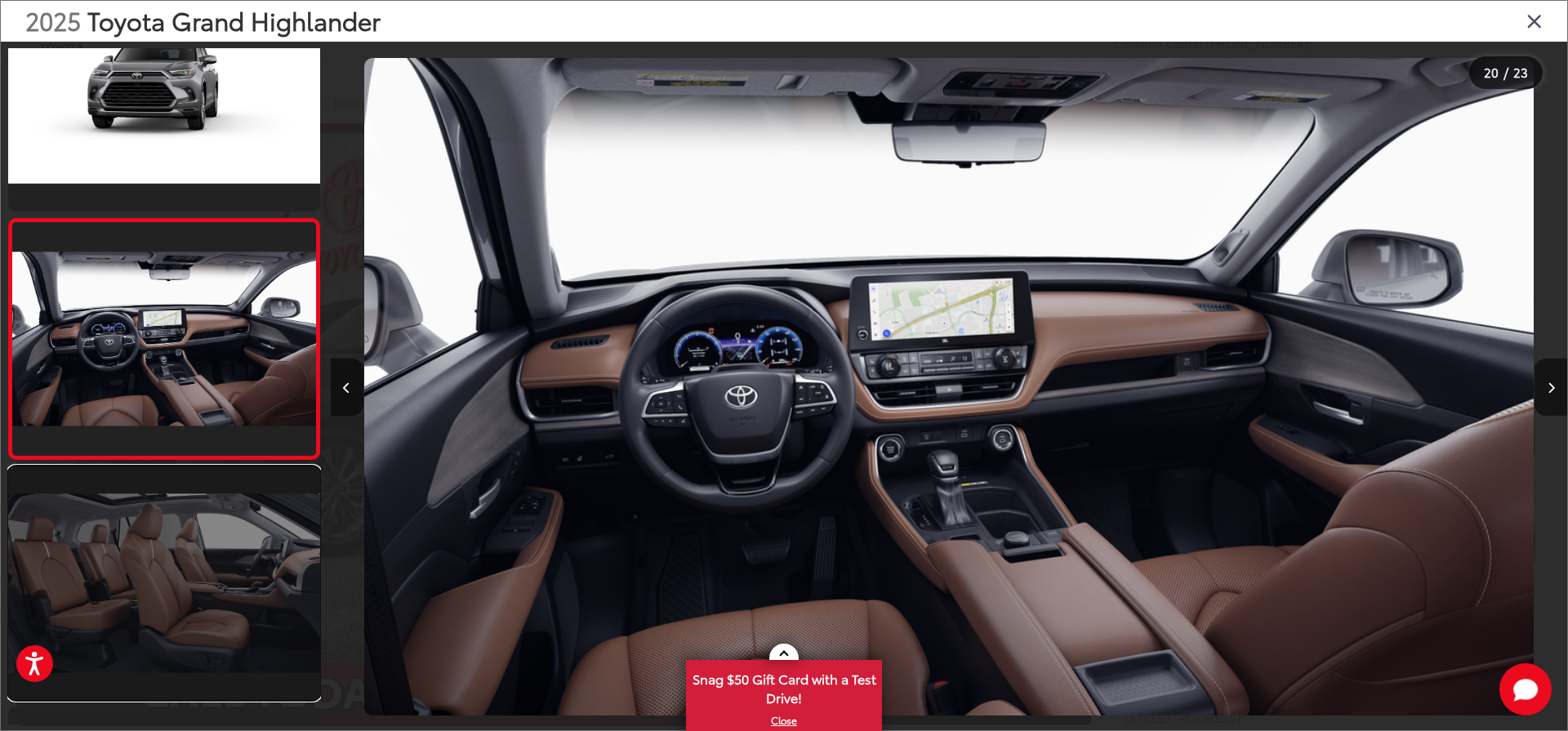
drag, startPoint x: 199, startPoint y: 600, endPoint x: 187, endPoint y: 588, distance: 17.0
click at [187, 588] on link at bounding box center [164, 583] width 312 height 234
